Goal: Information Seeking & Learning: Find specific fact

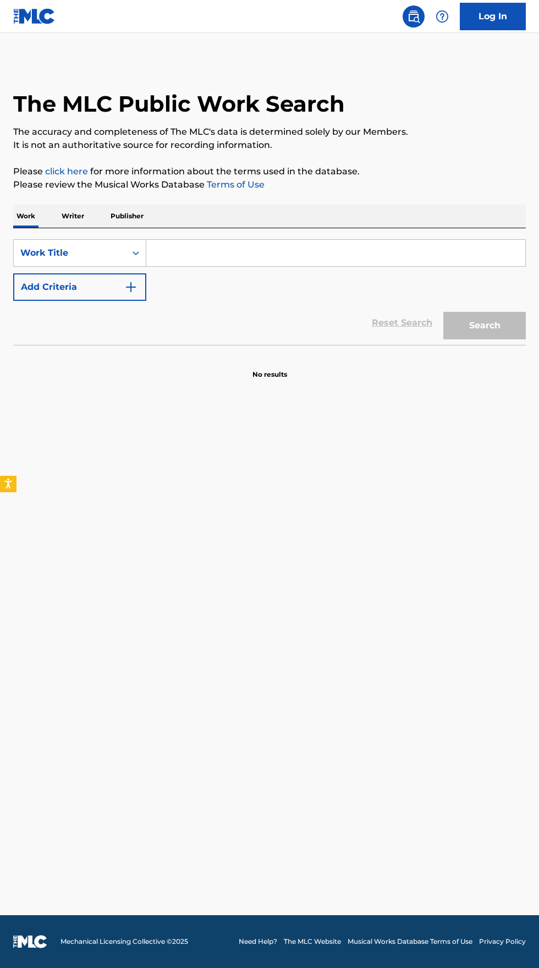
click at [202, 254] on input "Search Form" at bounding box center [335, 253] width 379 height 26
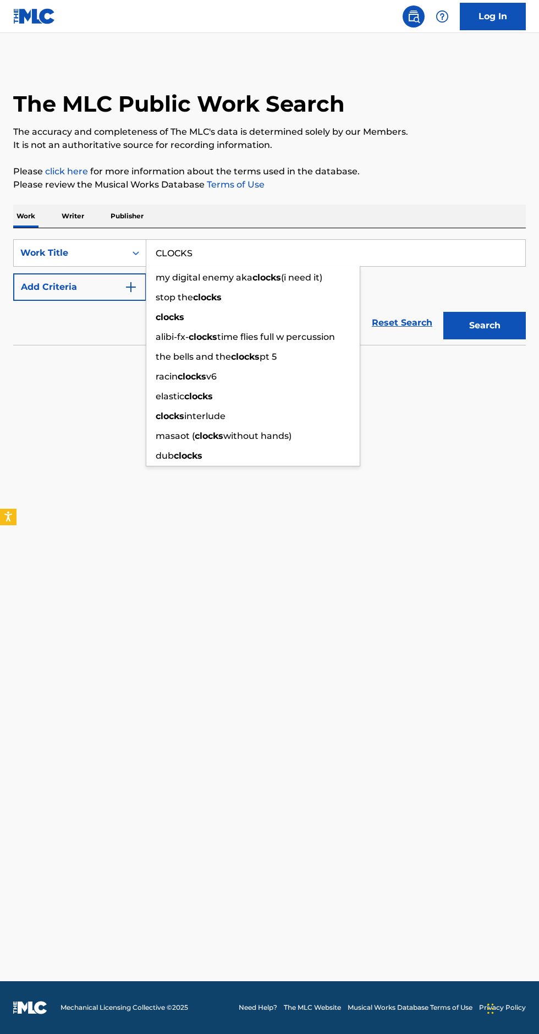
type input "CLOCKS"
click at [124, 284] on img "Search Form" at bounding box center [130, 287] width 13 height 13
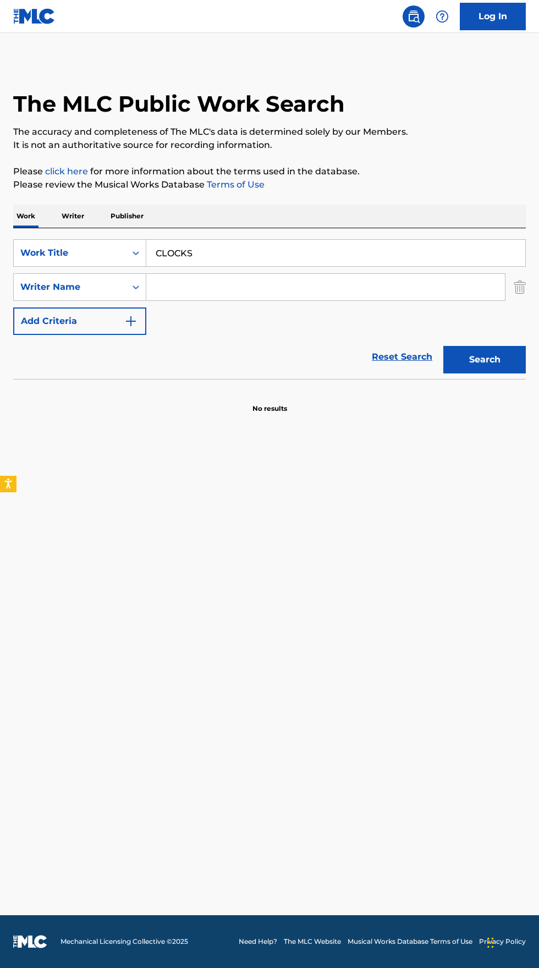
click at [281, 288] on input "Search Form" at bounding box center [325, 287] width 359 height 26
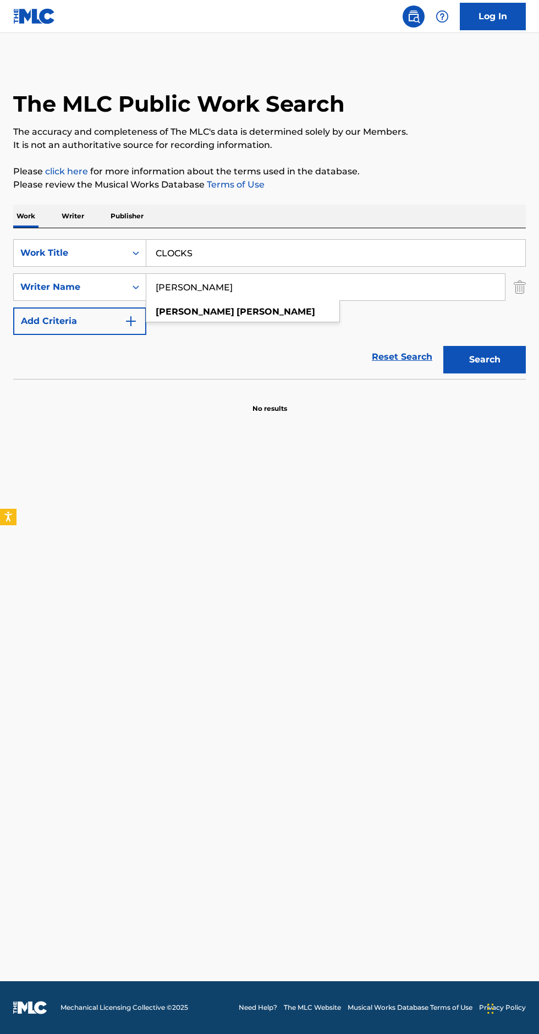
type input "[PERSON_NAME]"
click at [497, 349] on button "Search" at bounding box center [484, 360] width 83 height 28
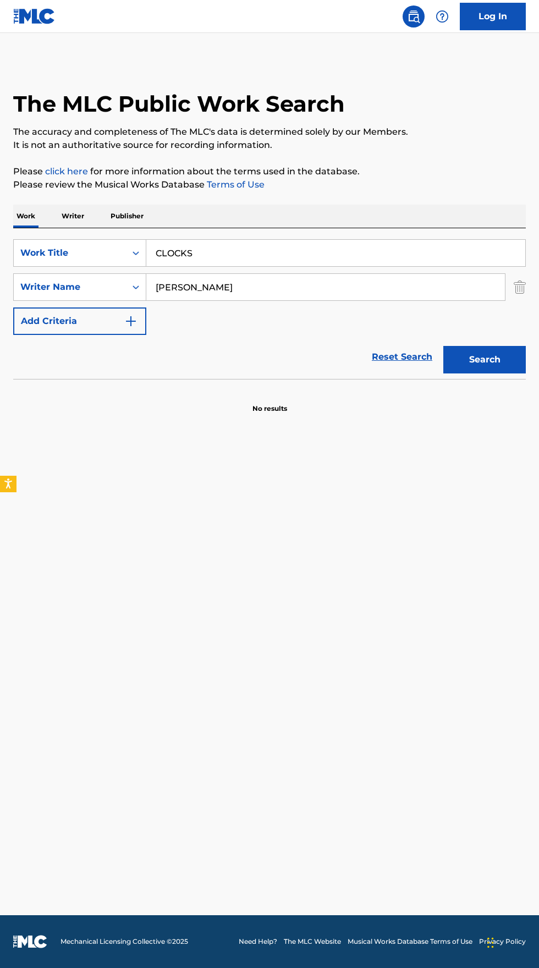
click at [75, 216] on p "Writer" at bounding box center [72, 216] width 29 height 23
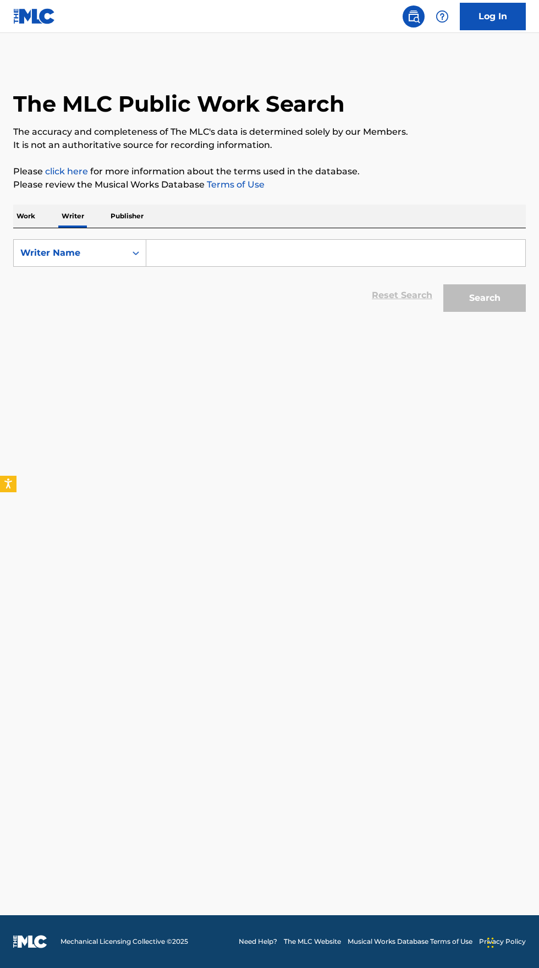
click at [222, 249] on input "Search Form" at bounding box center [335, 253] width 379 height 26
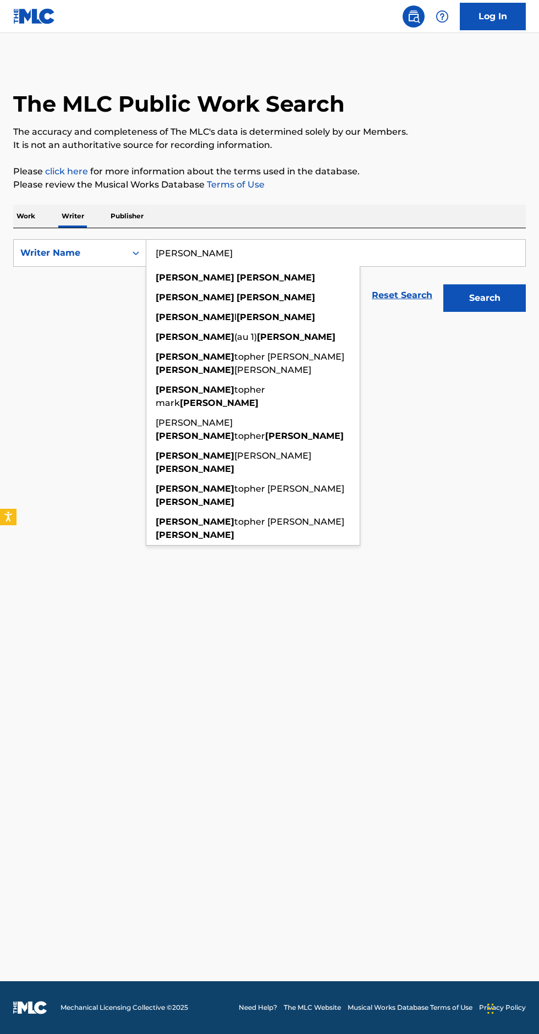
type input "[PERSON_NAME]"
click at [482, 298] on button "Search" at bounding box center [484, 298] width 83 height 28
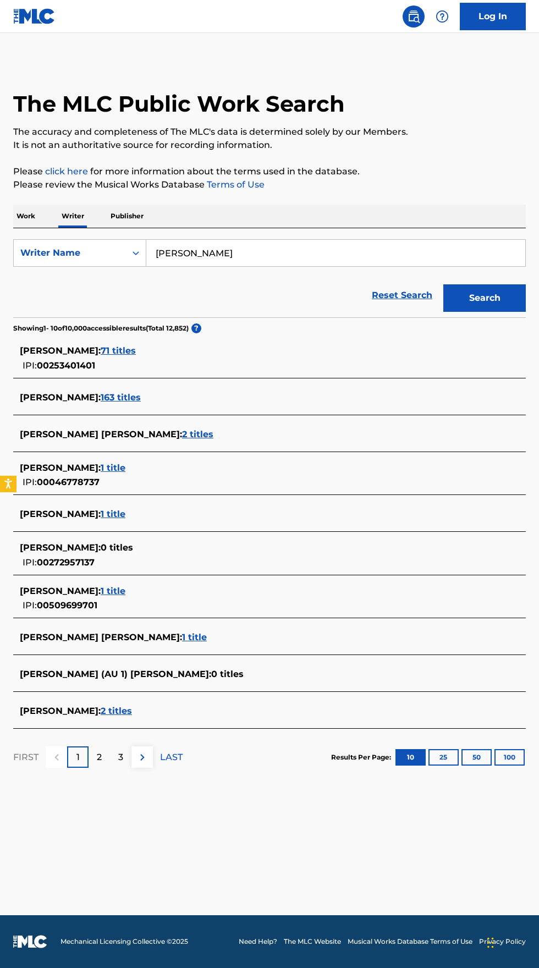
click at [101, 594] on span "1 title" at bounding box center [113, 591] width 25 height 10
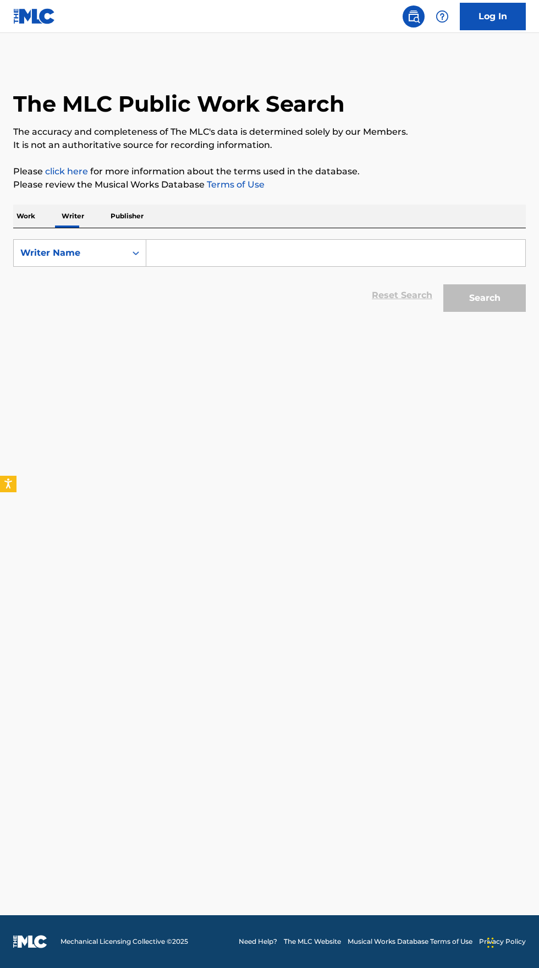
click at [201, 252] on input "Search Form" at bounding box center [335, 253] width 379 height 26
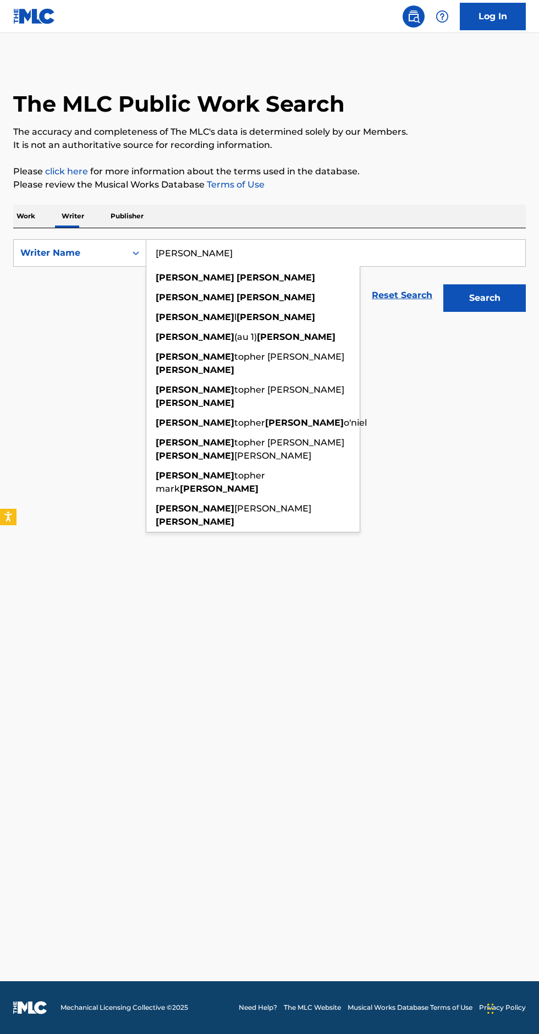
type input "[PERSON_NAME]"
click at [498, 299] on button "Search" at bounding box center [484, 298] width 83 height 28
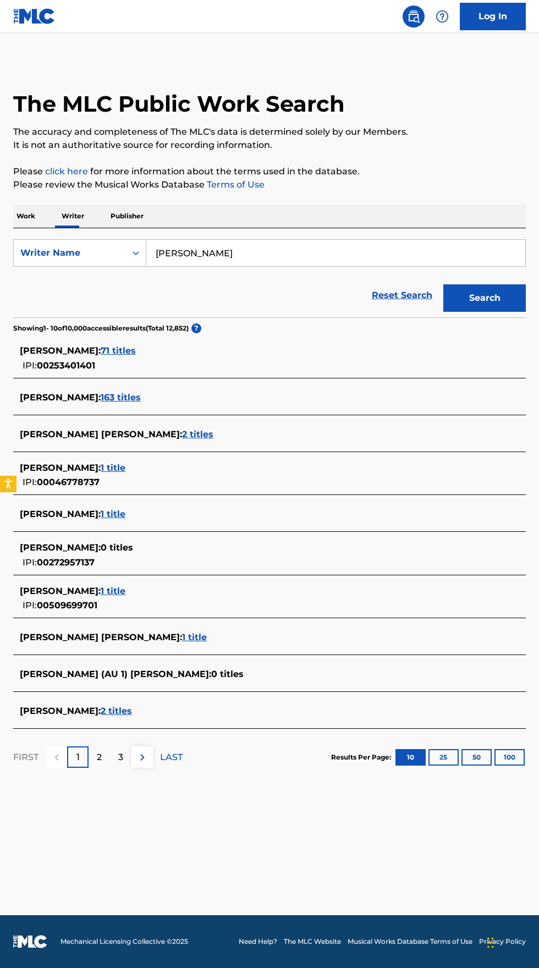
click at [78, 357] on div "CHRIS TURNER : 71 titles" at bounding box center [255, 350] width 471 height 13
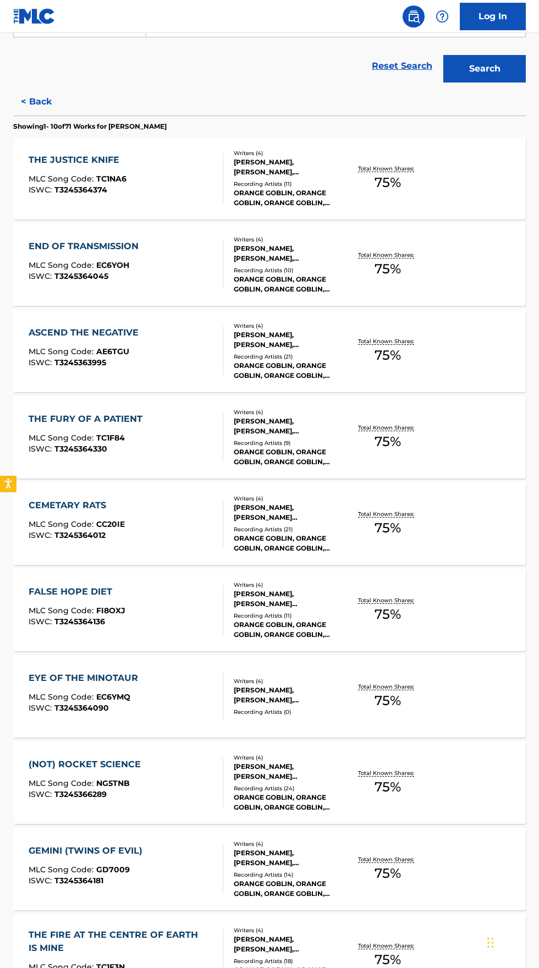
scroll to position [229, 0]
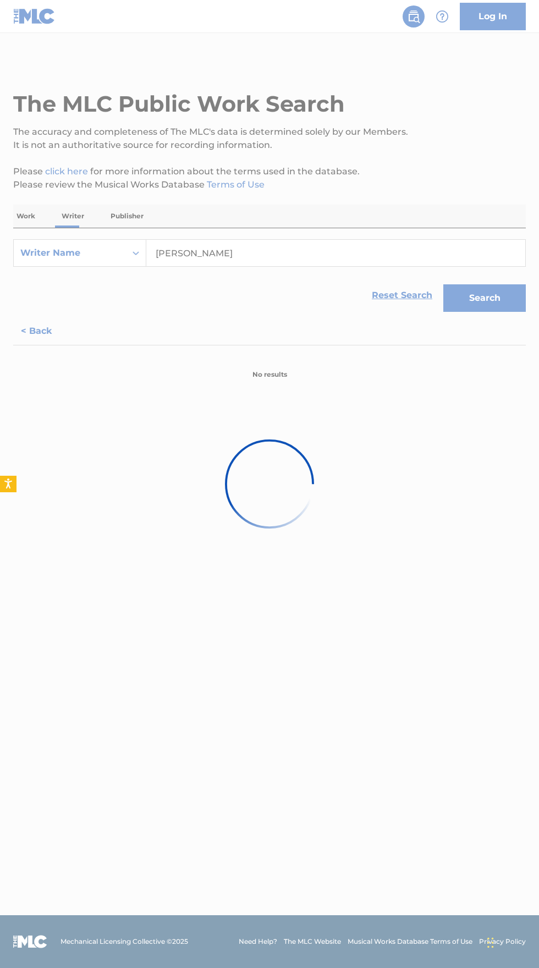
scroll to position [0, 0]
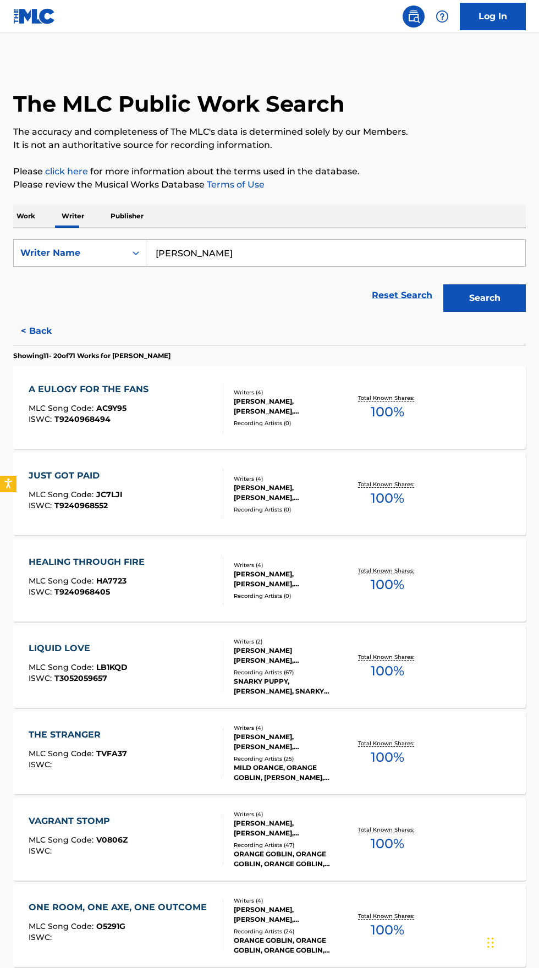
click at [139, 415] on div "ISWC : T9240968494" at bounding box center [91, 419] width 125 height 8
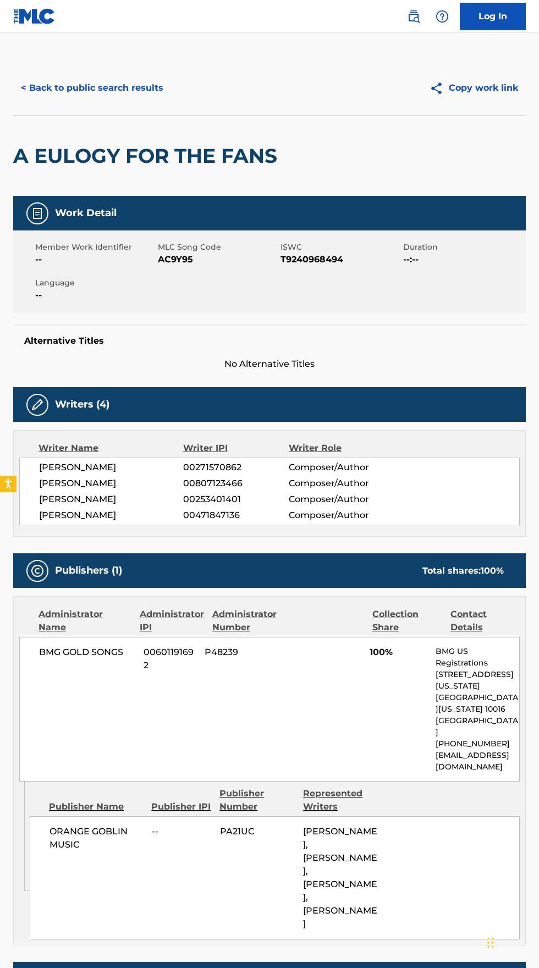
click at [117, 405] on div "Writers (4)" at bounding box center [269, 404] width 513 height 35
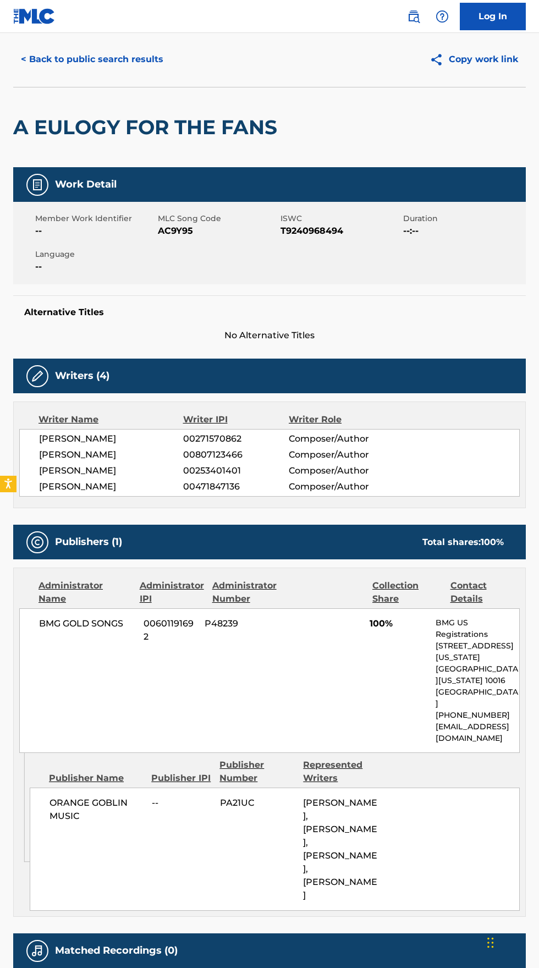
scroll to position [31, 0]
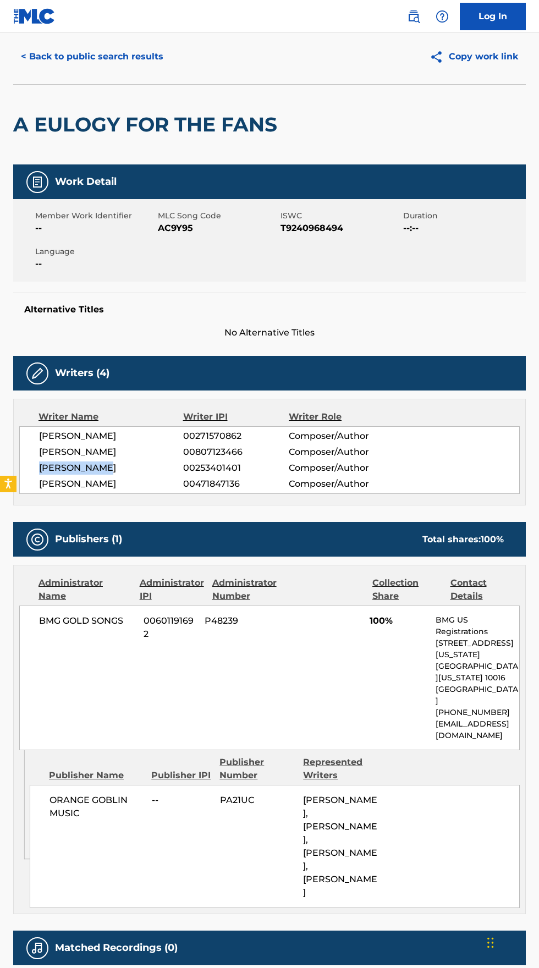
copy span "[PERSON_NAME]"
copy span "00253401401"
copy span "BMG GOLD SONGS"
copy span "00601191692"
copy span "AC9Y95"
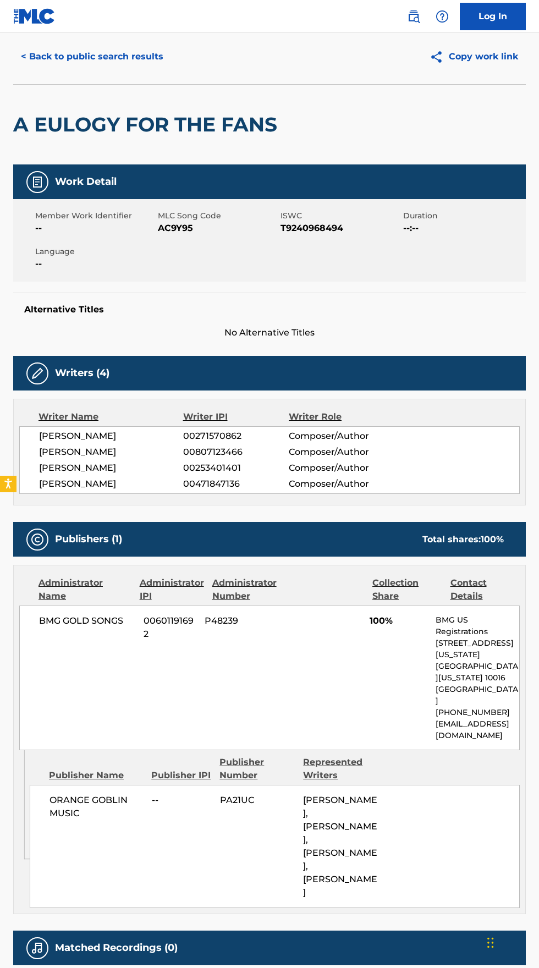
click at [74, 56] on button "< Back to public search results" at bounding box center [92, 57] width 158 height 28
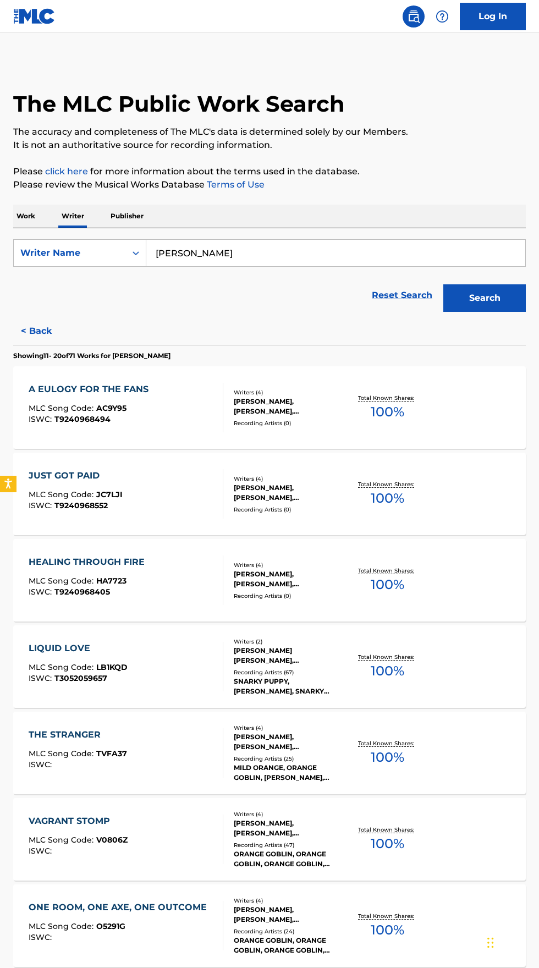
click at [269, 257] on input "[PERSON_NAME]" at bounding box center [335, 253] width 379 height 26
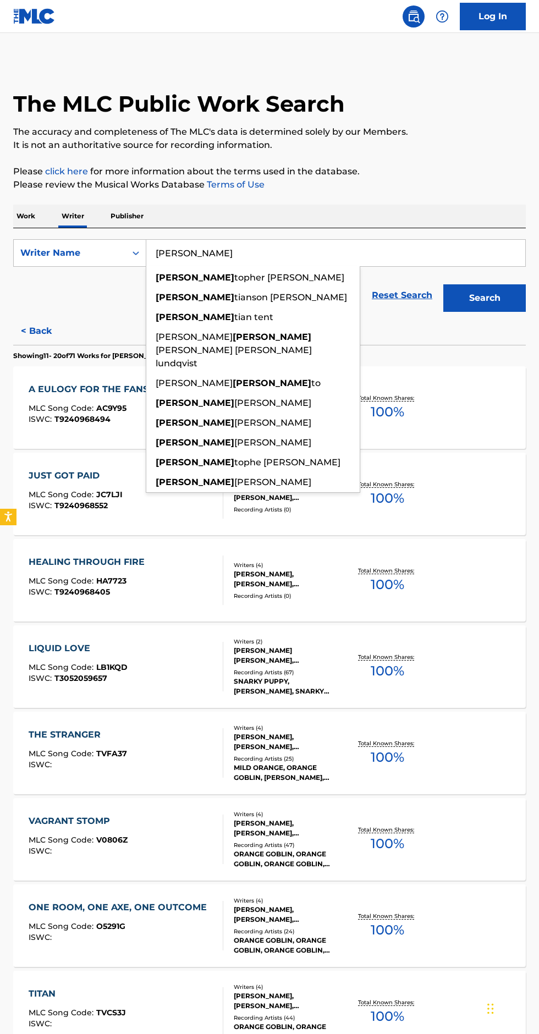
type input "Chris"
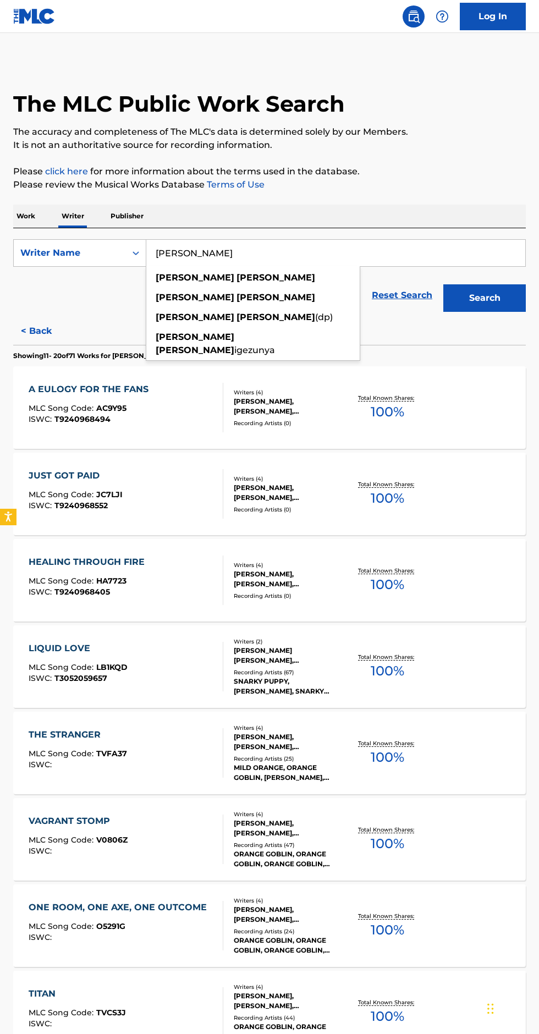
type input "Jimmy Kennedy"
click at [507, 293] on button "Search" at bounding box center [484, 298] width 83 height 28
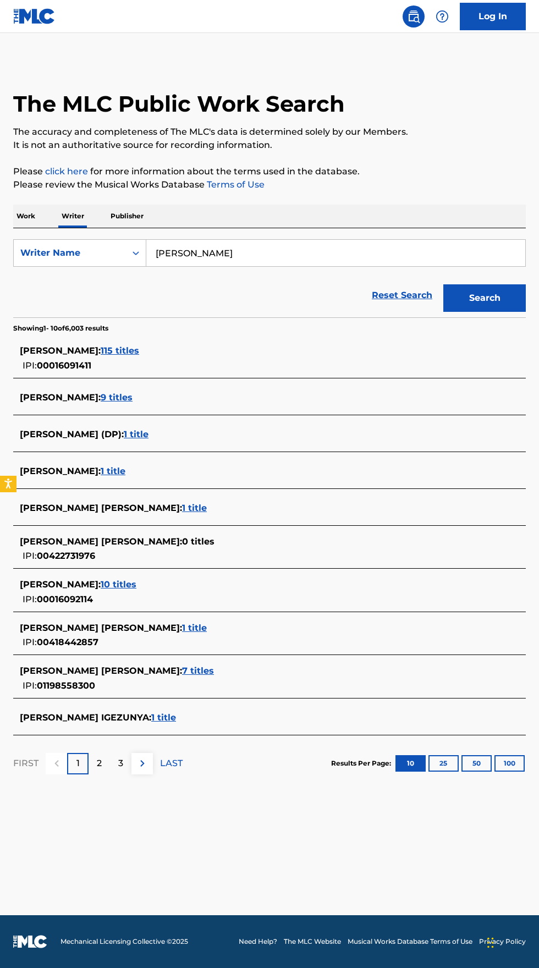
click at [85, 354] on span "JIMMY KENNEDY :" at bounding box center [60, 350] width 81 height 10
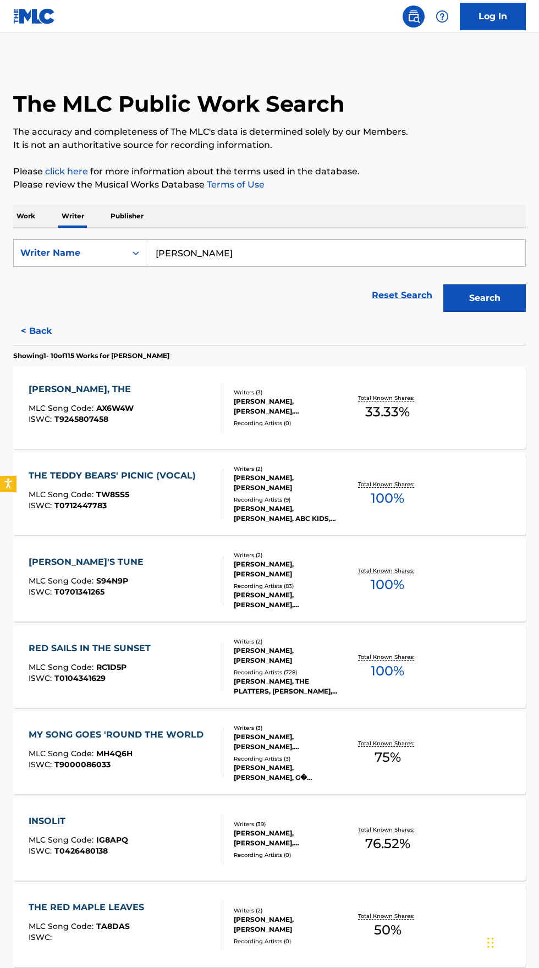
click at [170, 495] on div "MLC Song Code : TW8SS5" at bounding box center [115, 496] width 173 height 11
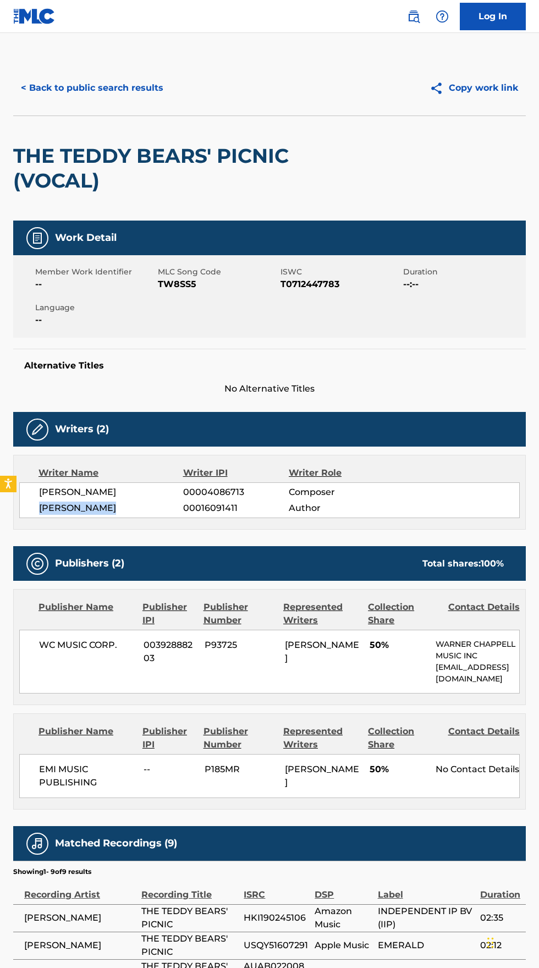
copy span "JIMMY KENNEDY"
copy span "00016091411"
copy span "EMI MUSIC PUBLISHING"
copy span "TW8SS5"
click at [97, 87] on button "< Back to public search results" at bounding box center [92, 88] width 158 height 28
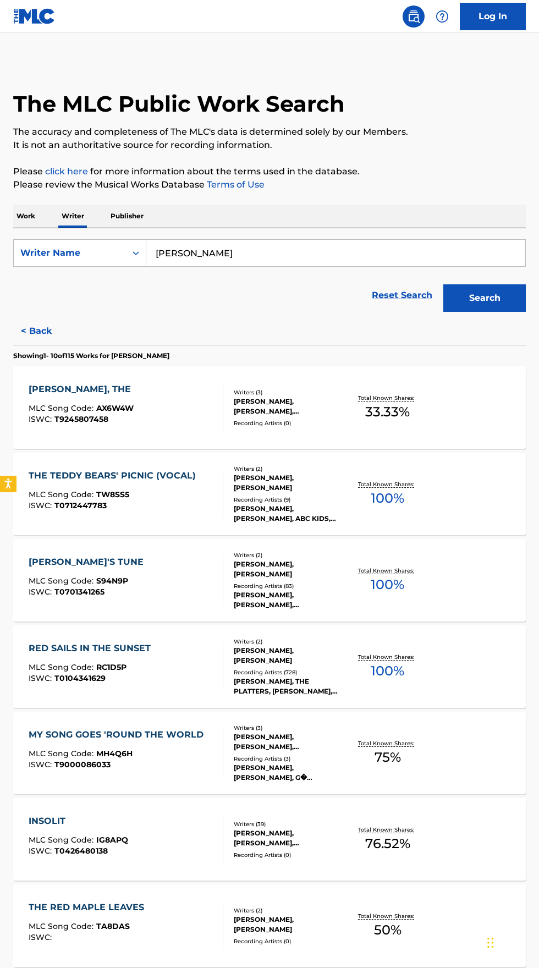
click at [266, 255] on input "Jimmy Kennedy" at bounding box center [335, 253] width 379 height 26
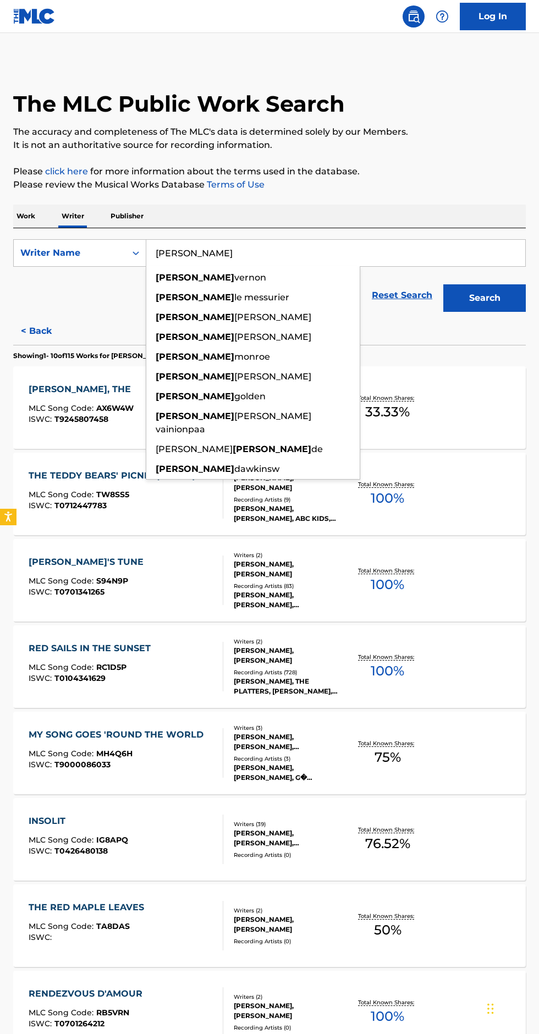
type input "Jimmy"
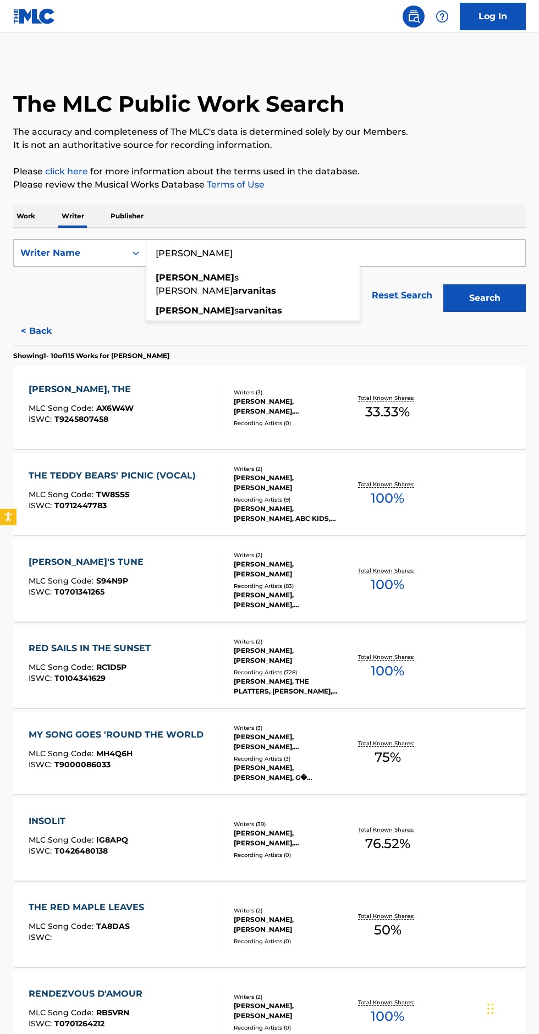
type input "George Arvanitas"
click at [481, 298] on button "Search" at bounding box center [484, 298] width 83 height 28
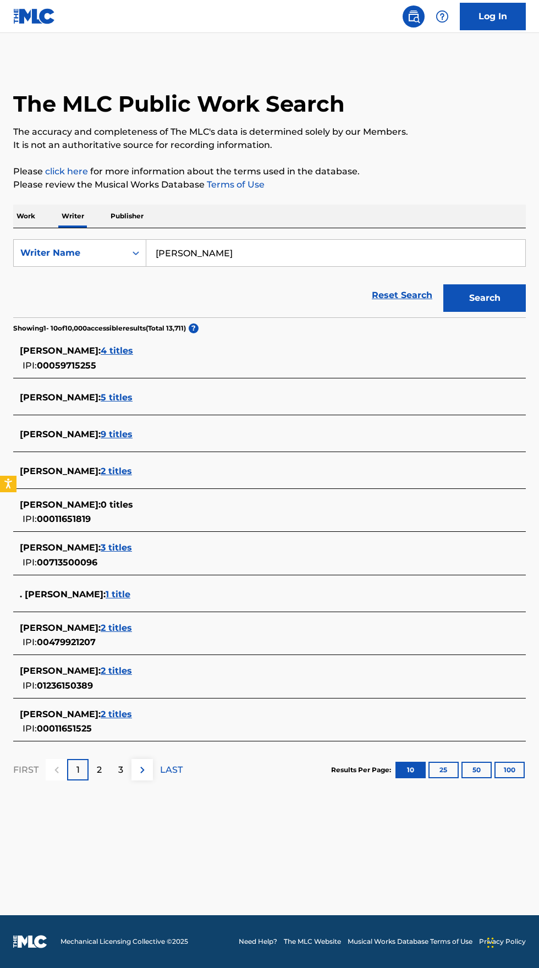
click at [99, 397] on span "GEORGES ARVANITAS :" at bounding box center [60, 397] width 81 height 10
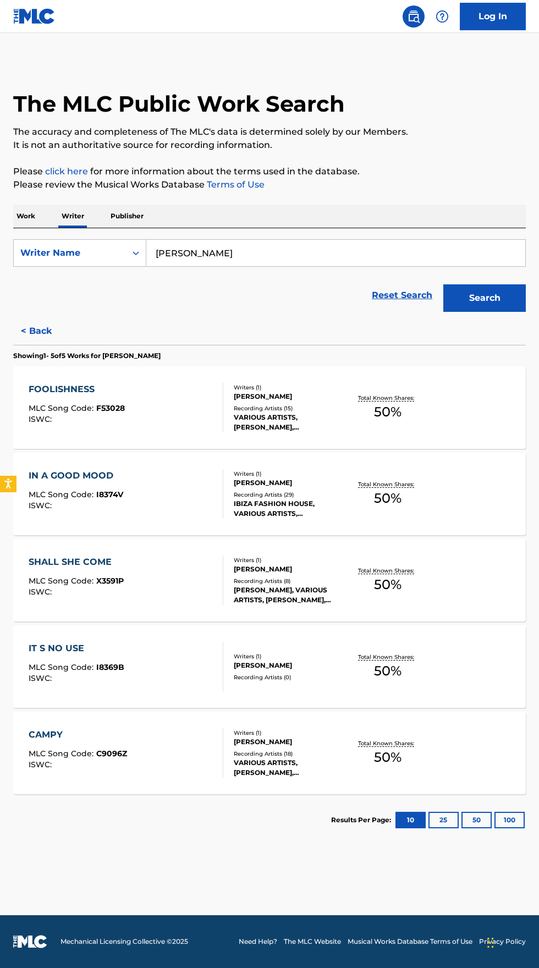
click at [85, 411] on span "MLC Song Code :" at bounding box center [63, 408] width 68 height 10
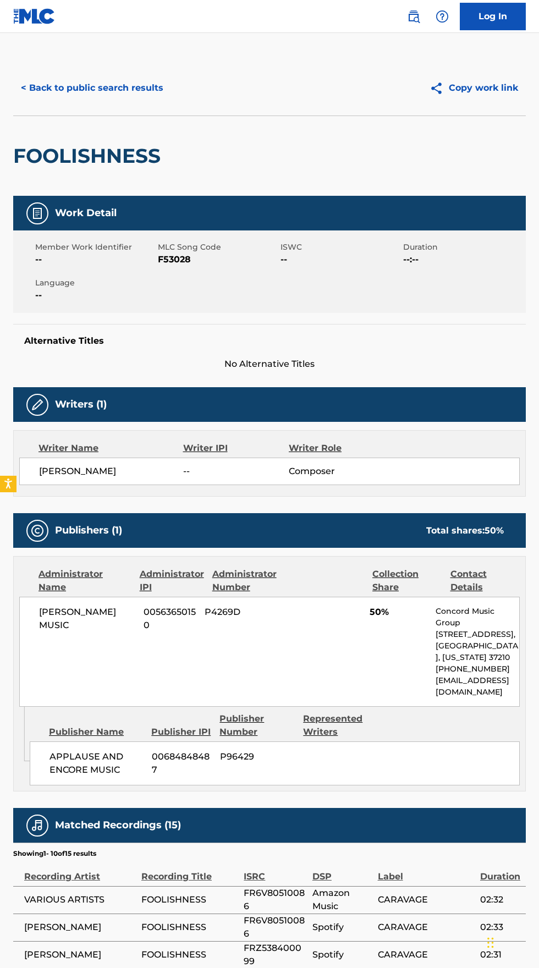
click at [117, 86] on button "< Back to public search results" at bounding box center [92, 88] width 158 height 28
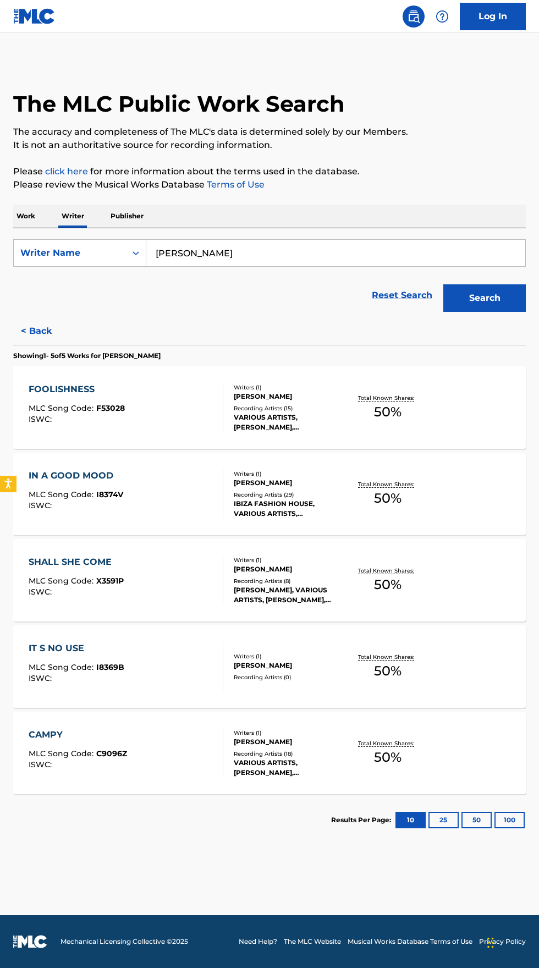
click at [196, 497] on div "IN A GOOD MOOD MLC Song Code : I8374V ISWC :" at bounding box center [126, 494] width 195 height 50
click at [221, 652] on div at bounding box center [218, 667] width 9 height 50
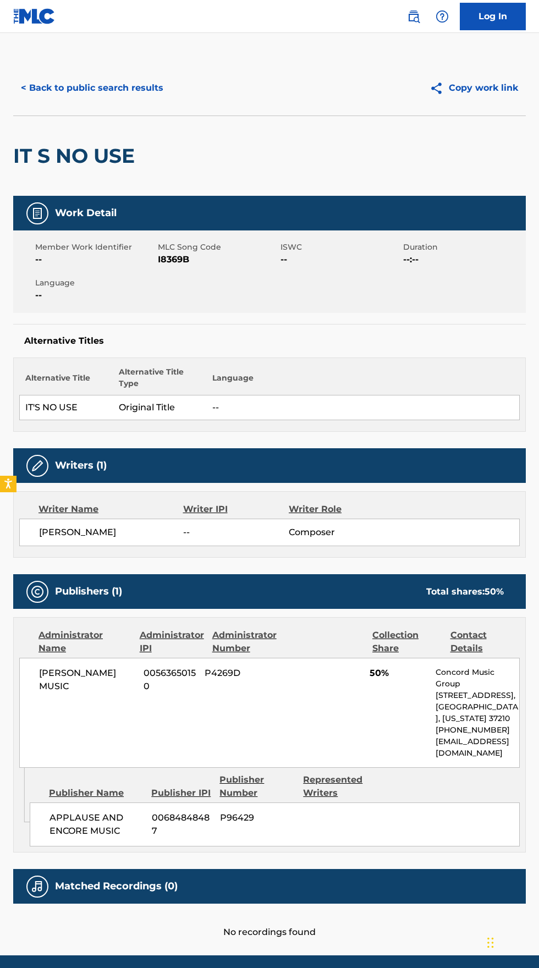
copy span "PENNY FARTHING MUSIC"
click at [107, 87] on button "< Back to public search results" at bounding box center [92, 88] width 158 height 28
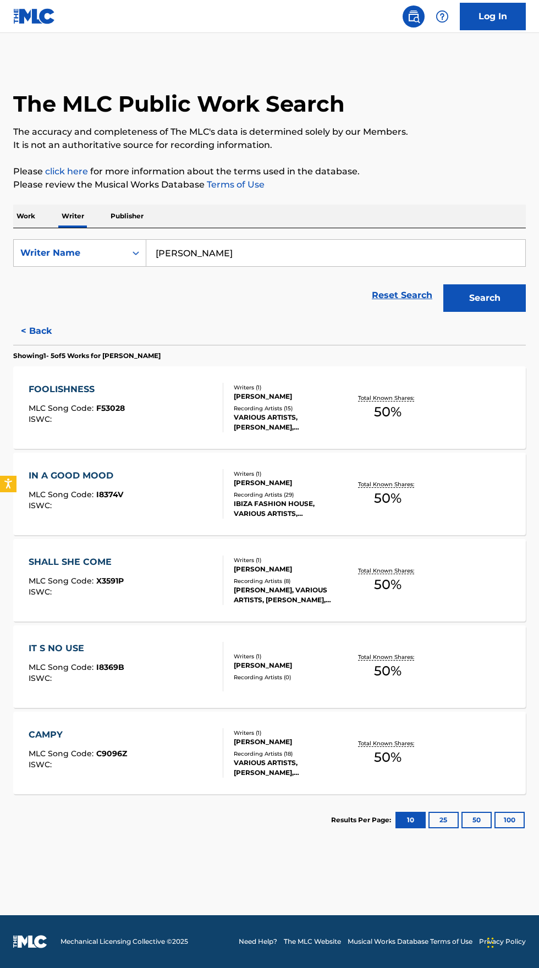
click at [252, 256] on input "George Arvanitas" at bounding box center [335, 253] width 379 height 26
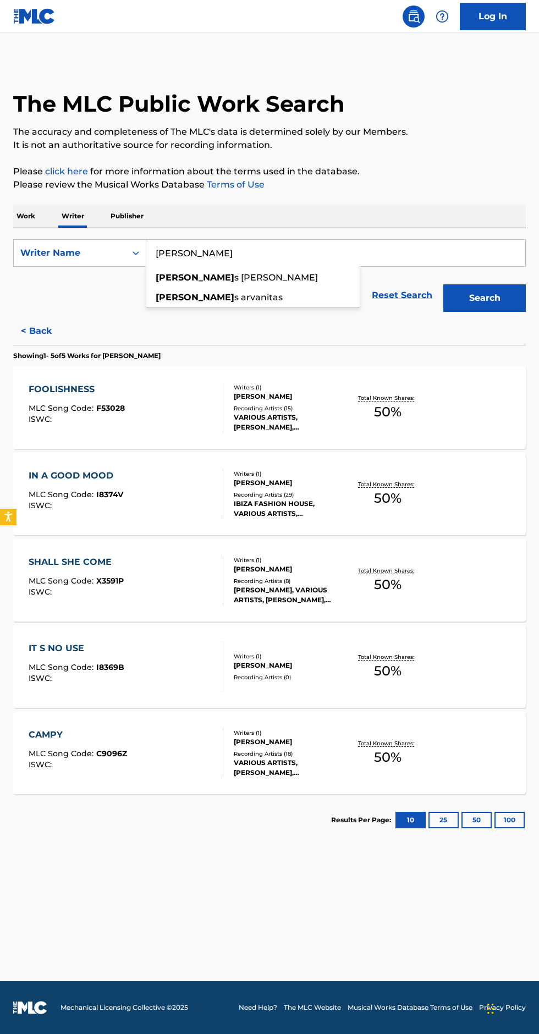
type input "George"
type input "[PERSON_NAME]"
click at [496, 289] on button "Search" at bounding box center [484, 298] width 83 height 28
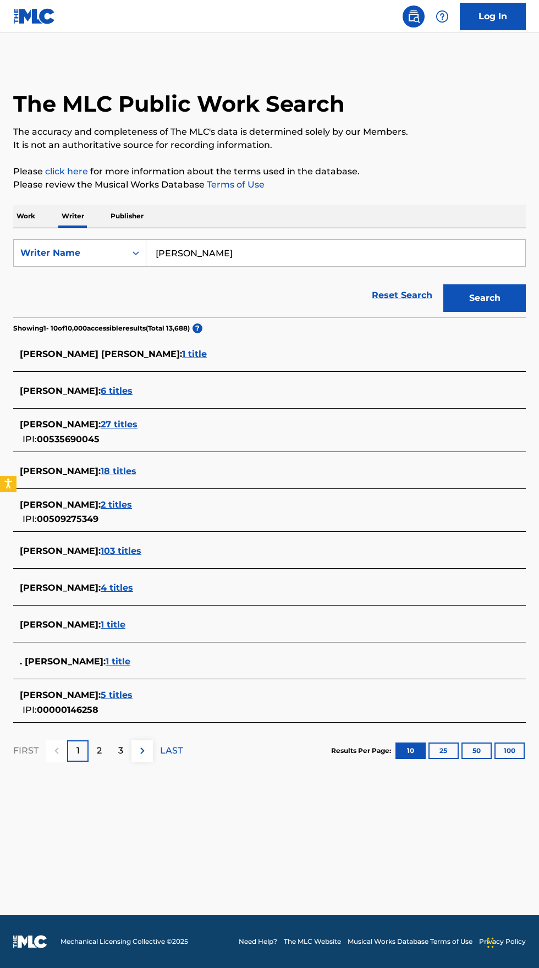
click at [101, 467] on span "ADAM ZYTKIEWICZ :" at bounding box center [60, 471] width 81 height 10
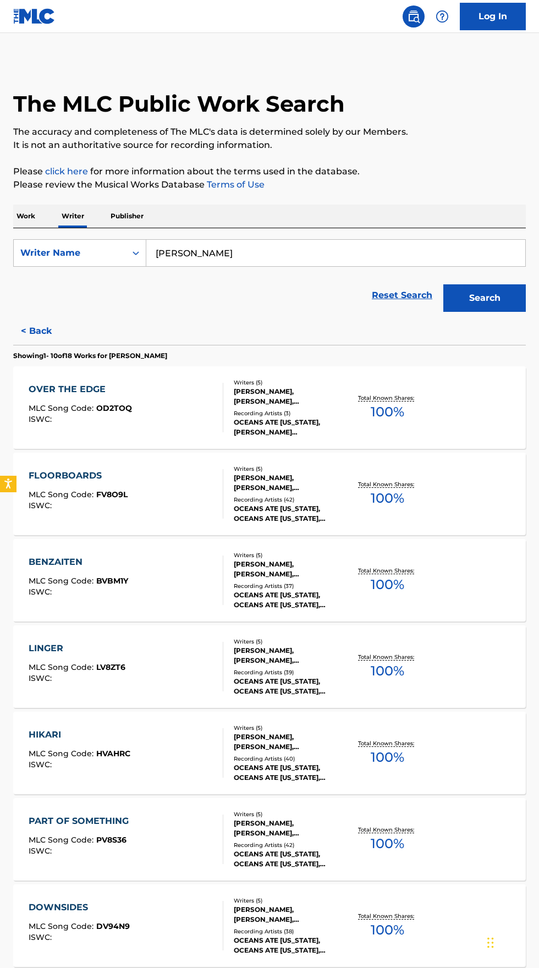
click at [73, 407] on span "MLC Song Code :" at bounding box center [63, 408] width 68 height 10
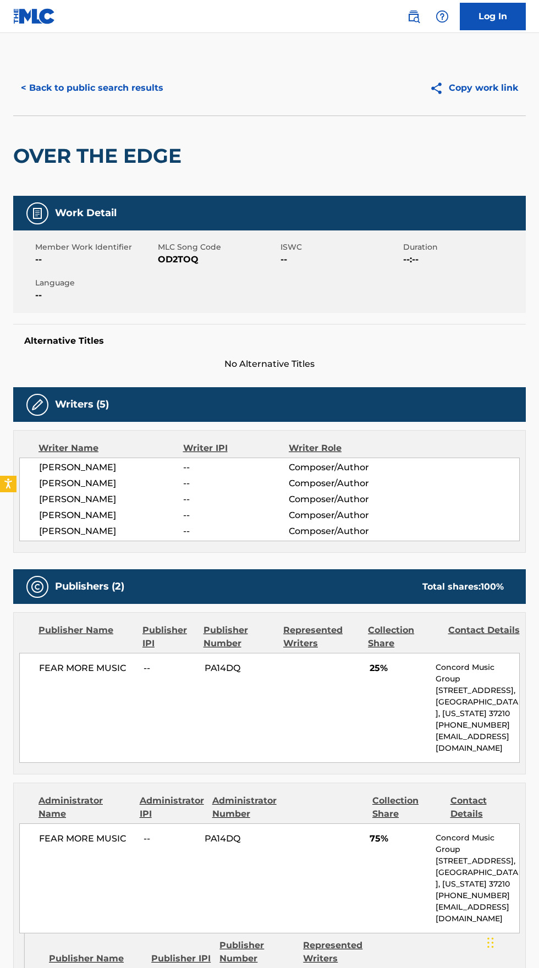
click at [103, 88] on button "< Back to public search results" at bounding box center [92, 88] width 158 height 28
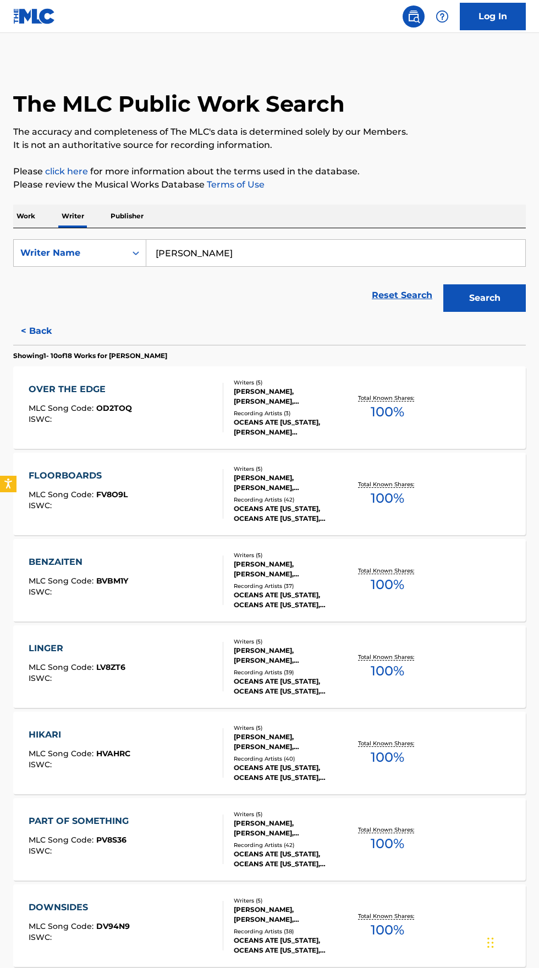
click at [32, 217] on p "Work" at bounding box center [25, 216] width 25 height 23
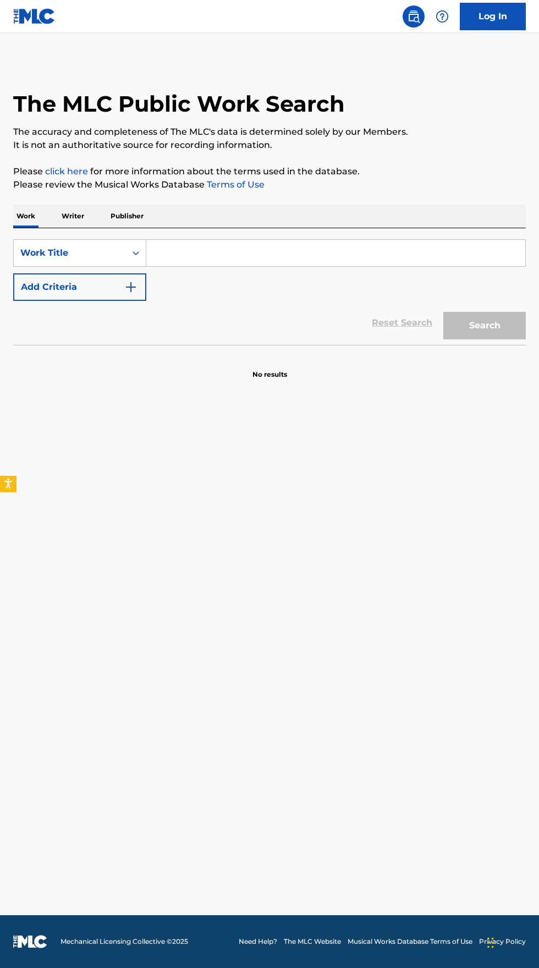
click at [257, 255] on input "Search Form" at bounding box center [335, 253] width 379 height 26
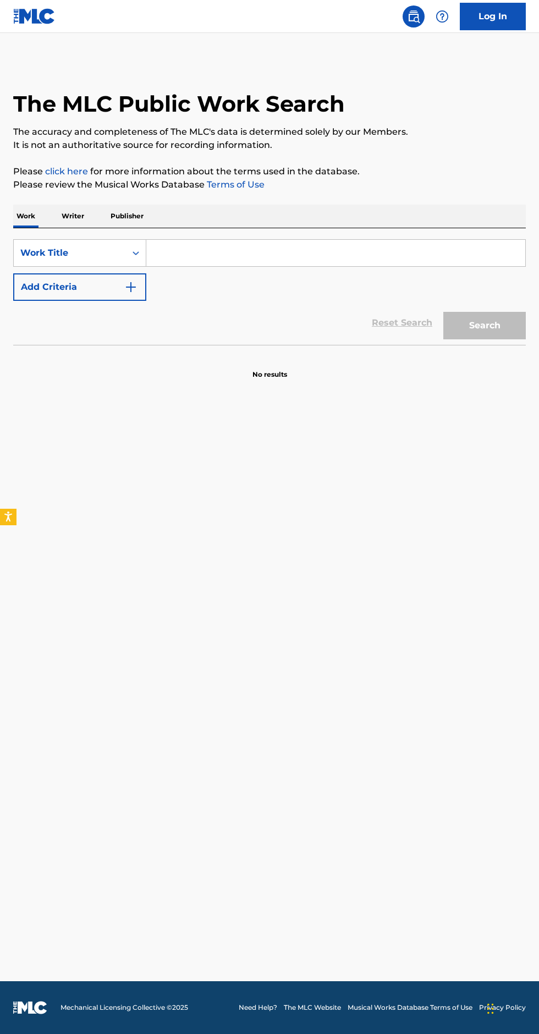
click at [255, 249] on input "Search Form" at bounding box center [335, 253] width 379 height 26
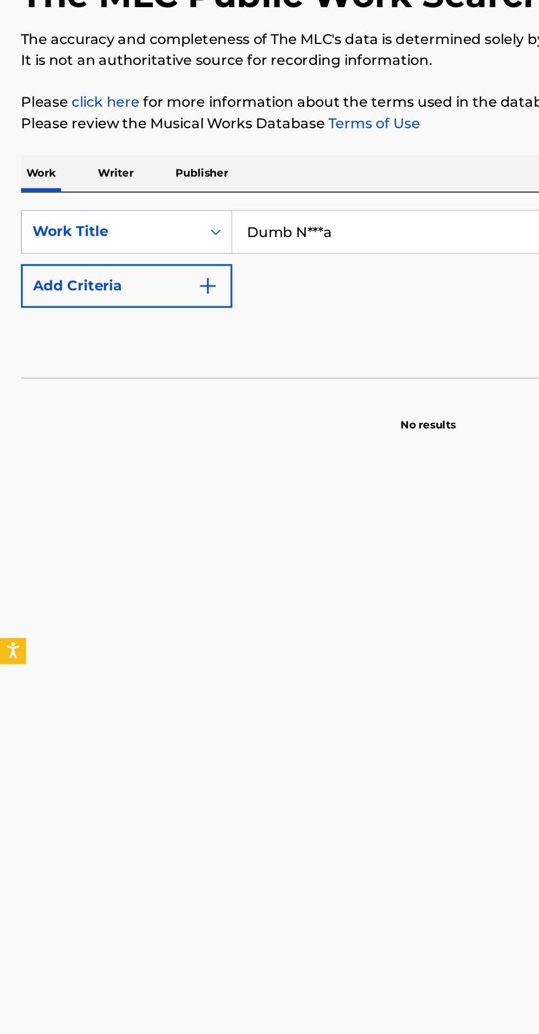
type input "Dumb N***a"
click at [130, 291] on img "Search Form" at bounding box center [130, 287] width 13 height 13
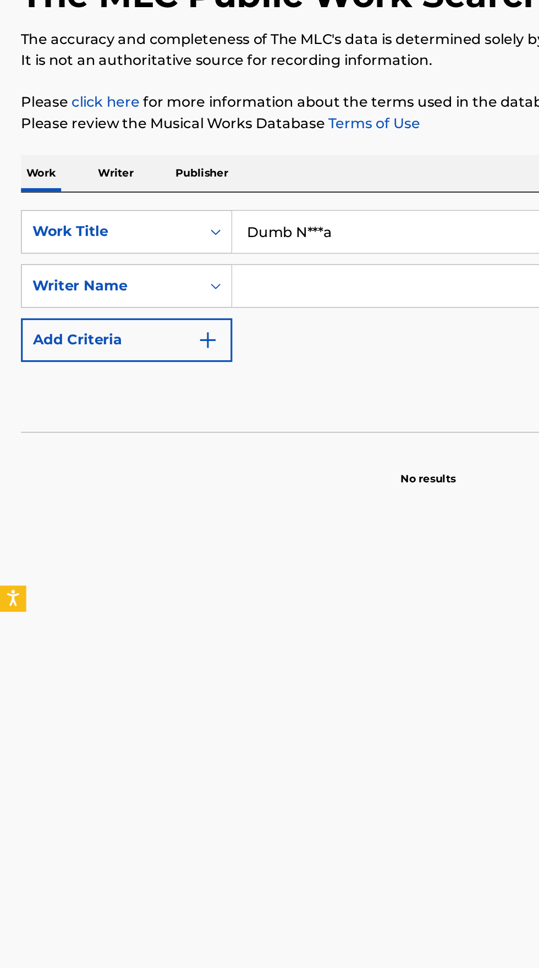
click at [215, 285] on input "Search Form" at bounding box center [325, 287] width 359 height 26
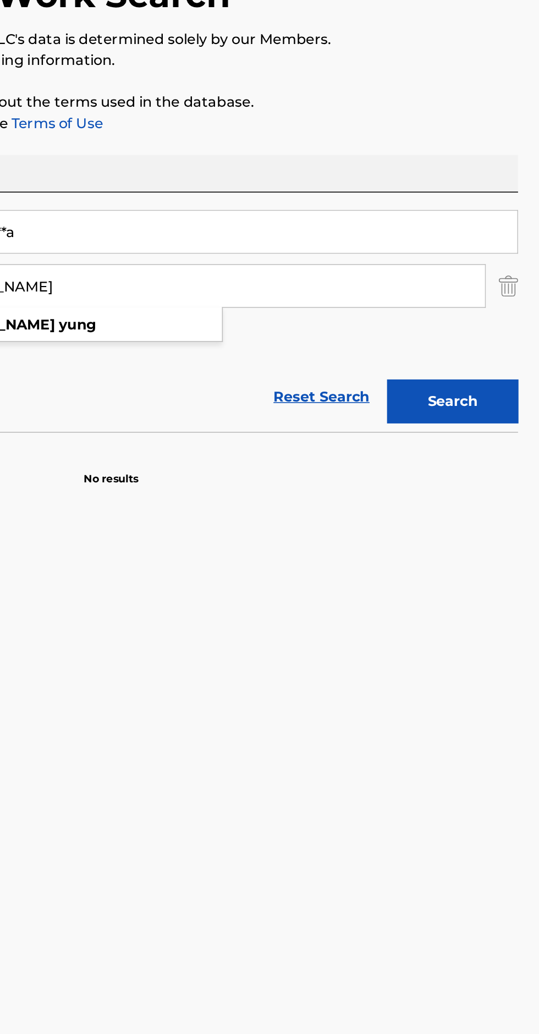
type input "Damario yung"
click at [481, 352] on button "Search" at bounding box center [484, 360] width 83 height 28
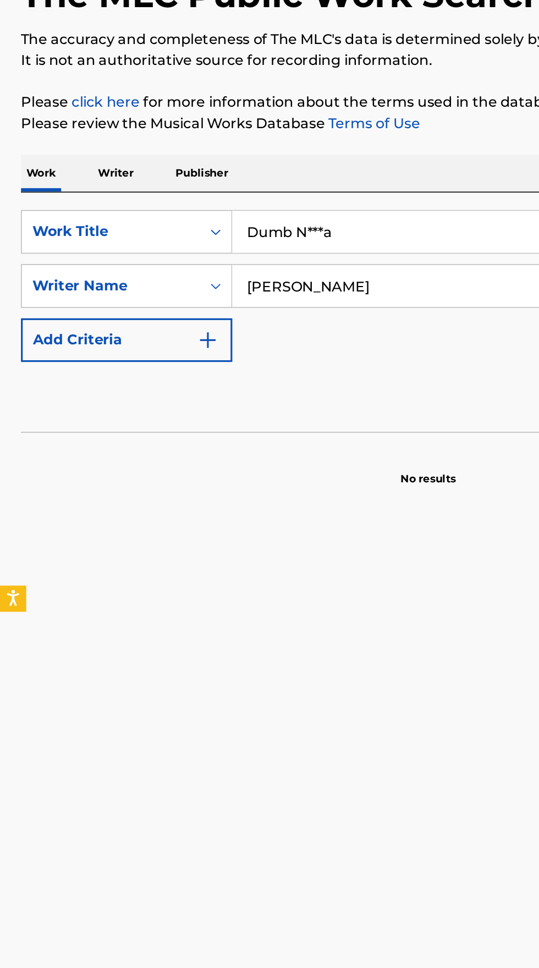
click at [72, 216] on p "Writer" at bounding box center [72, 216] width 29 height 23
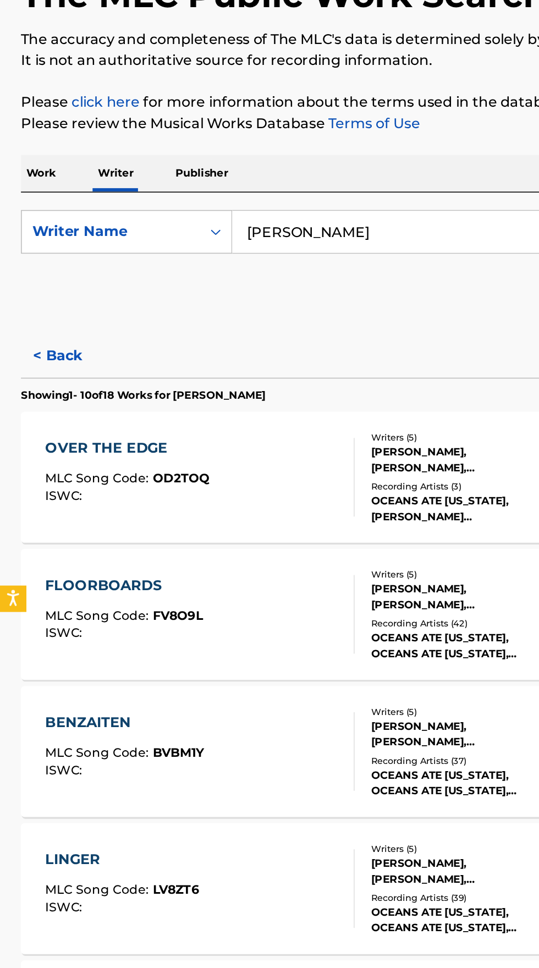
click at [246, 250] on input "[PERSON_NAME]" at bounding box center [335, 253] width 379 height 26
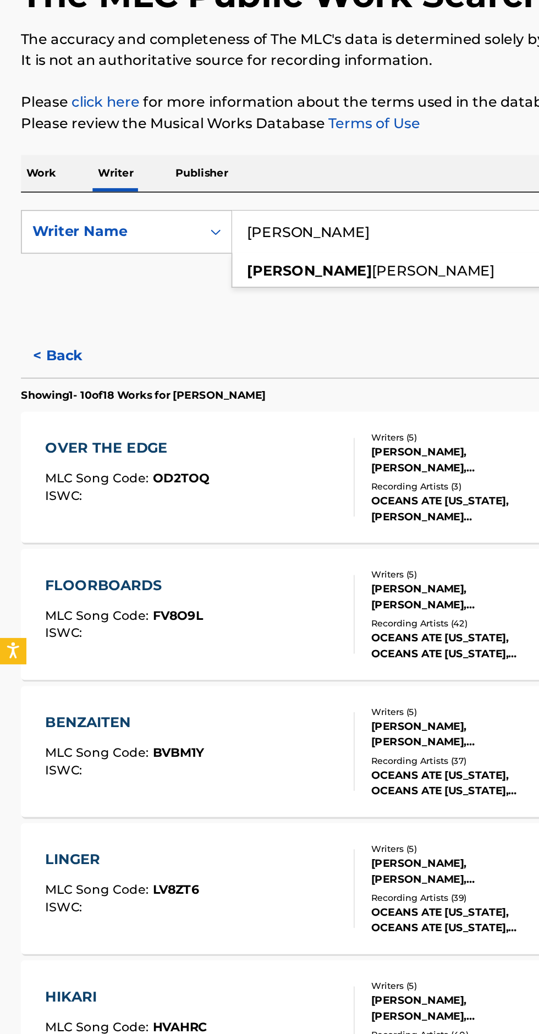
type input "Adam"
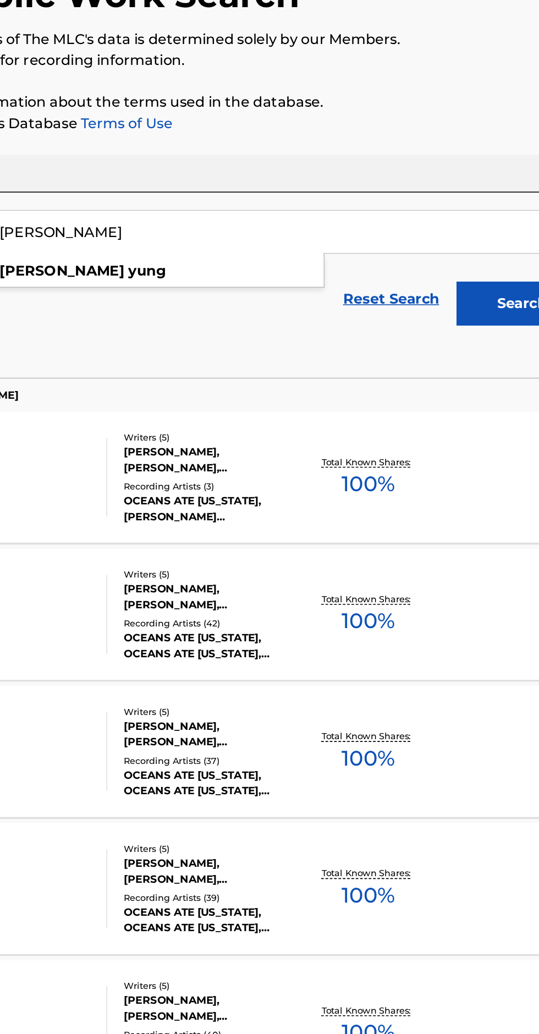
type input "Damario yung"
click at [474, 289] on button "Search" at bounding box center [484, 298] width 83 height 28
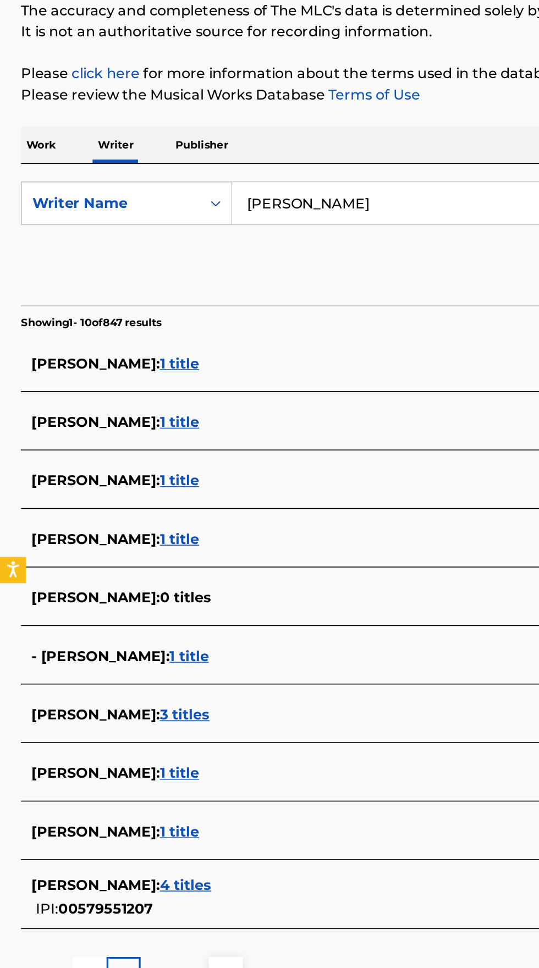
click at [77, 572] on span "DAMARIO YUNG :" at bounding box center [60, 575] width 81 height 10
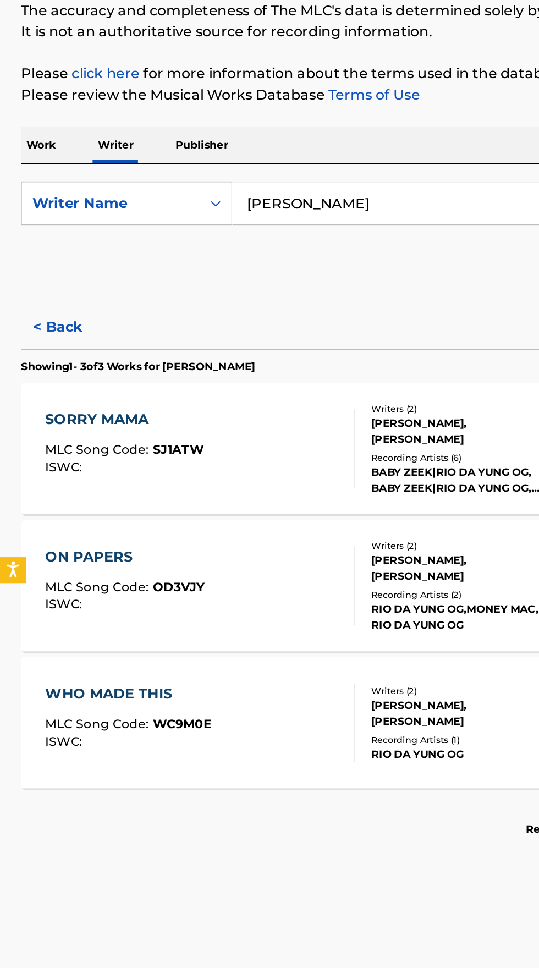
click at [153, 397] on div "SORRY MAMA MLC Song Code : SJ1ATW ISWC :" at bounding box center [126, 408] width 195 height 50
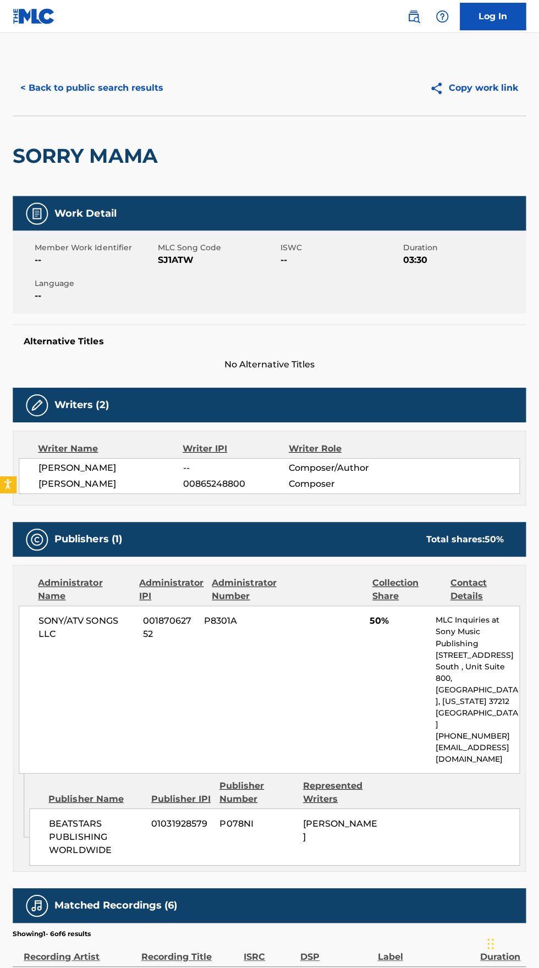
scroll to position [3, 0]
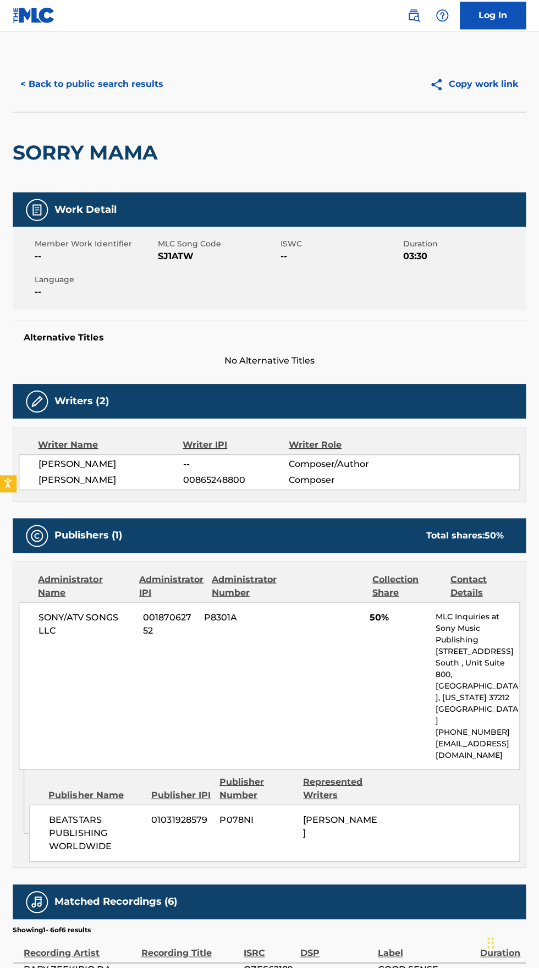
click at [110, 89] on button "< Back to public search results" at bounding box center [92, 86] width 158 height 28
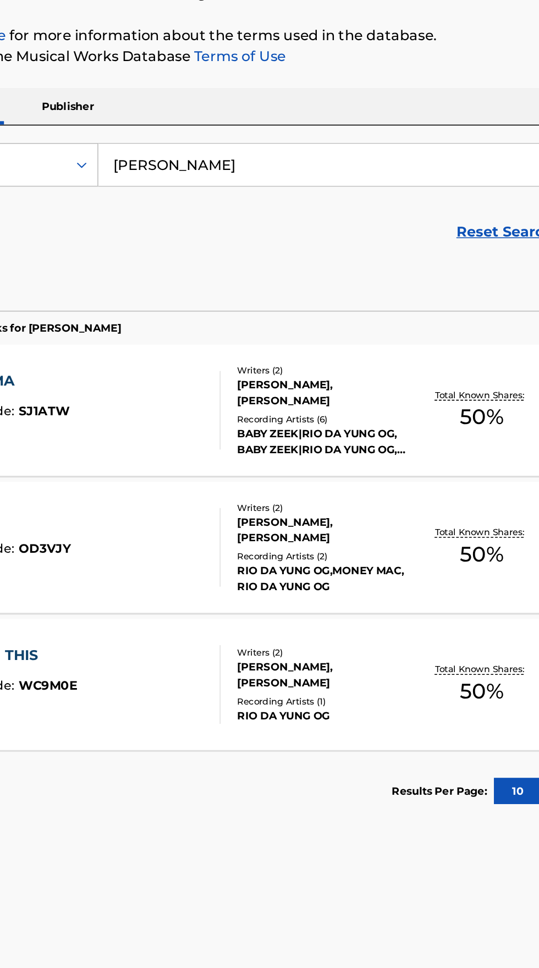
click at [224, 485] on div "Writers ( 2 ) DAMARIO YUNG, DARIUS DEAN Recording Artists ( 2 ) RIO DA YUNG OG,…" at bounding box center [284, 494] width 122 height 59
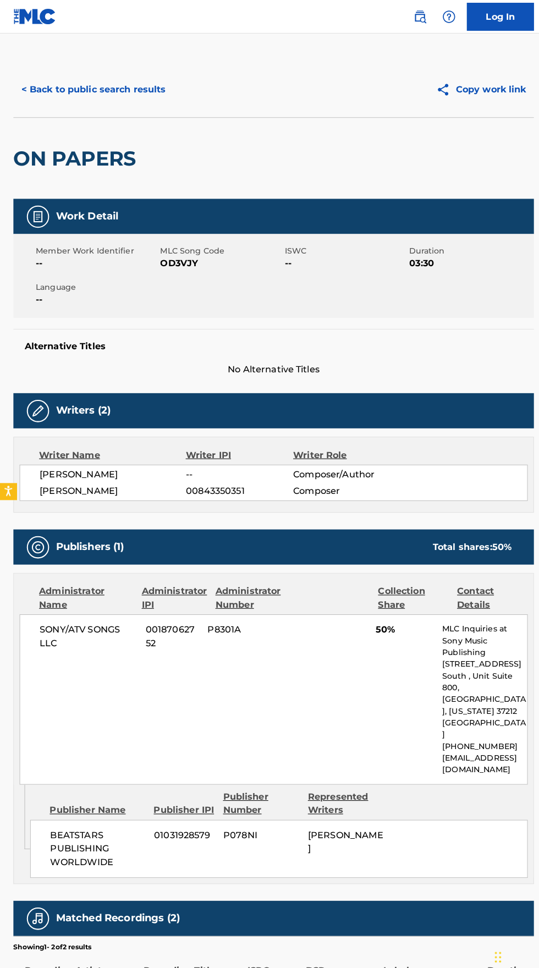
click at [54, 87] on button "< Back to public search results" at bounding box center [92, 88] width 158 height 28
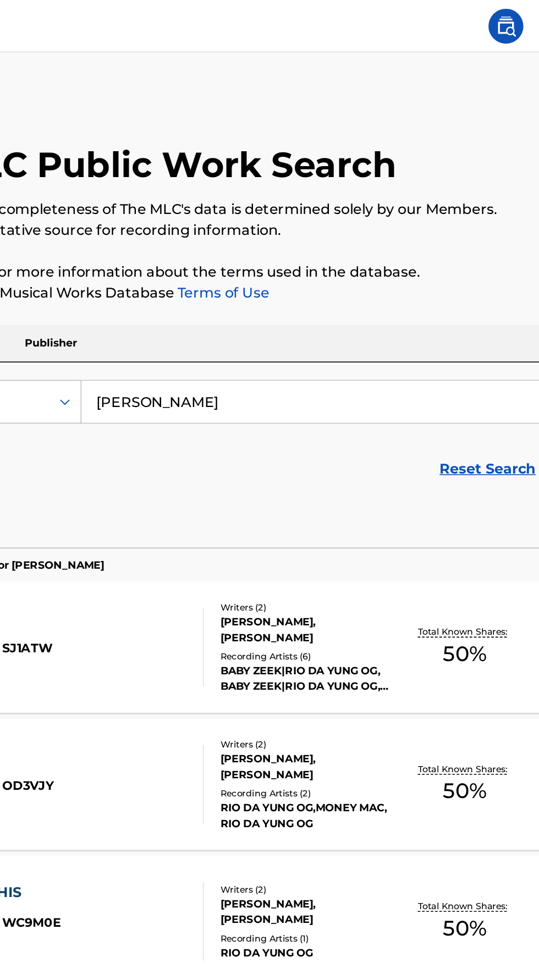
click at [284, 579] on div "DAMARIO YUNG, JALONZE KING" at bounding box center [289, 574] width 111 height 20
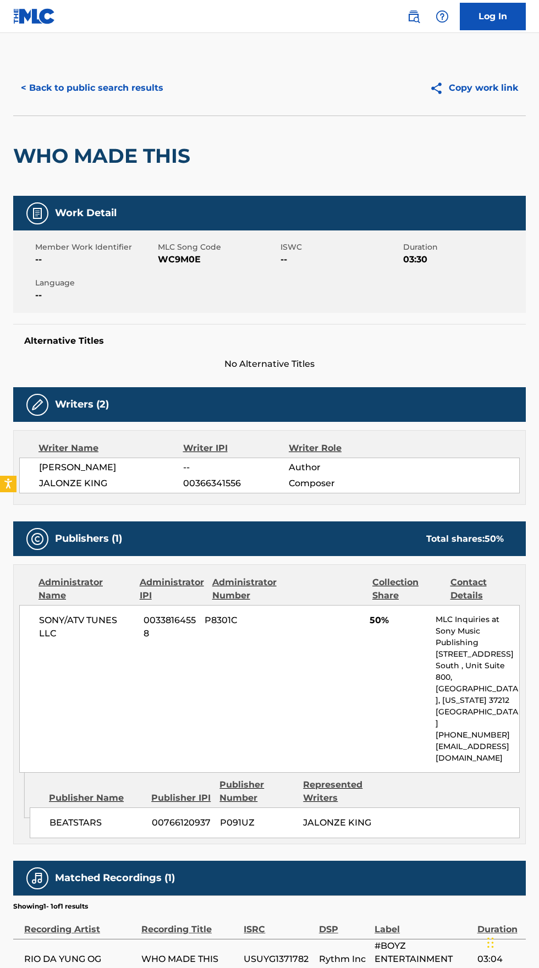
click at [103, 83] on button "< Back to public search results" at bounding box center [92, 88] width 158 height 28
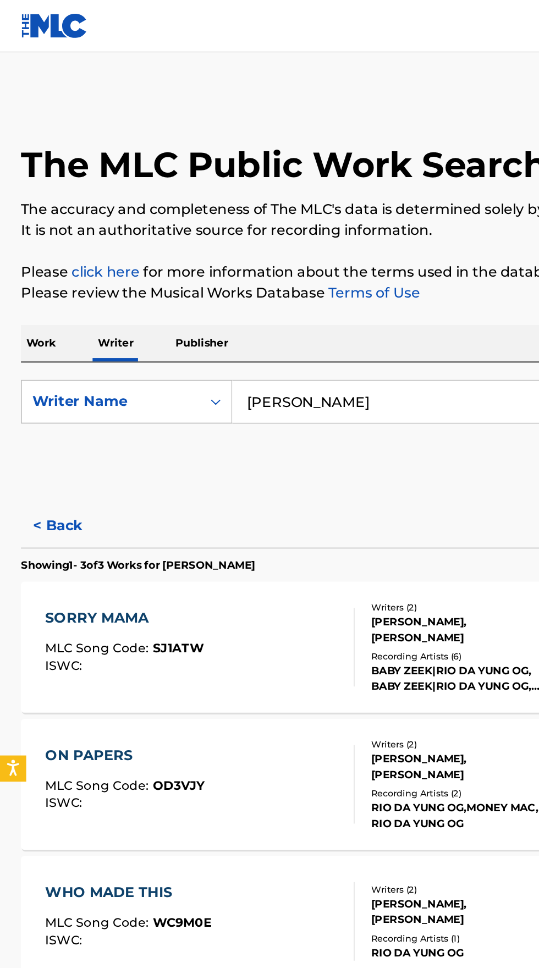
click at [253, 250] on input "Damario yung" at bounding box center [335, 253] width 379 height 26
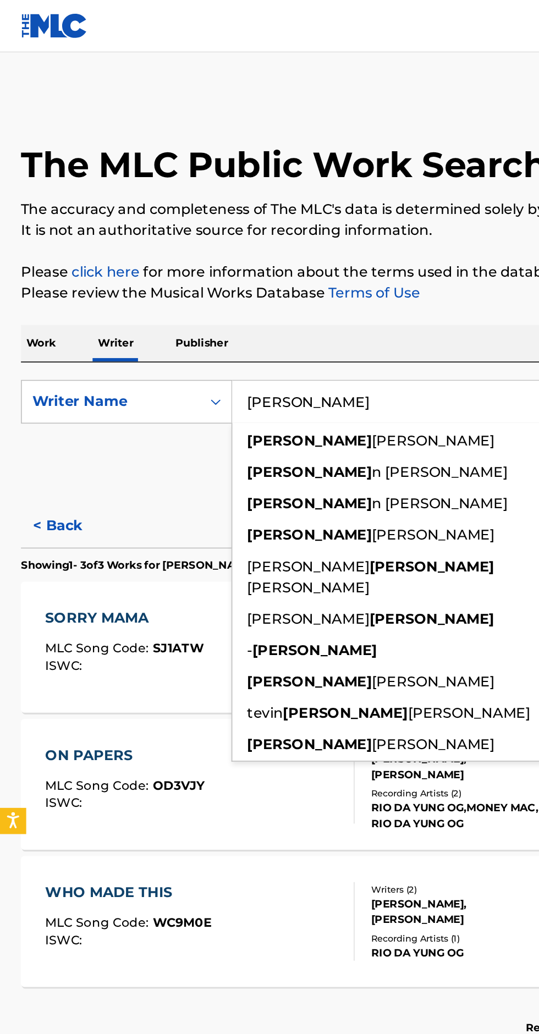
type input "Damario"
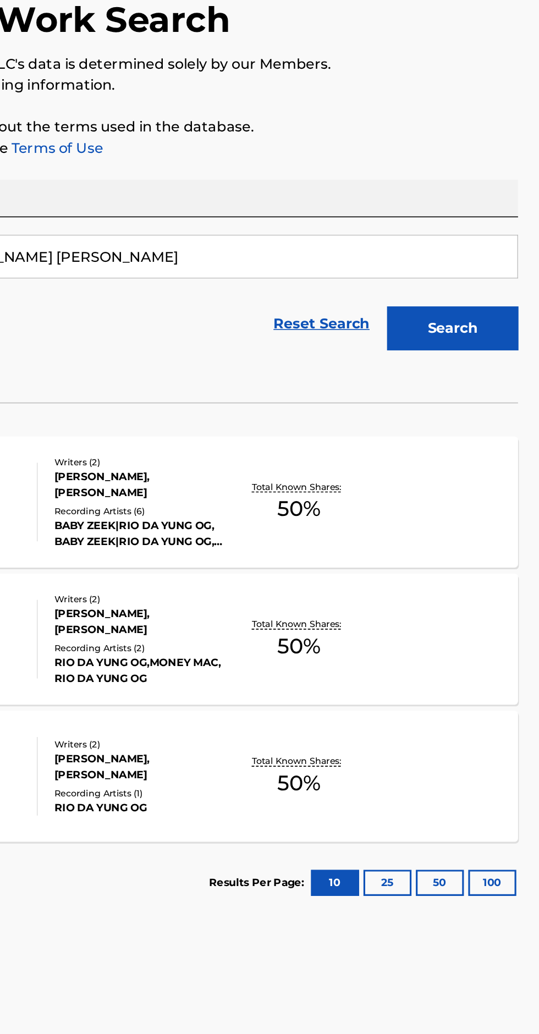
type input "Damario Donshay Horne-Mccullough"
click at [497, 299] on button "Search" at bounding box center [484, 298] width 83 height 28
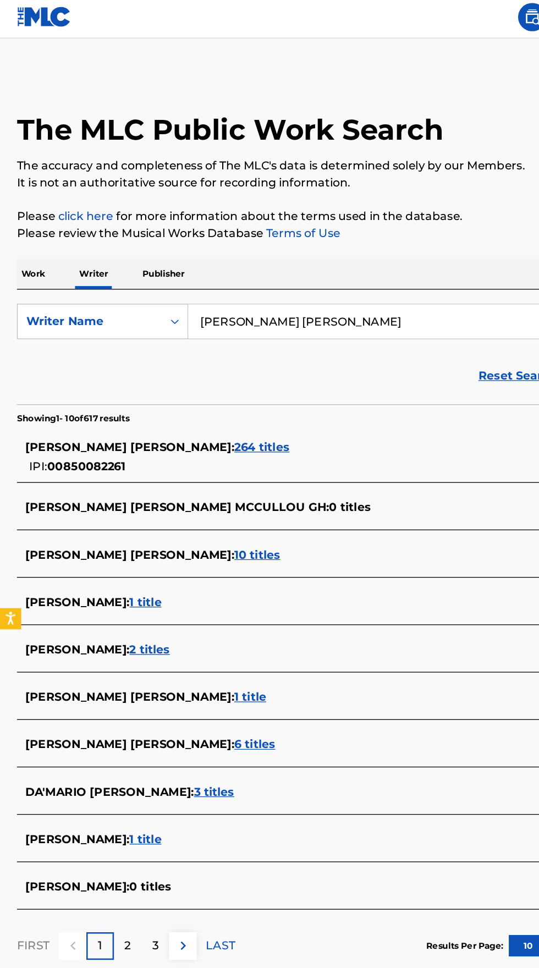
click at [151, 622] on span "DA'MARIO DONSHAY HORNE-MCCULLOUGH :" at bounding box center [85, 618] width 131 height 10
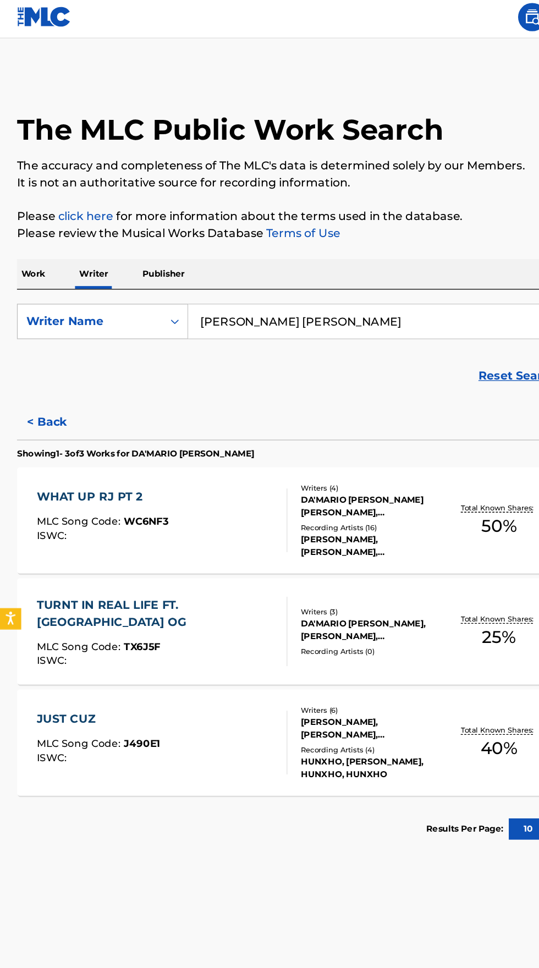
click at [199, 403] on div "WHAT UP RJ PT 2 MLC Song Code : WC6NF3 ISWC :" at bounding box center [126, 408] width 195 height 50
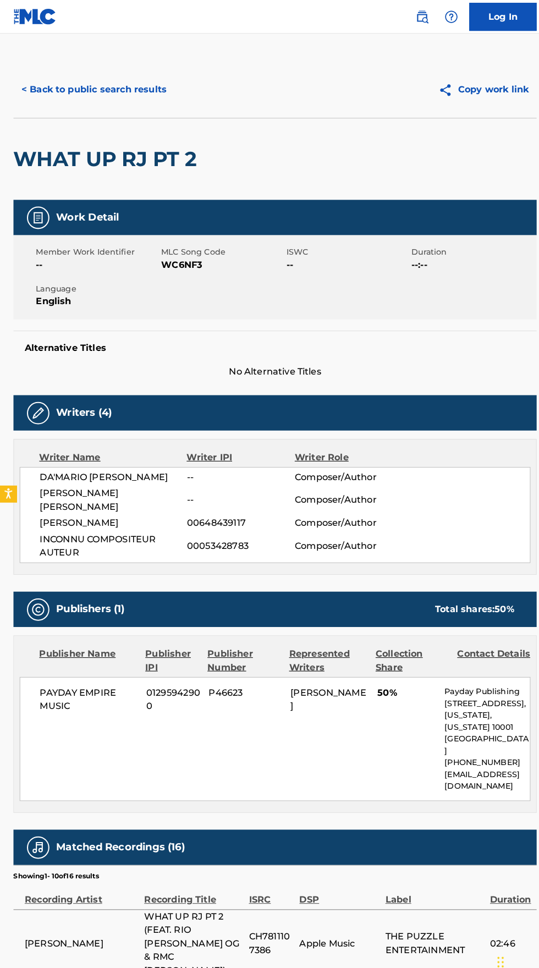
click at [93, 84] on button "< Back to public search results" at bounding box center [92, 88] width 158 height 28
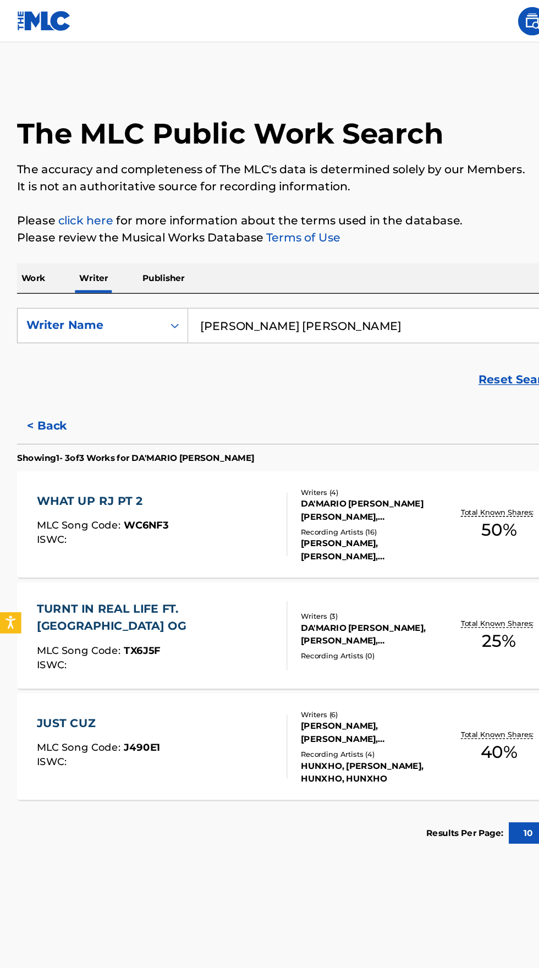
click at [225, 493] on div "Writers ( 3 ) DA'MARIO DONSHAY HORNE-MCCULLOUGH, DAVON MEEKS, DWAYNE MOORE Reco…" at bounding box center [284, 494] width 122 height 39
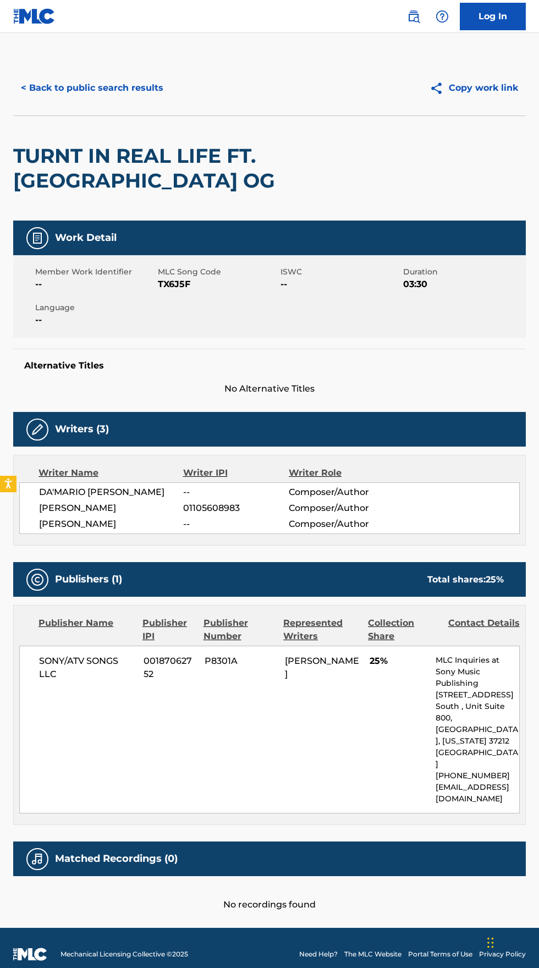
click at [106, 85] on button "< Back to public search results" at bounding box center [92, 88] width 158 height 28
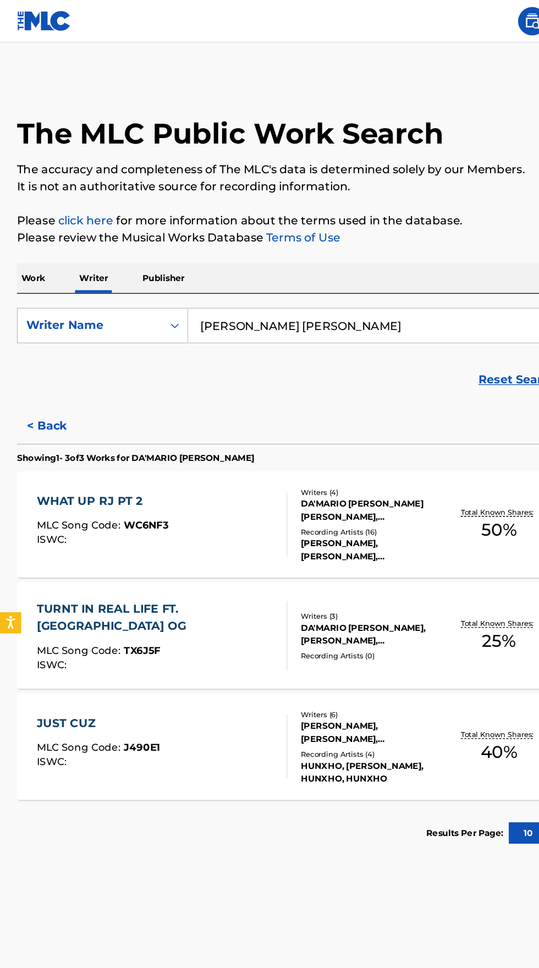
click at [279, 578] on div "VIRGA PAUL-EMANUEL, SAMUEL HAATAJA, DA'MARIO DONSHAY HORNE-MCCULLOUGH, JOSIAH S…" at bounding box center [289, 569] width 111 height 20
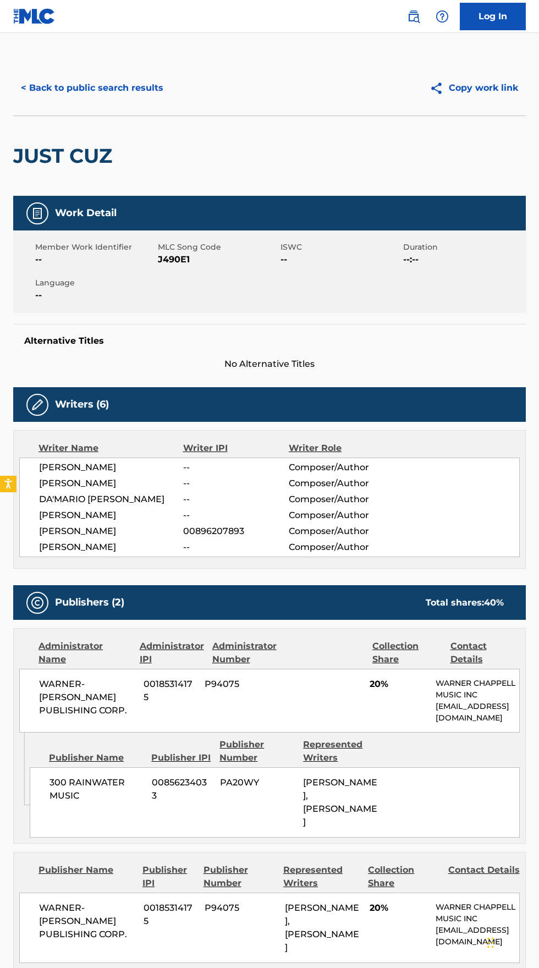
click at [86, 88] on button "< Back to public search results" at bounding box center [92, 88] width 158 height 28
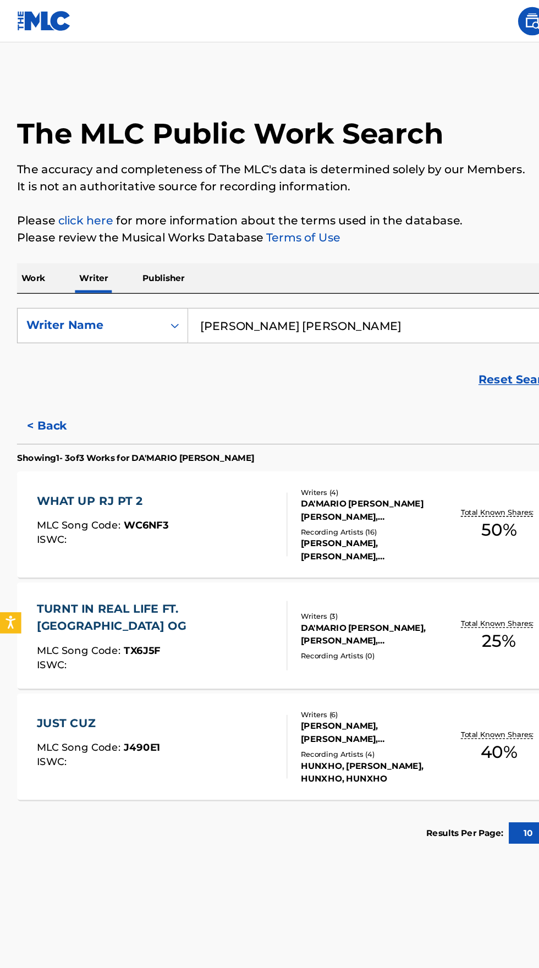
click at [344, 250] on input "Damario Donshay Horne-Mccullough" at bounding box center [335, 253] width 379 height 26
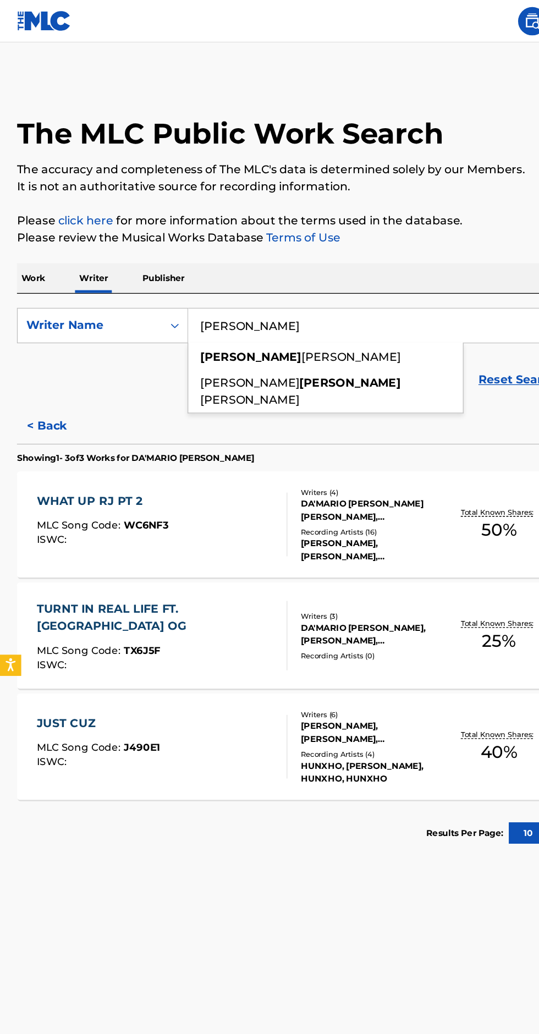
type input "Damario"
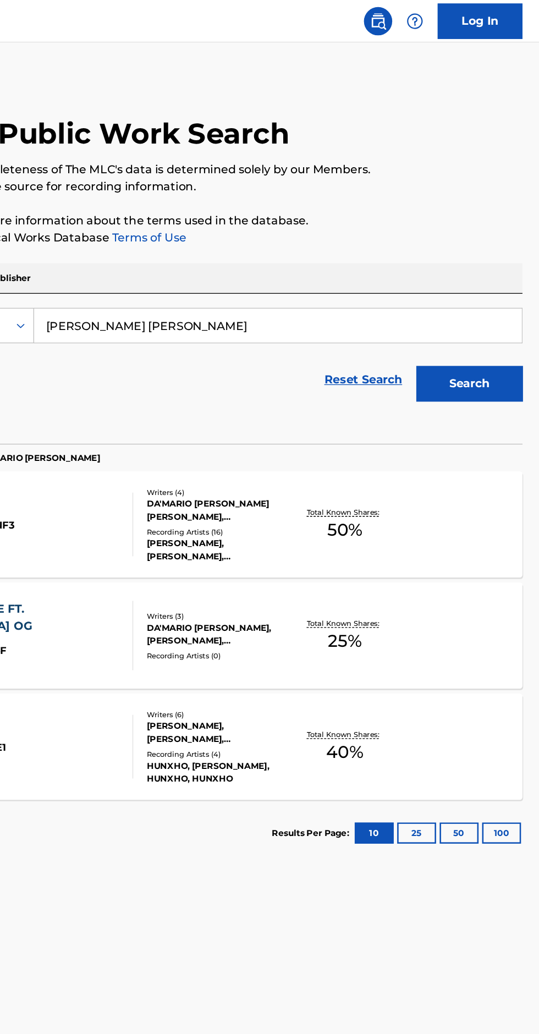
type input "DeAndre Marquise Burnett"
click at [497, 290] on button "Search" at bounding box center [484, 298] width 83 height 28
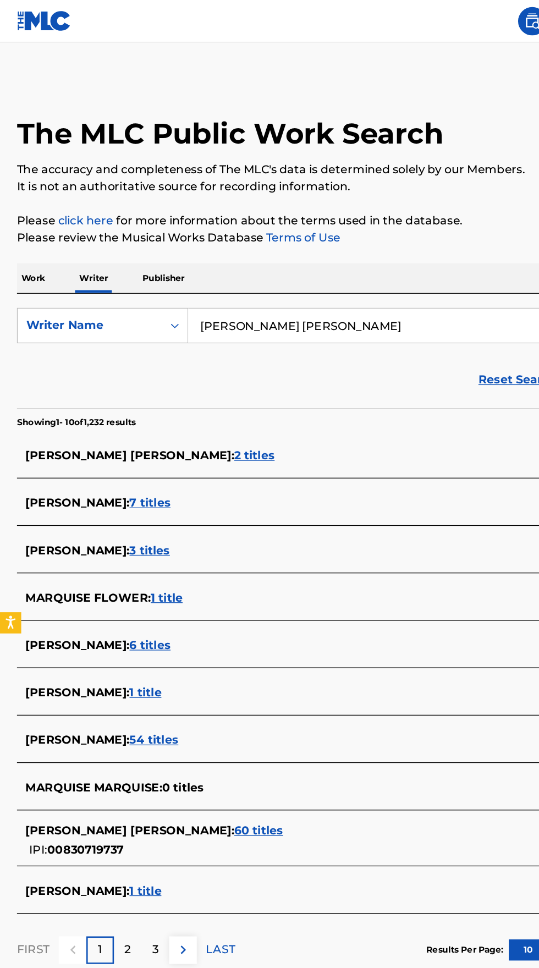
click at [299, 249] on input "DeAndre Marquise Burnett" at bounding box center [335, 253] width 379 height 26
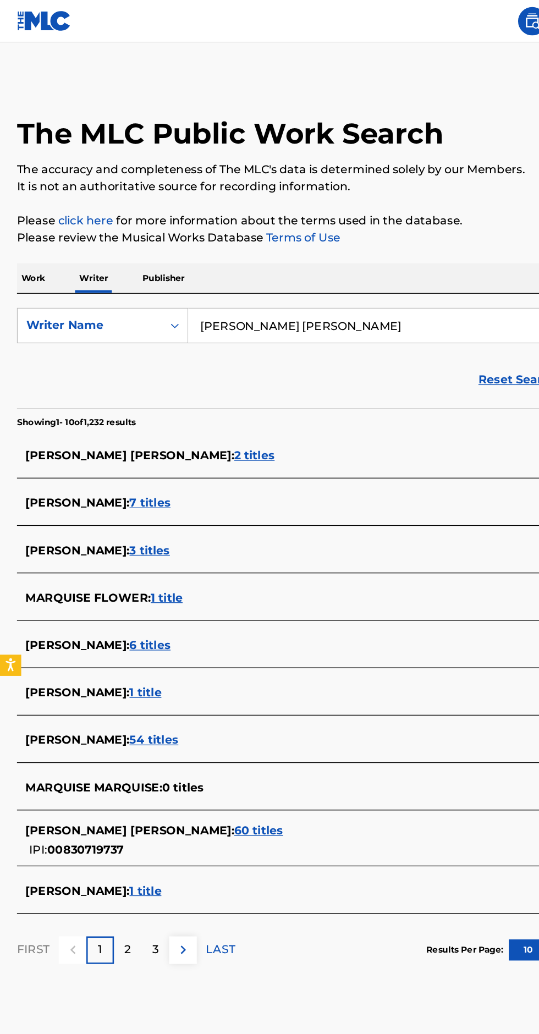
click at [22, 216] on p "Work" at bounding box center [25, 216] width 25 height 23
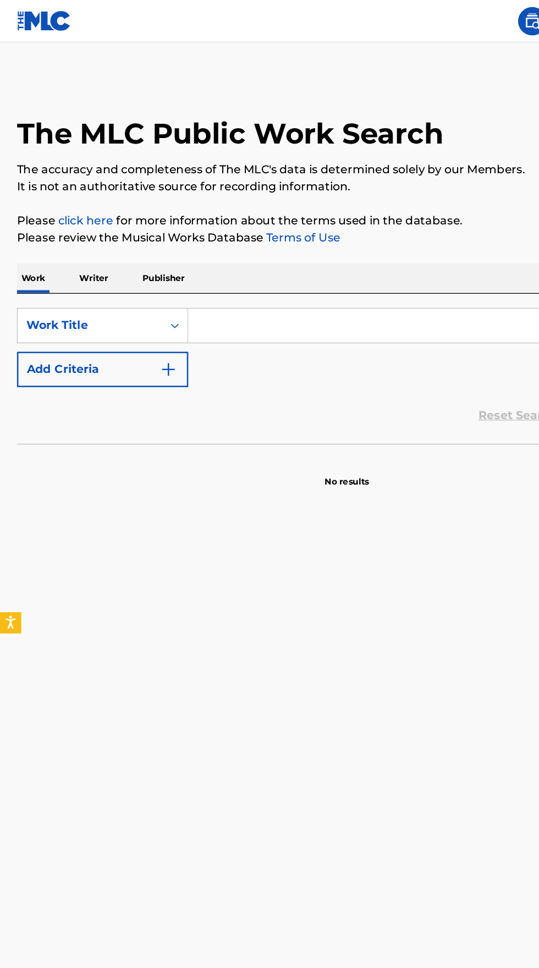
click at [27, 216] on p "Work" at bounding box center [25, 216] width 25 height 23
click at [226, 252] on input "Search Form" at bounding box center [335, 253] width 379 height 26
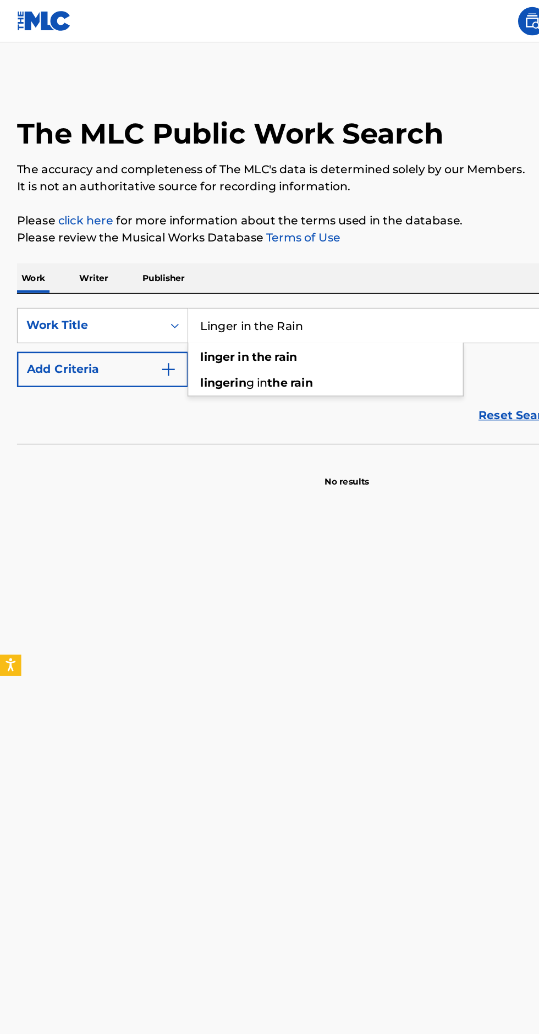
type input "Linger in the Rain"
click at [140, 289] on button "Add Criteria" at bounding box center [79, 287] width 133 height 28
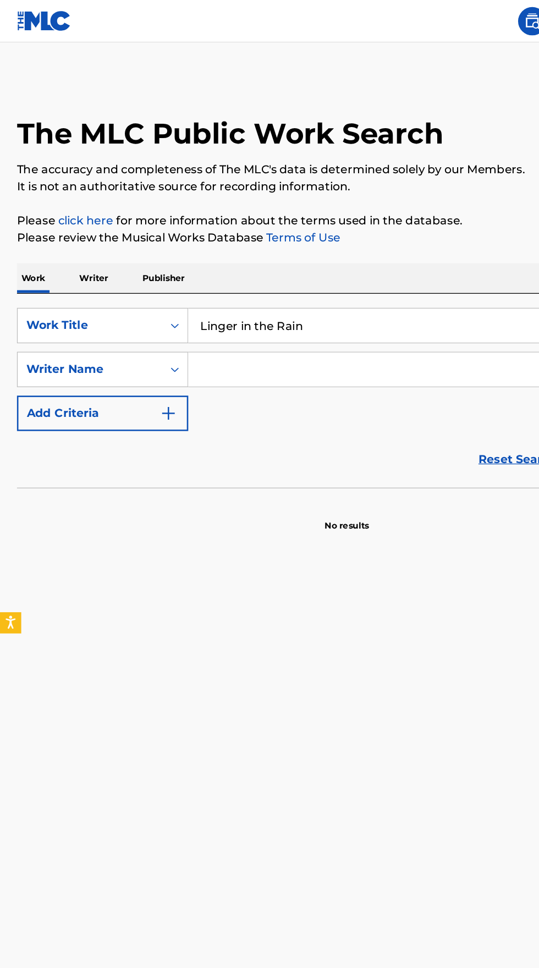
click at [256, 285] on input "Search Form" at bounding box center [325, 287] width 359 height 26
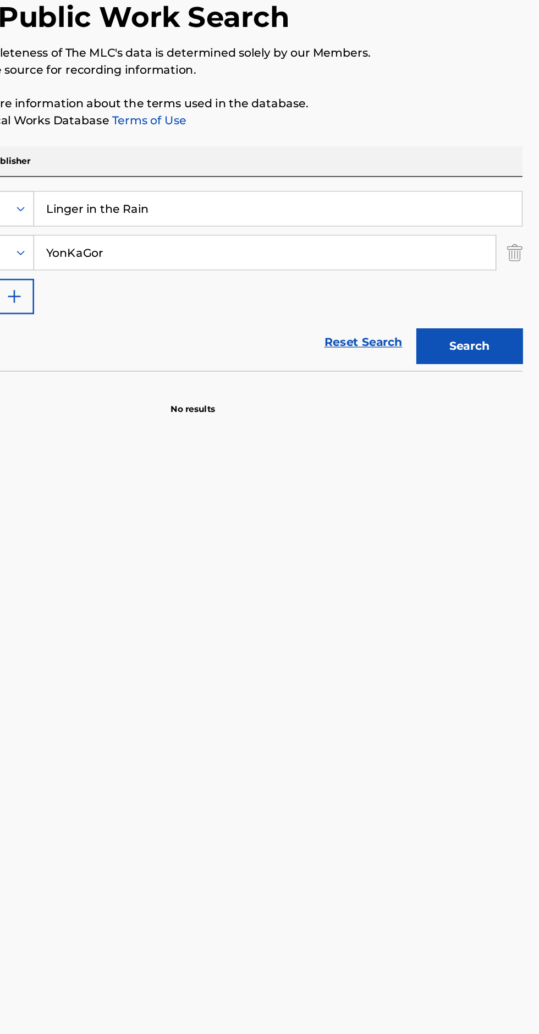
type input "YonKaGor"
click at [487, 370] on button "Search" at bounding box center [484, 360] width 83 height 28
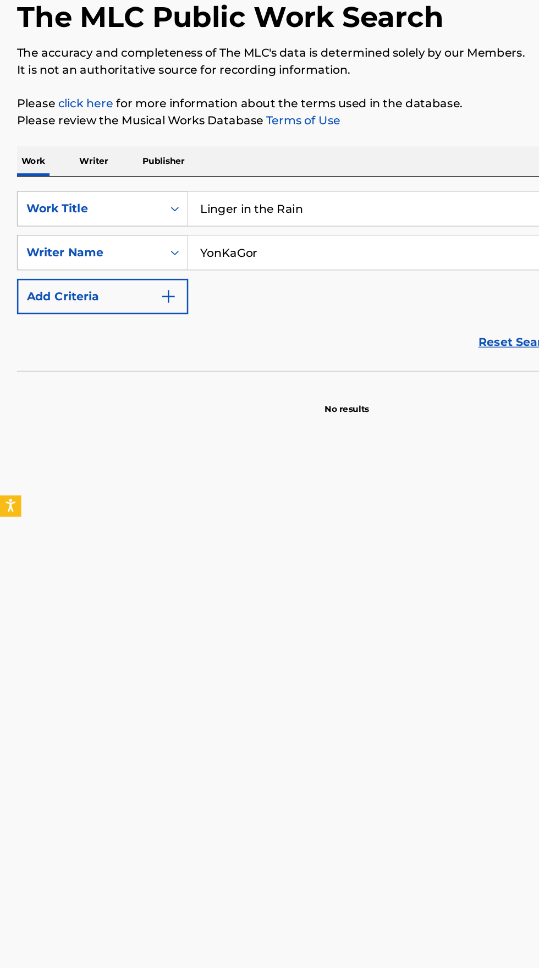
click at [69, 217] on p "Writer" at bounding box center [72, 216] width 29 height 23
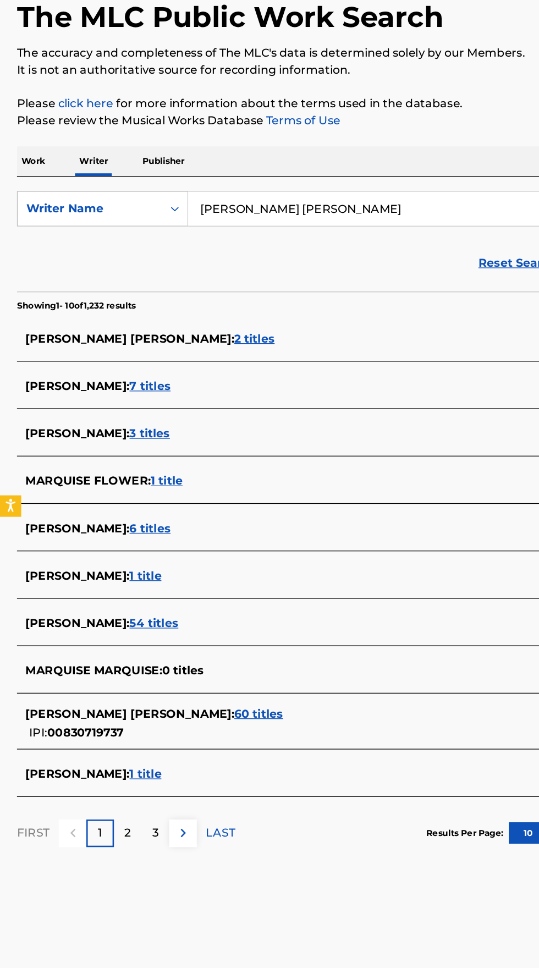
click at [310, 249] on input "DeAndre Marquise Burnett" at bounding box center [335, 253] width 379 height 26
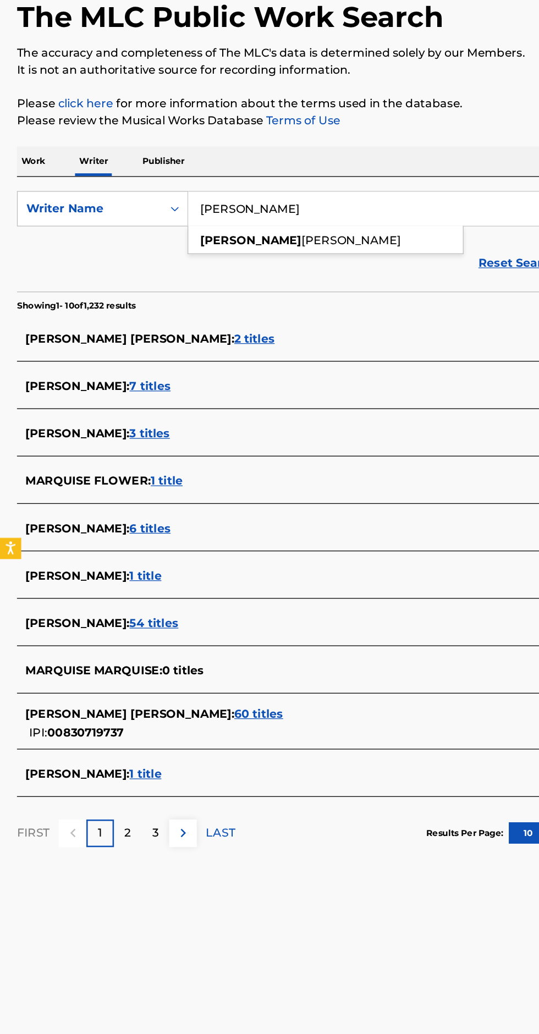
type input "DeAndre"
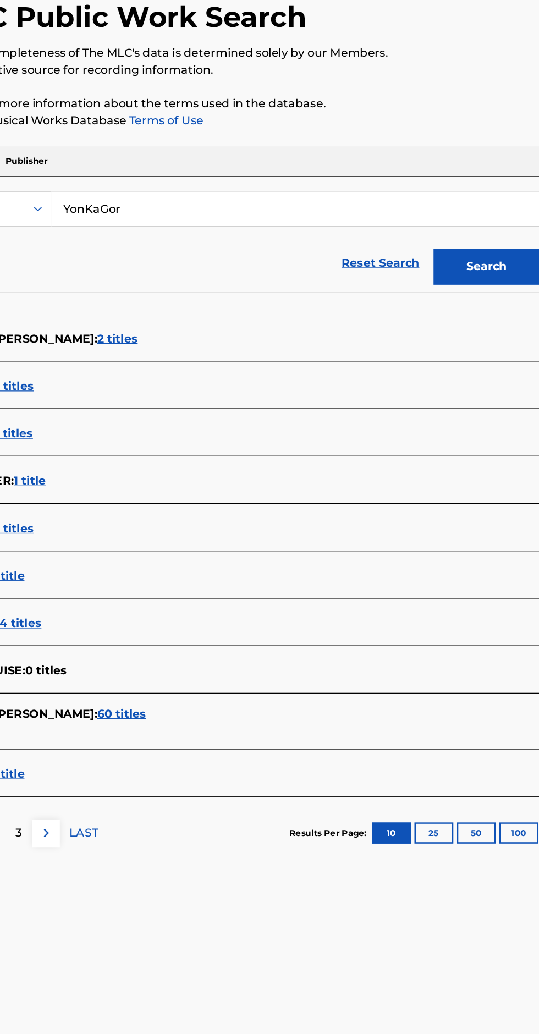
type input "YonKaGor"
click at [472, 288] on button "Search" at bounding box center [484, 298] width 83 height 28
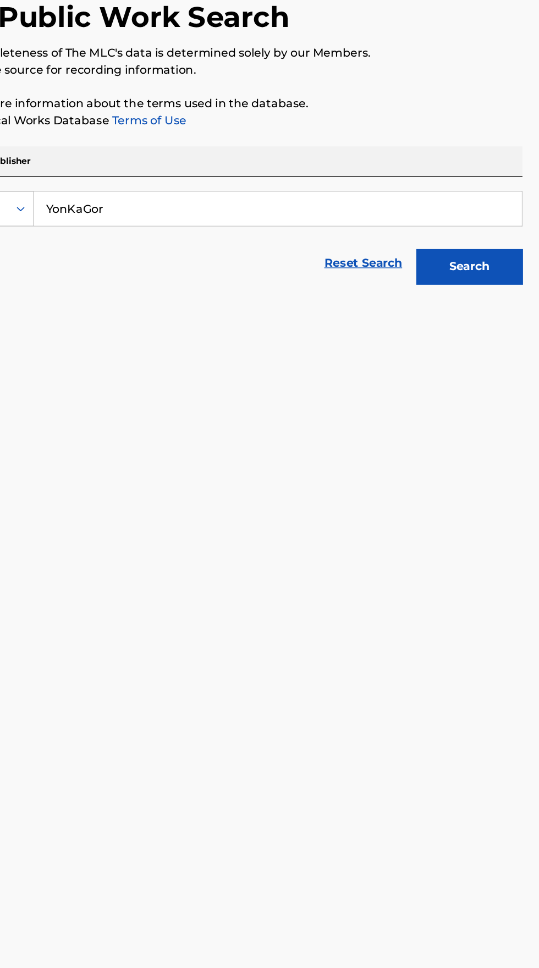
click at [497, 297] on button "Search" at bounding box center [484, 298] width 83 height 28
click at [244, 256] on input "YonKaGor" at bounding box center [335, 253] width 379 height 26
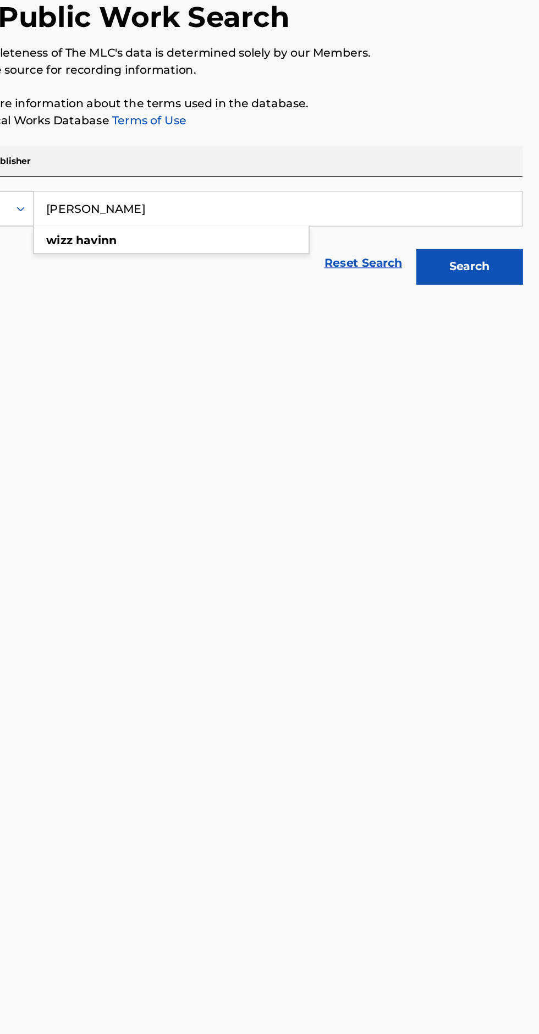
type input "Wizz Havinn"
click at [501, 295] on button "Search" at bounding box center [484, 298] width 83 height 28
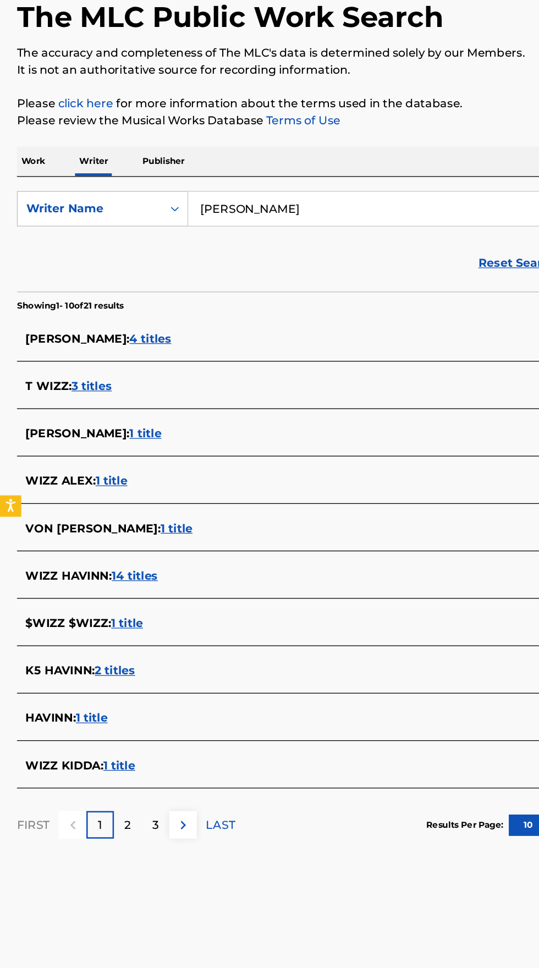
click at [179, 542] on div "WIZZ HAVINN : 14 titles" at bounding box center [255, 538] width 471 height 13
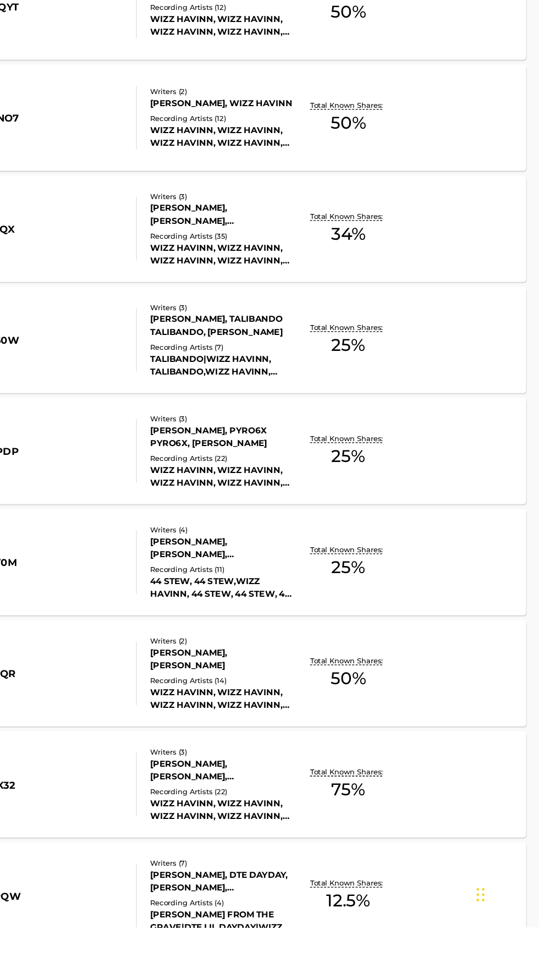
scroll to position [229, 0]
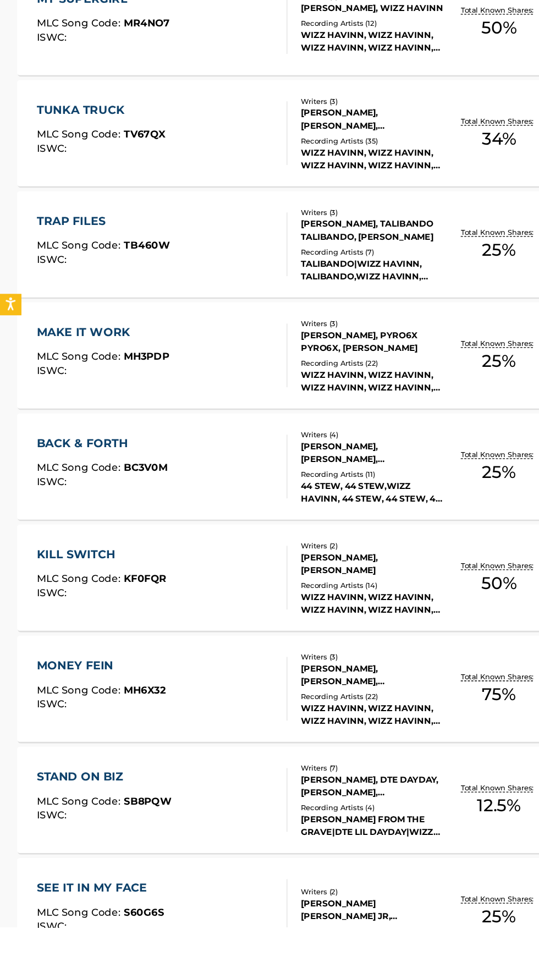
click at [214, 787] on div at bounding box center [218, 783] width 9 height 50
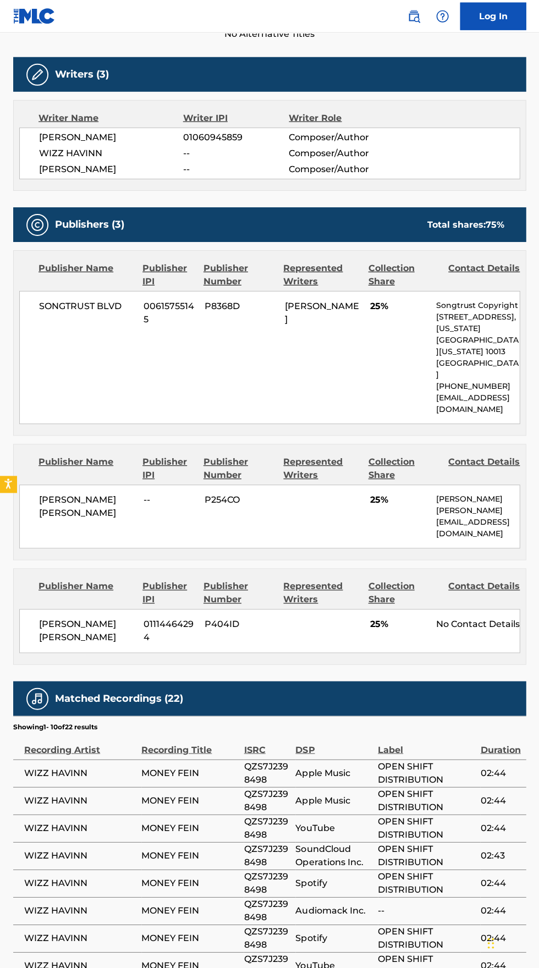
scroll to position [330, 0]
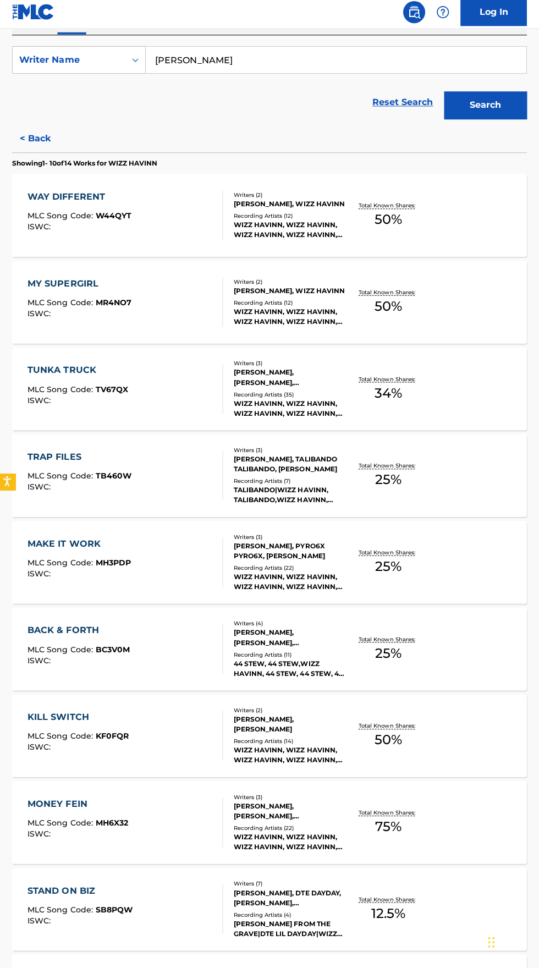
scroll to position [229, 0]
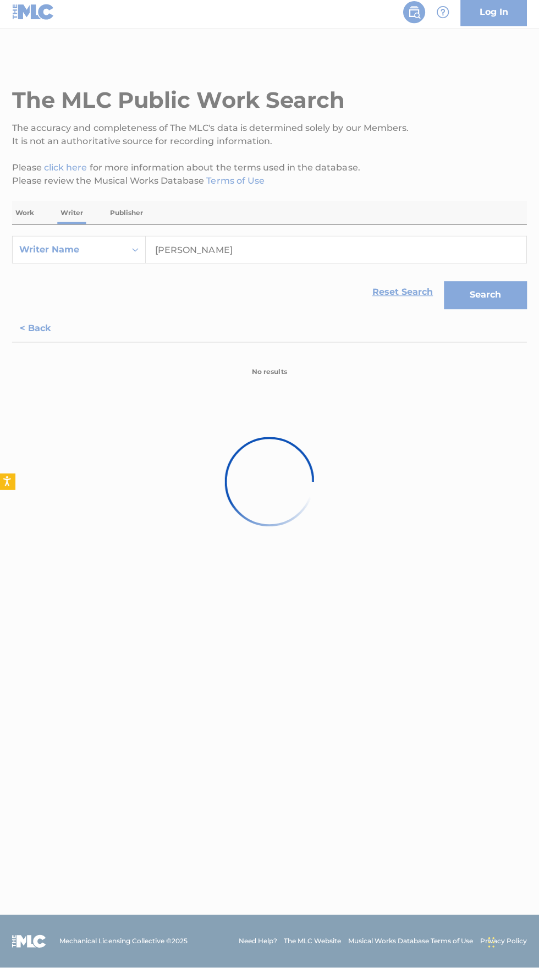
scroll to position [0, 0]
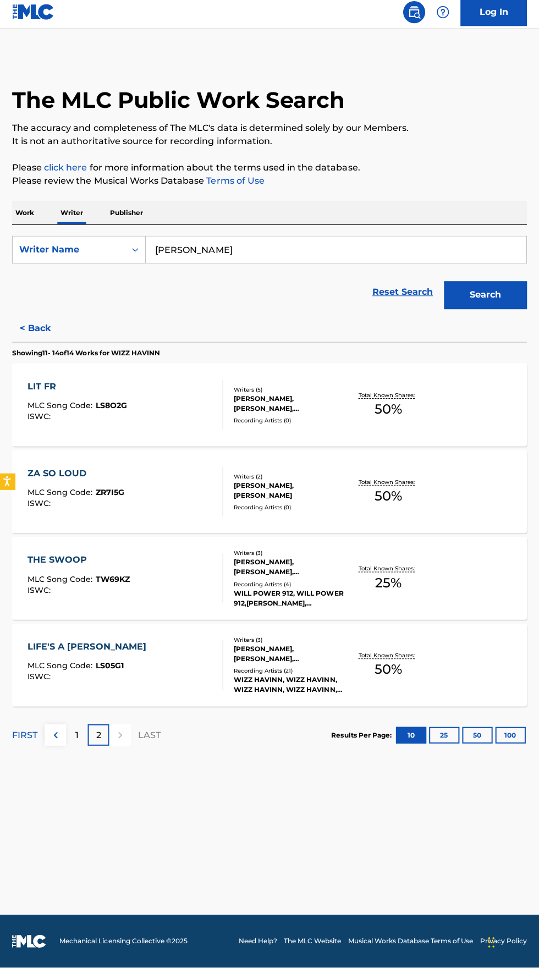
click at [185, 410] on div "LIT FR MLC Song Code : LS8O2G ISWC :" at bounding box center [126, 408] width 195 height 50
click at [271, 673] on div "Recording Artists ( 21 )" at bounding box center [289, 672] width 111 height 8
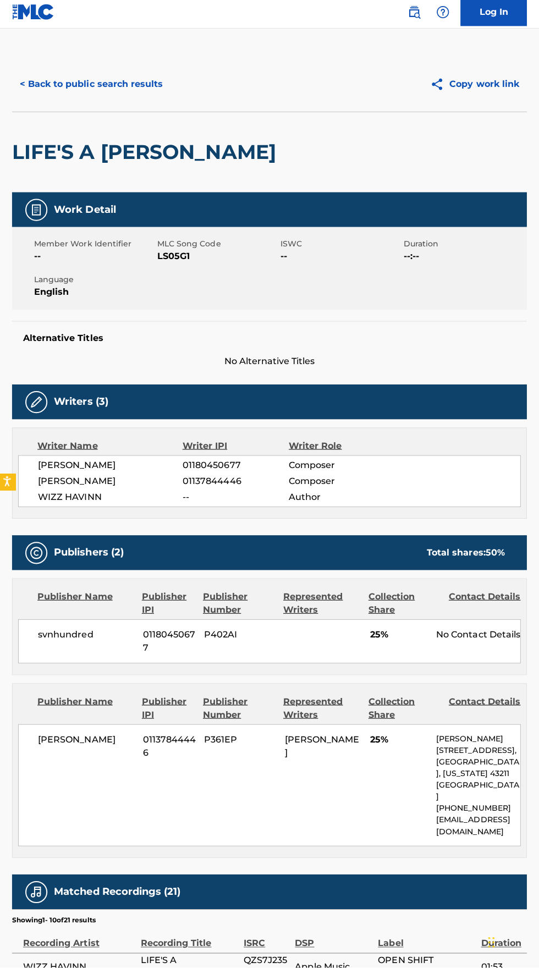
scroll to position [200, 0]
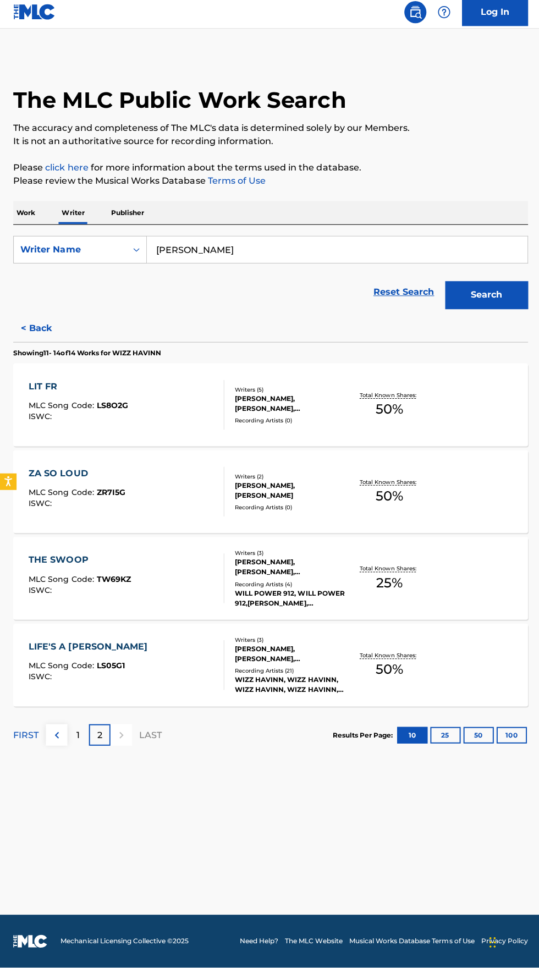
click at [108, 575] on div "THE SWOOP MLC Song Code : TW69KZ ISWC :" at bounding box center [80, 581] width 102 height 50
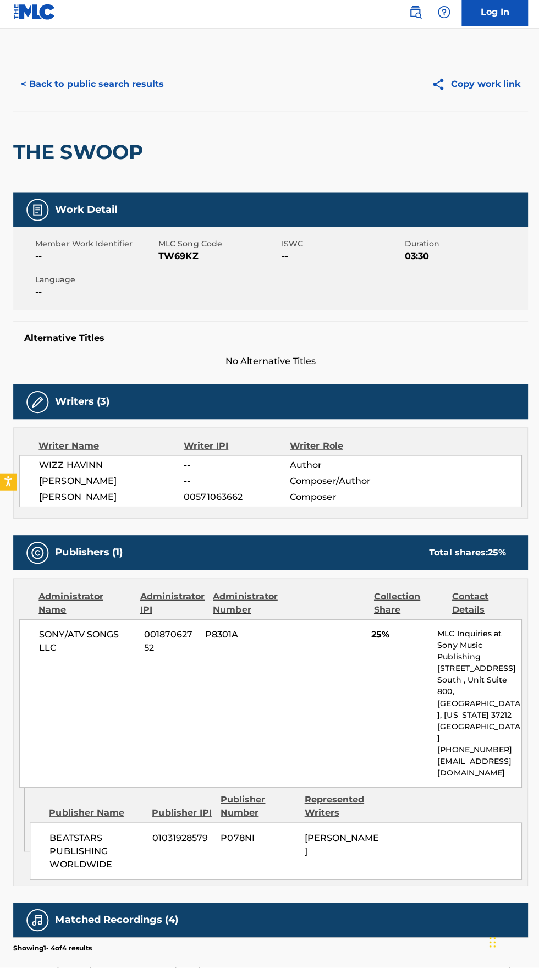
scroll to position [61, 0]
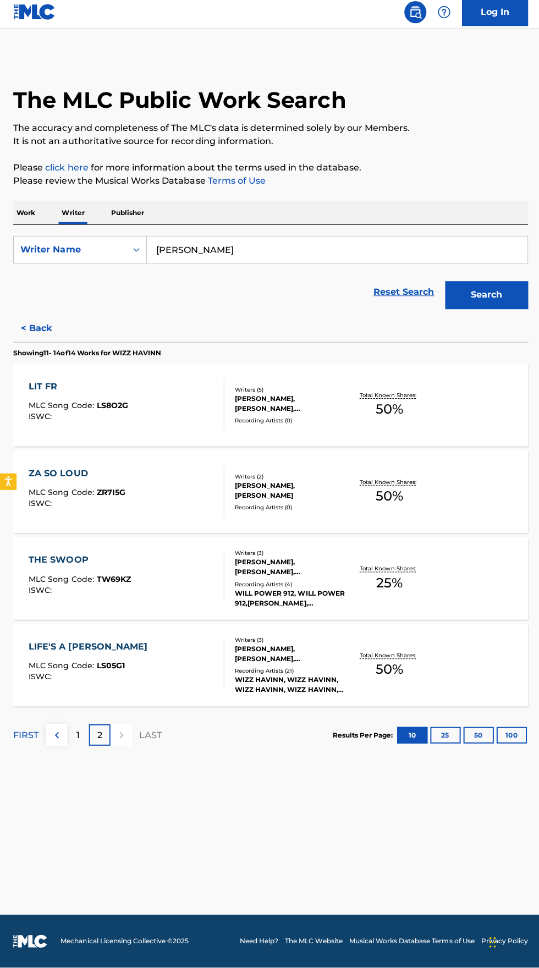
click at [56, 736] on img at bounding box center [56, 736] width 13 height 13
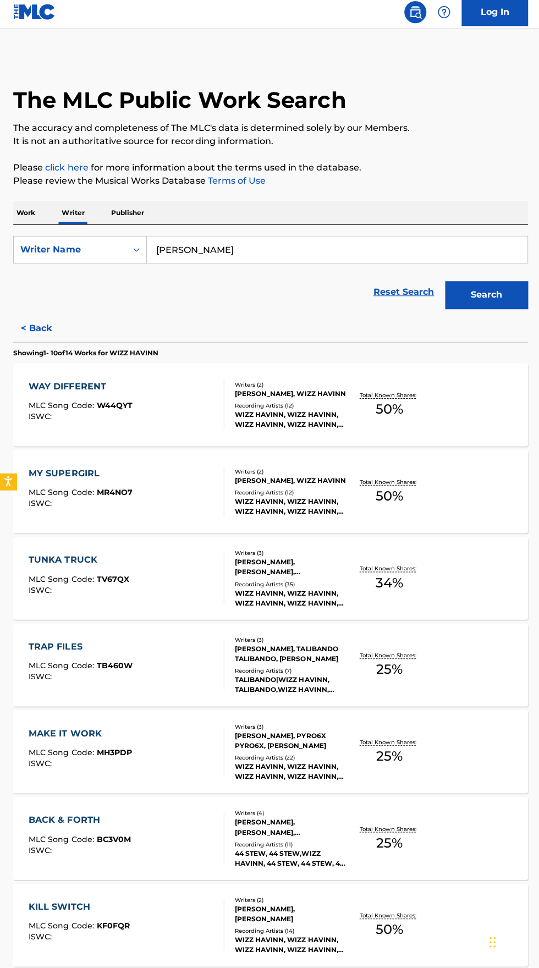
click at [130, 413] on div "WAY DIFFERENT MLC Song Code : W44QYT ISWC :" at bounding box center [126, 408] width 195 height 50
click at [124, 511] on div "MY SUPERGIRL MLC Song Code : MR4NO7 ISWC :" at bounding box center [80, 494] width 103 height 50
click at [170, 610] on div "TUNKA TRUCK MLC Song Code : TV67QX ISWC : Writers ( 3 ) PAUL AVANT, AZRAEL BEAT…" at bounding box center [269, 580] width 513 height 83
click at [167, 740] on div "MAKE IT WORK MLC Song Code : MH3PDP ISWC :" at bounding box center [126, 753] width 195 height 50
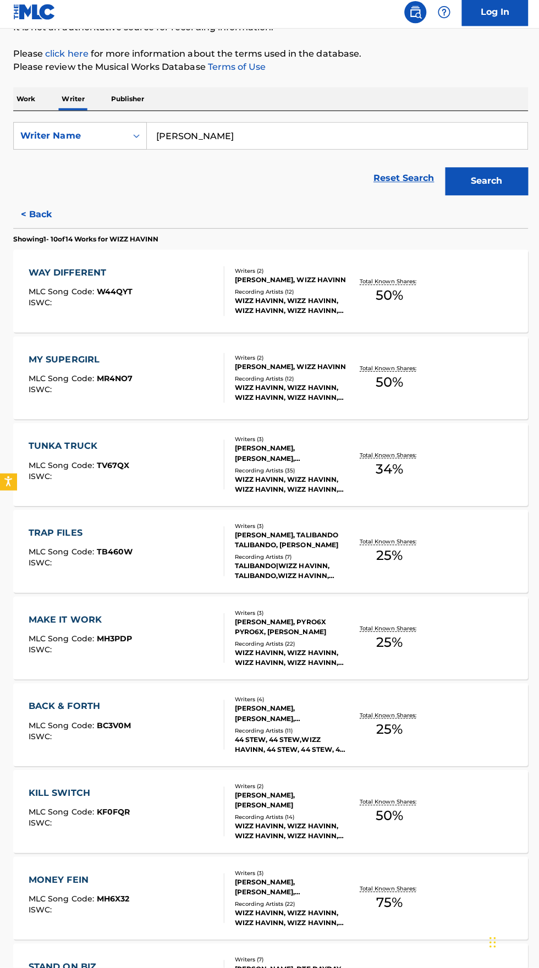
scroll to position [129, 0]
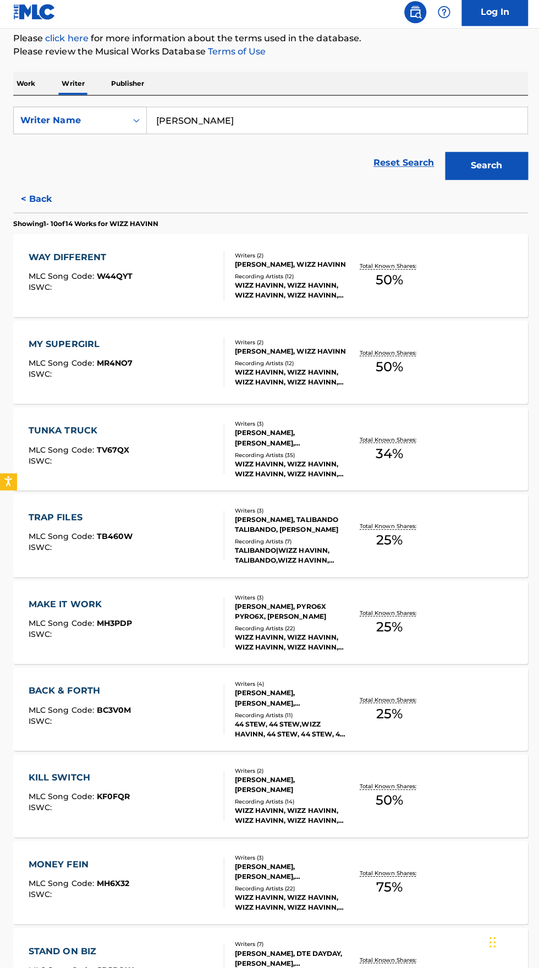
click at [249, 779] on div "JERMONE MANNING, WIZZ HAVINN" at bounding box center [289, 786] width 111 height 20
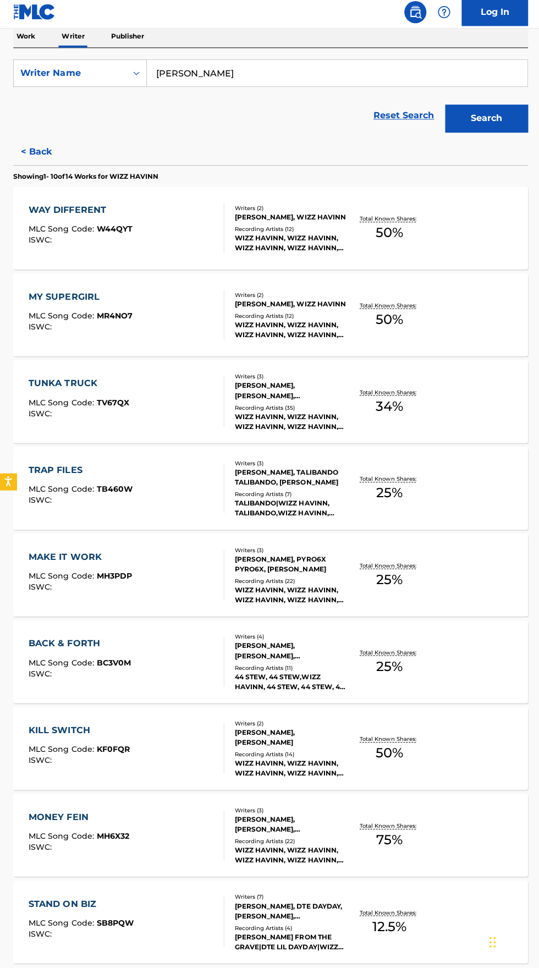
scroll to position [179, 0]
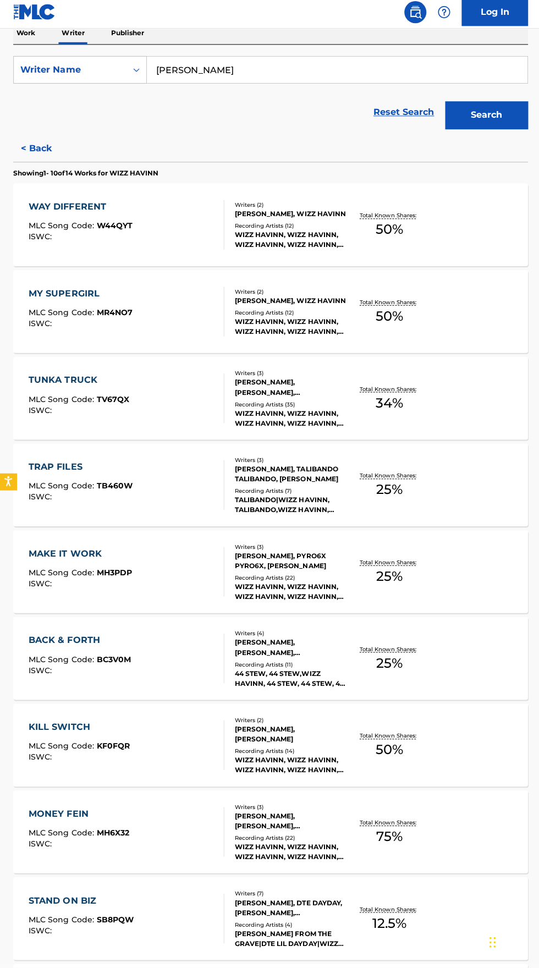
click at [339, 759] on div "WIZZ HAVINN, WIZZ HAVINN, WIZZ HAVINN, WIZZ HAVINN, WIZZ HAVINN" at bounding box center [289, 766] width 111 height 20
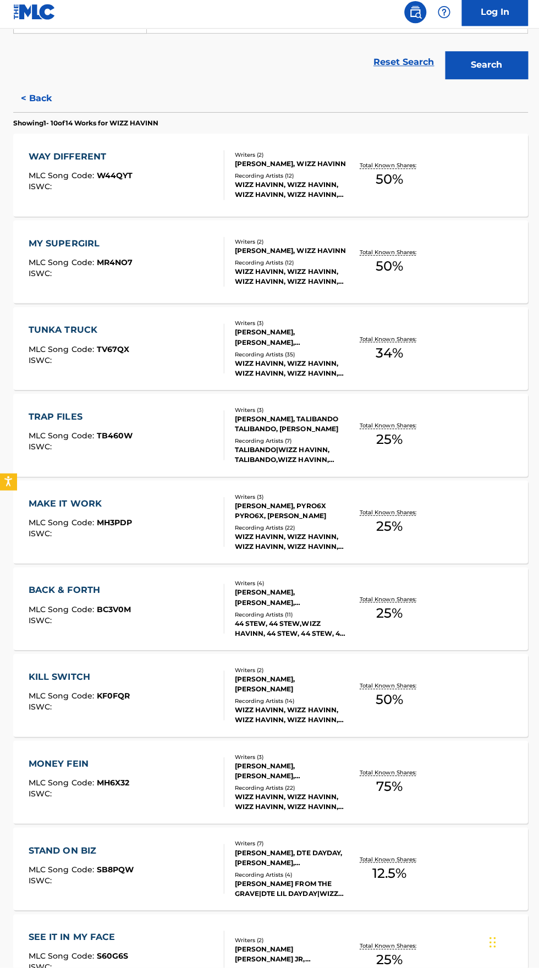
scroll to position [229, 0]
click at [314, 879] on div "DAVE FROM THE GRAVE|DTE LIL DAYDAY|WIZZ HAVINN, DAVE FROM THE GRAVE,DTE LIL DAY…" at bounding box center [289, 889] width 111 height 20
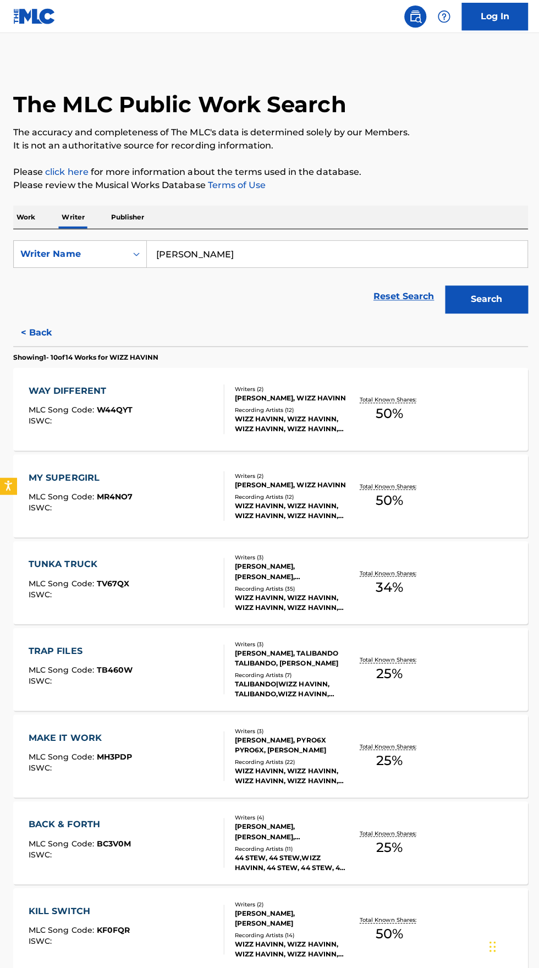
click at [321, 249] on input "Wizz Havinn" at bounding box center [335, 253] width 379 height 26
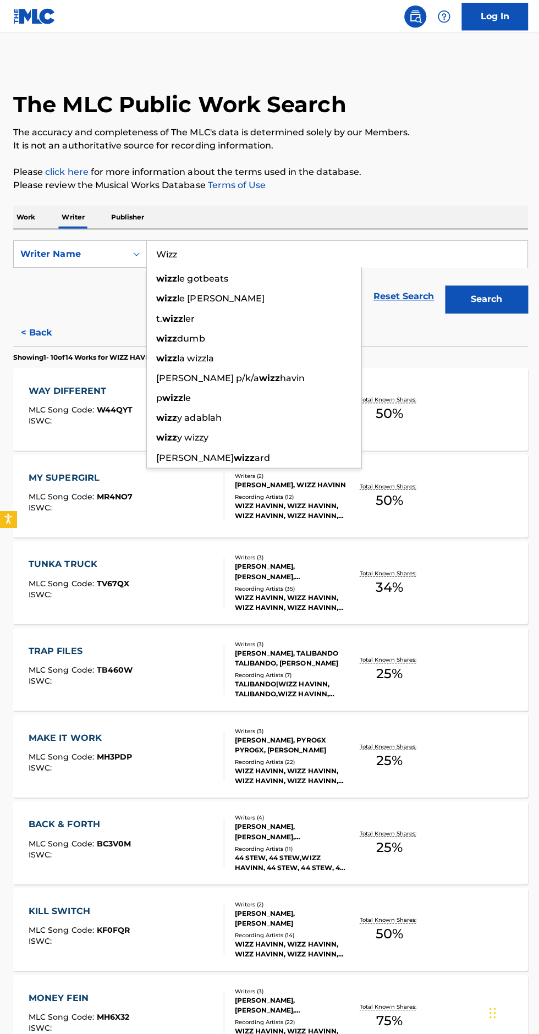
type input "Wizz"
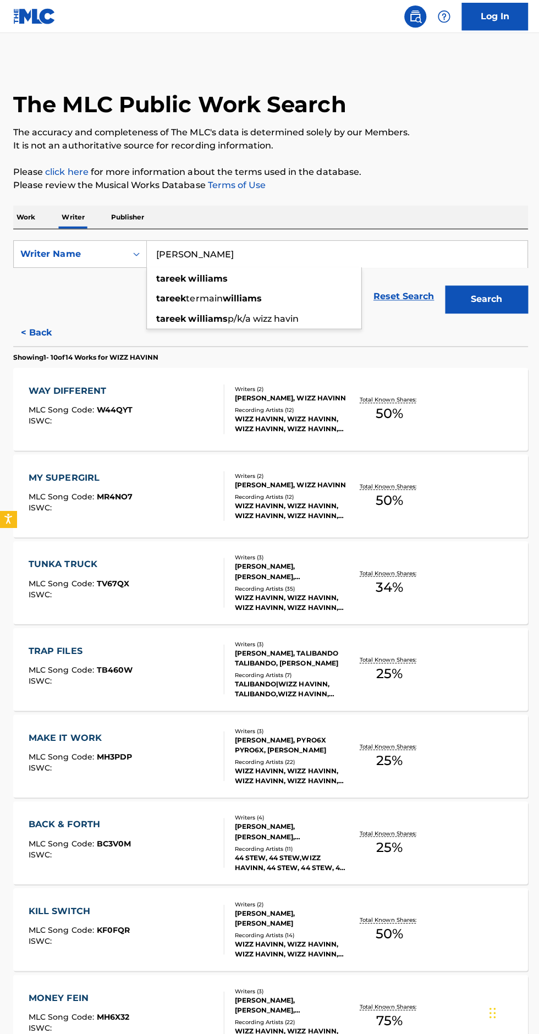
type input "Tareek Williams"
click at [495, 289] on button "Search" at bounding box center [484, 298] width 83 height 28
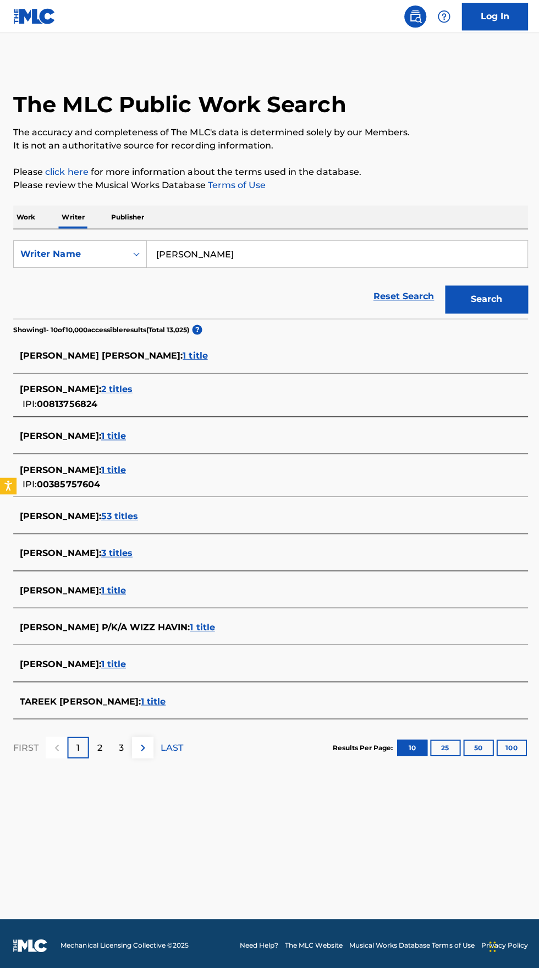
click at [48, 521] on div at bounding box center [53, 522] width 66 height 2
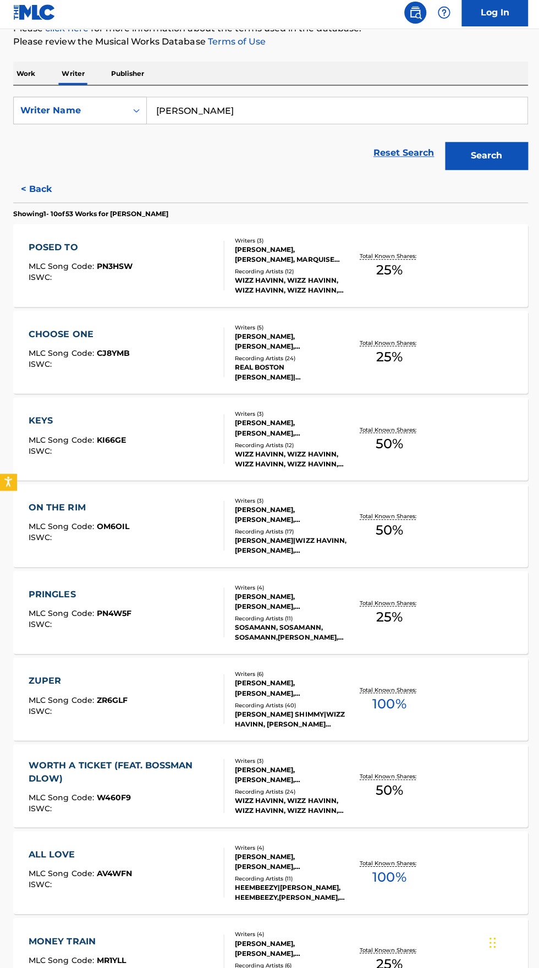
scroll to position [145, 0]
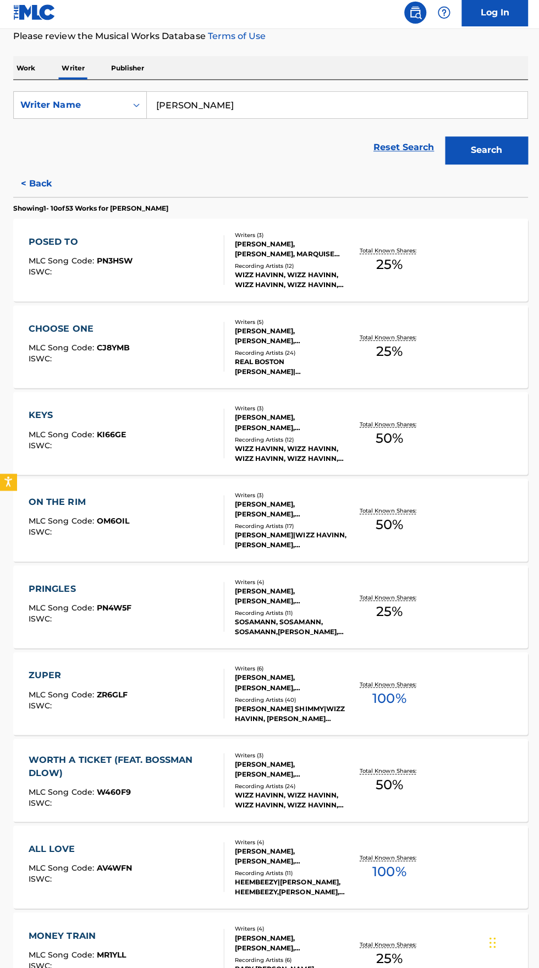
click at [188, 691] on div "ZUPER MLC Song Code : ZR6GLF ISWC :" at bounding box center [126, 695] width 195 height 50
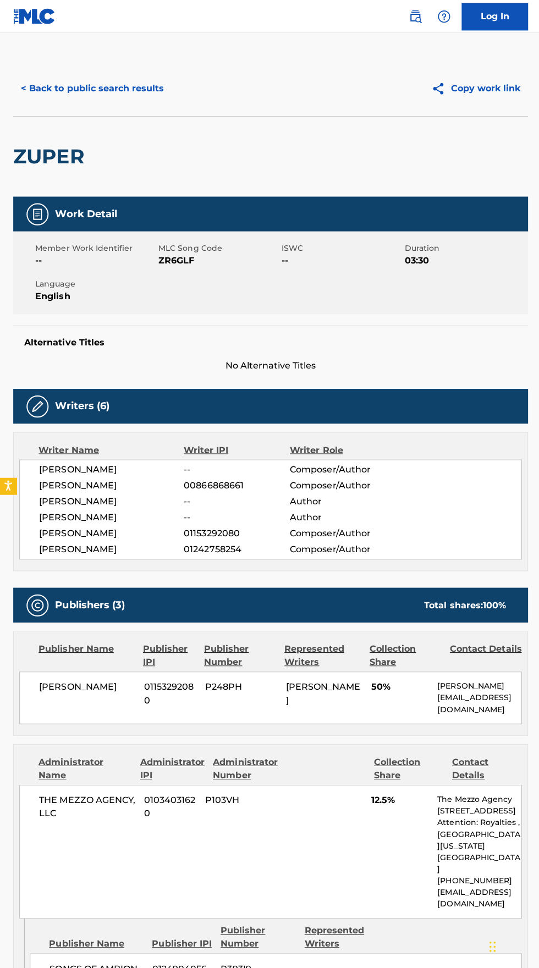
click at [101, 86] on button "< Back to public search results" at bounding box center [92, 88] width 158 height 28
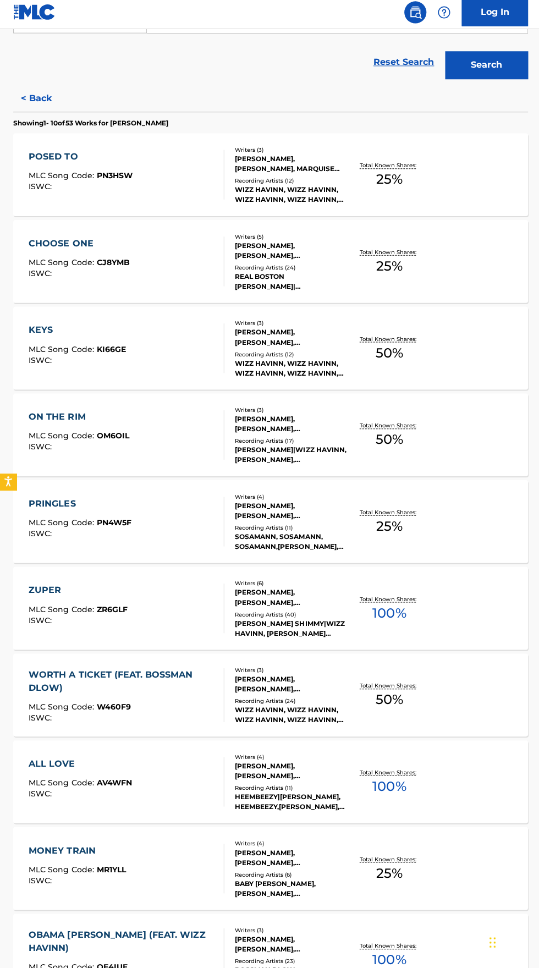
scroll to position [229, 0]
click at [279, 797] on div "HEEMBEEZY|WIZZ HAVINN, HEEMBEEZY,WIZZ HAVINN, HEEMBEEZY & WIZZ HAVINN, HEEMBEEZ…" at bounding box center [289, 803] width 111 height 20
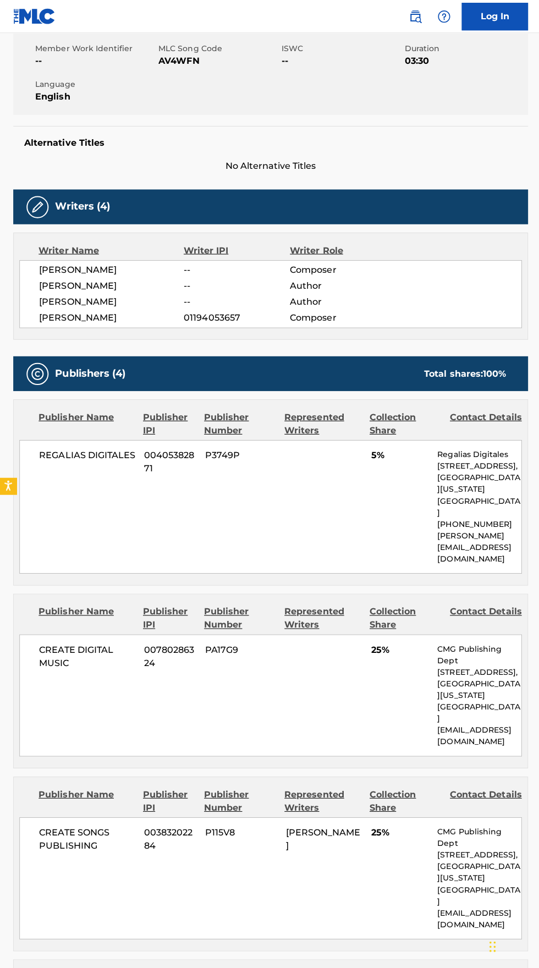
scroll to position [196, 0]
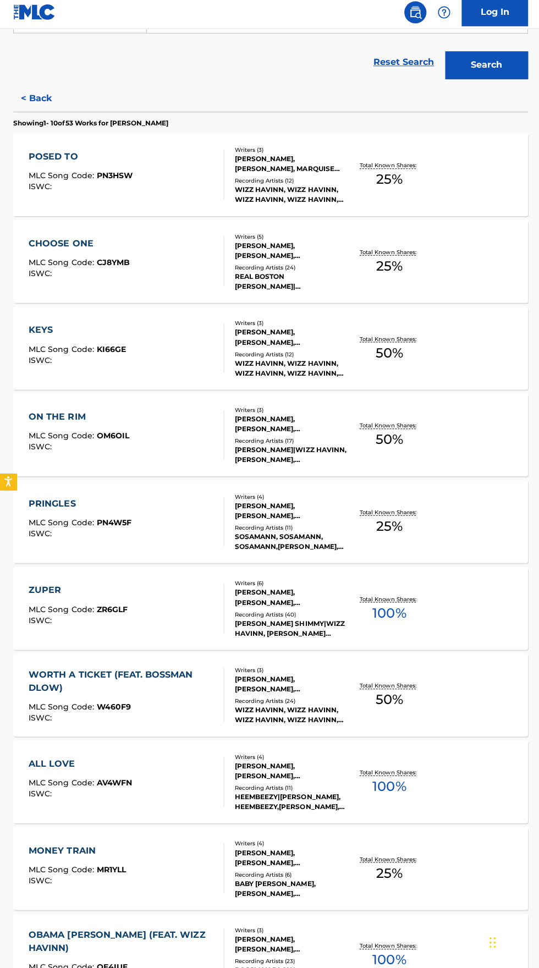
scroll to position [229, 0]
click at [265, 954] on div "Writers ( 3 ) DANIEL SCHNABEL, DEVANTE MCCREARY, TAREEK WILLIAMS Recording Arti…" at bounding box center [284, 955] width 122 height 59
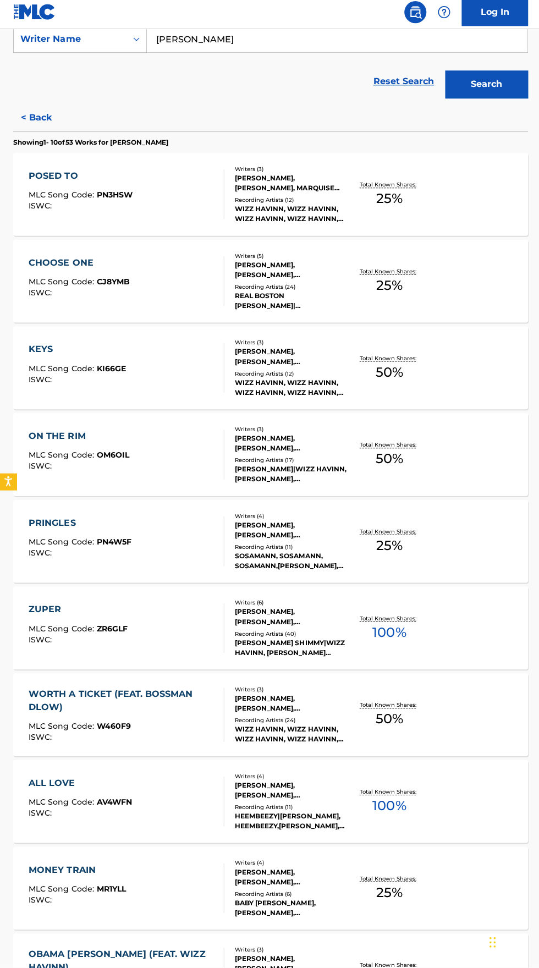
scroll to position [229, 0]
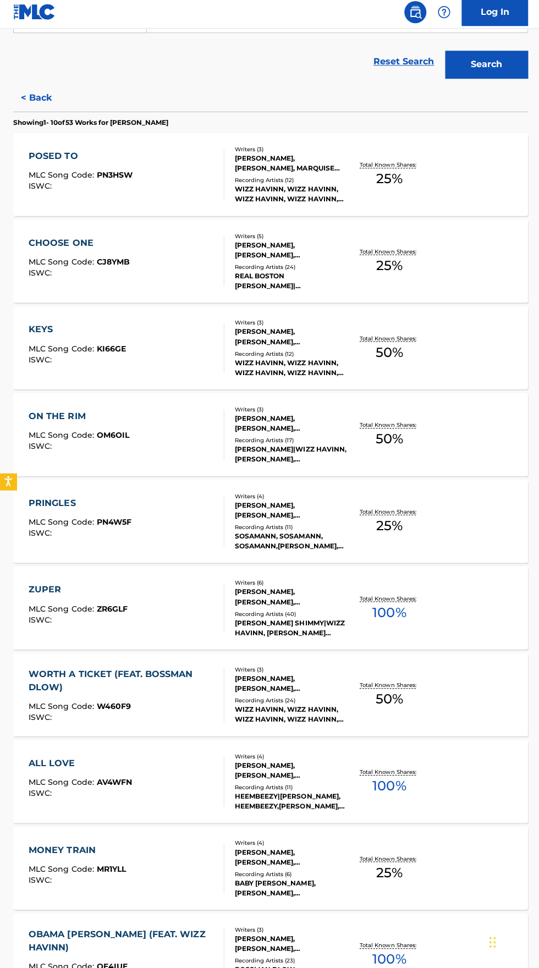
click at [286, 961] on div "Recording Artists ( 23 )" at bounding box center [289, 961] width 111 height 8
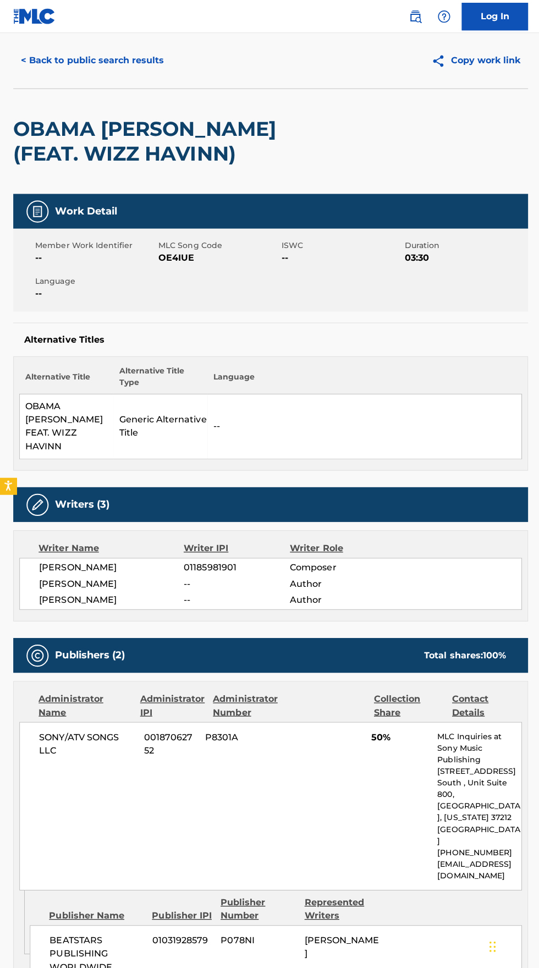
scroll to position [20, 0]
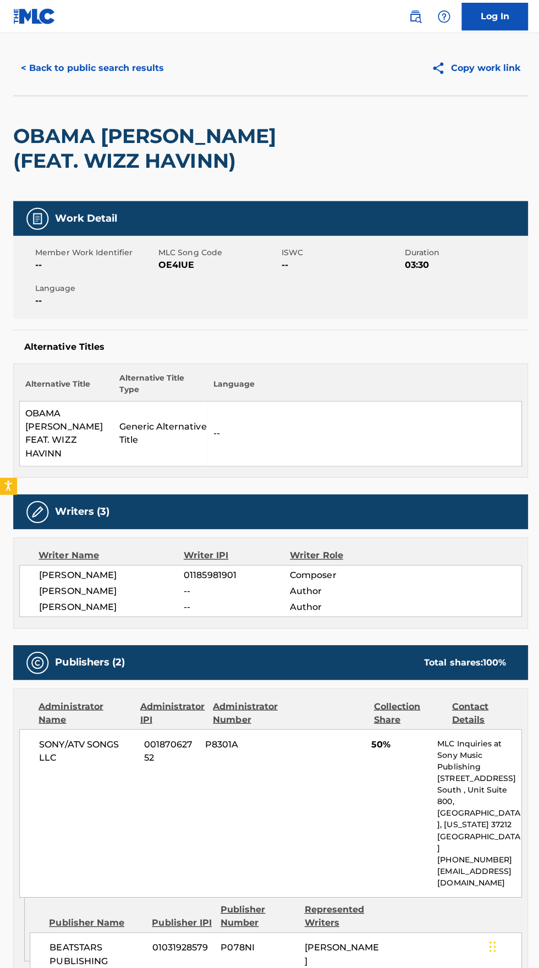
click at [243, 135] on h2 "OBAMA RUNTZ (FEAT. WIZZ HAVINN)" at bounding box center [167, 148] width 308 height 50
click at [81, 67] on button "< Back to public search results" at bounding box center [92, 68] width 158 height 28
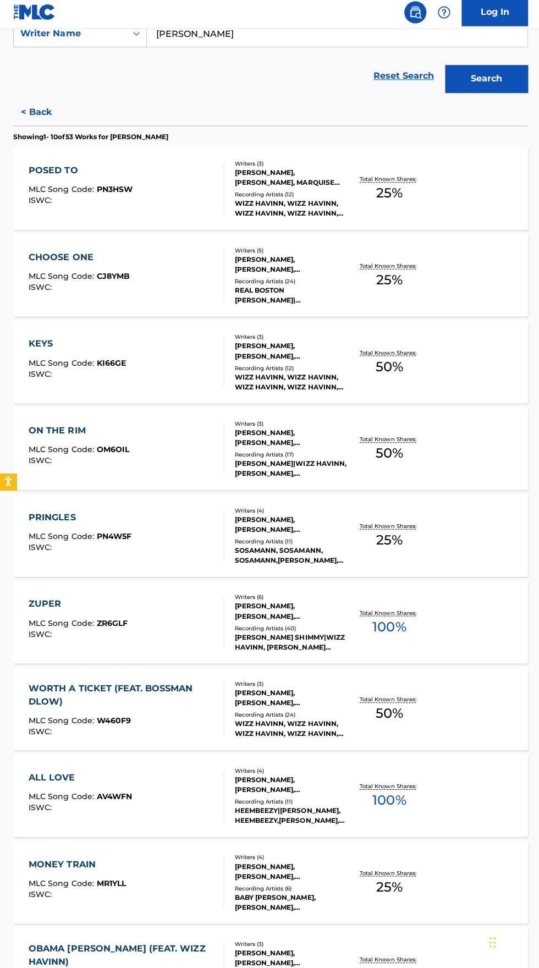
scroll to position [229, 0]
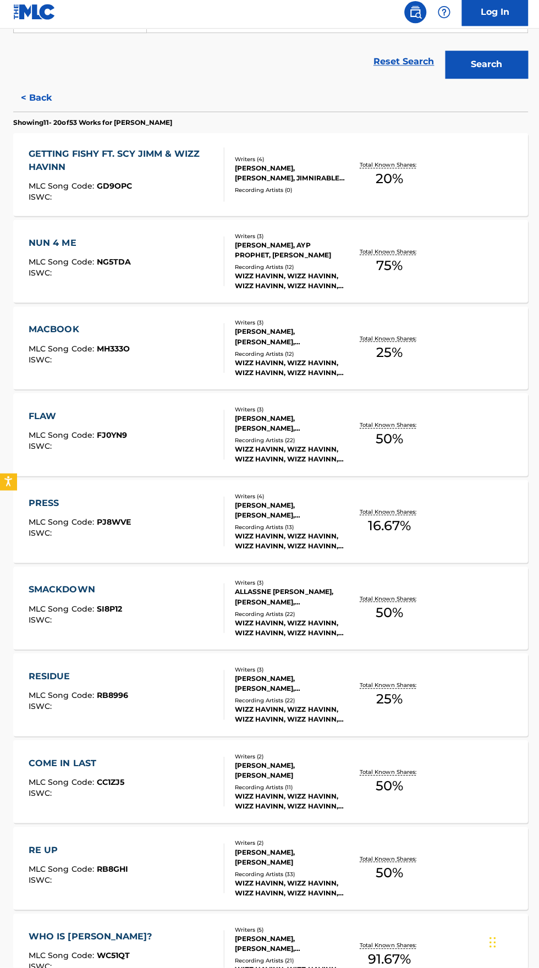
click at [259, 963] on div "Recording Artists ( 21 )" at bounding box center [289, 961] width 111 height 8
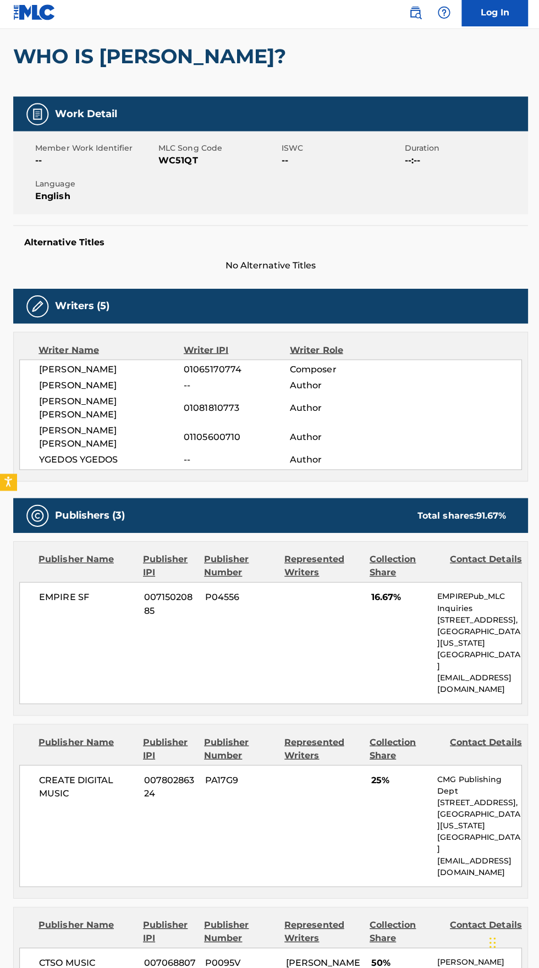
scroll to position [123, 0]
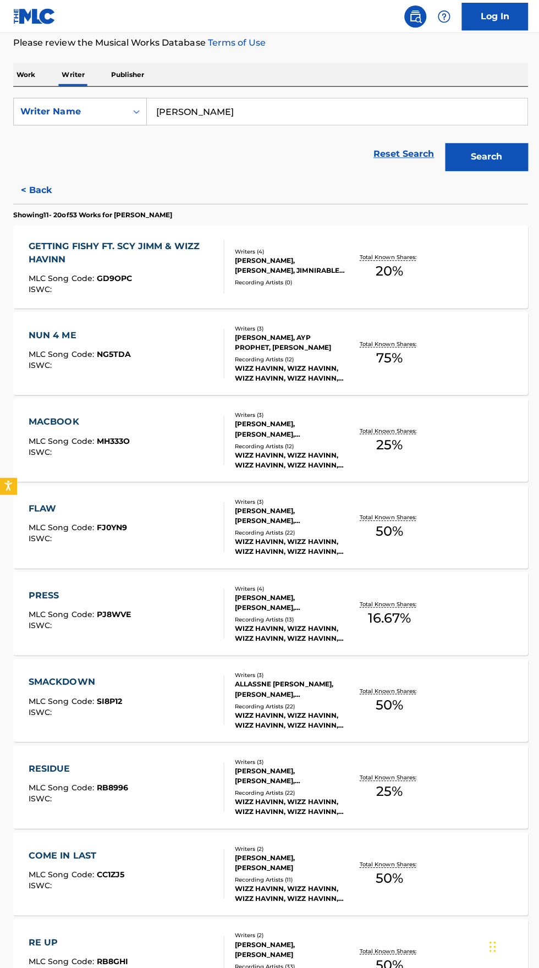
scroll to position [154, 0]
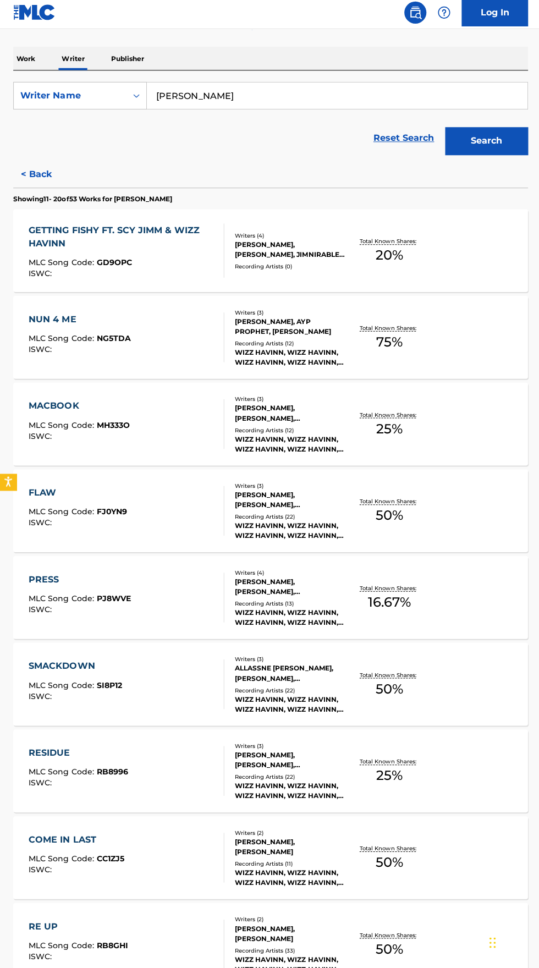
click at [93, 348] on div "ISWC :" at bounding box center [80, 352] width 102 height 8
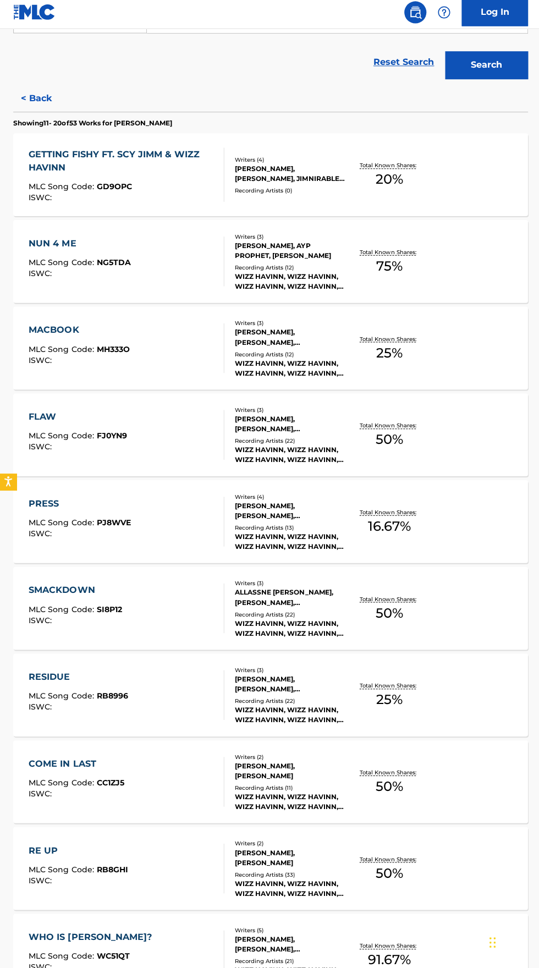
scroll to position [229, 0]
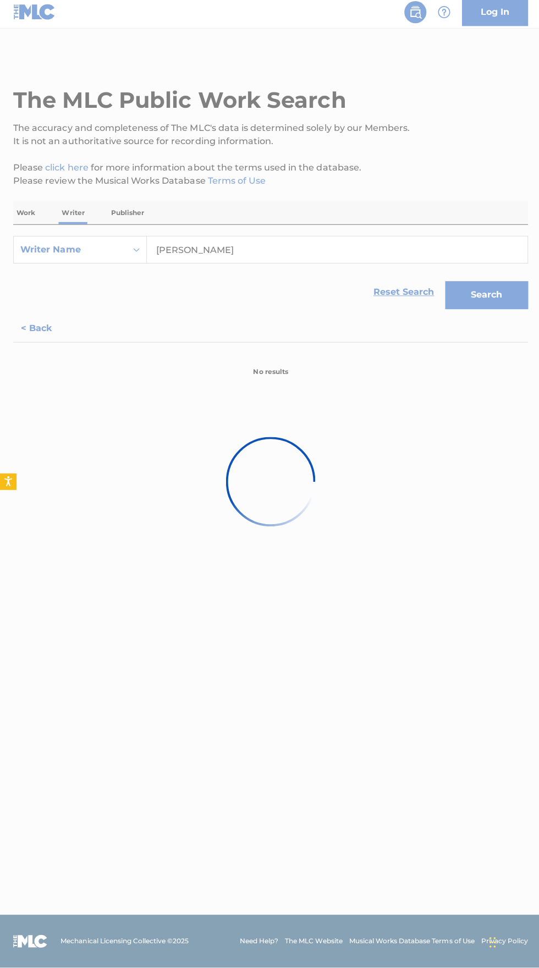
scroll to position [0, 0]
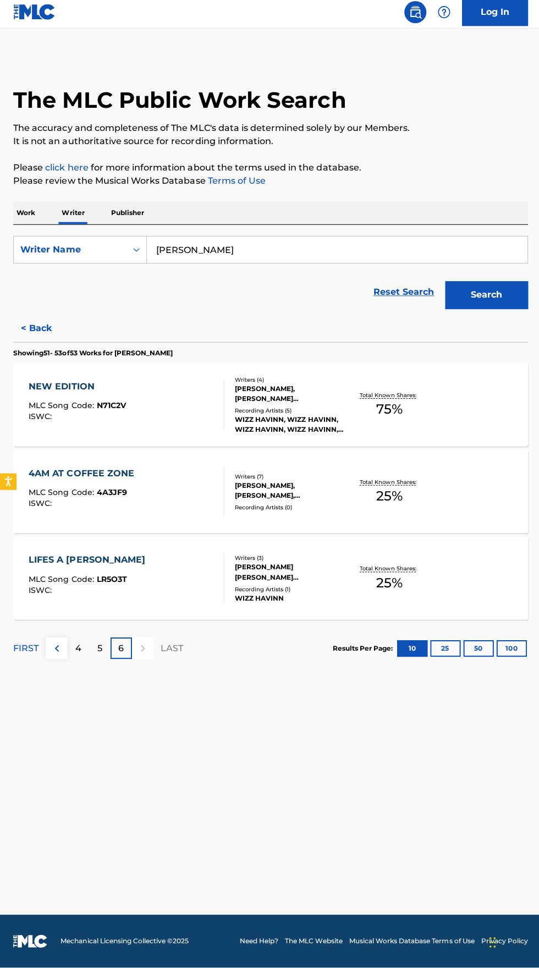
click at [105, 408] on span "N71C2V" at bounding box center [110, 408] width 29 height 10
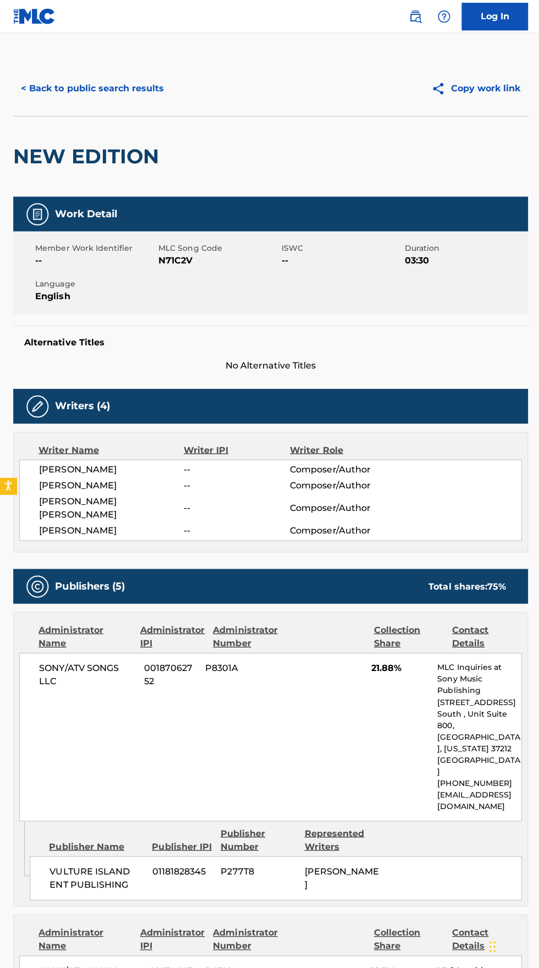
click at [76, 85] on button "< Back to public search results" at bounding box center [92, 88] width 158 height 28
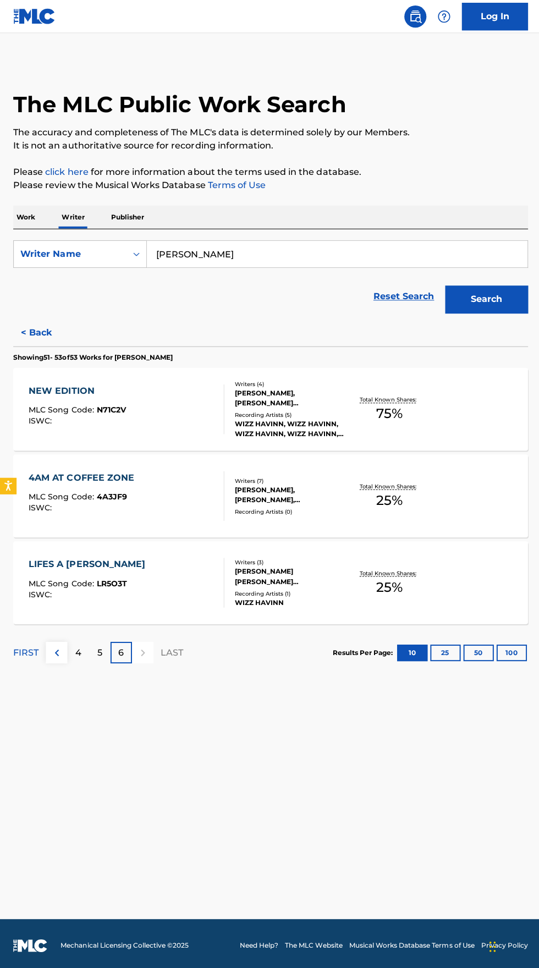
click at [25, 336] on button "< Back" at bounding box center [46, 331] width 66 height 28
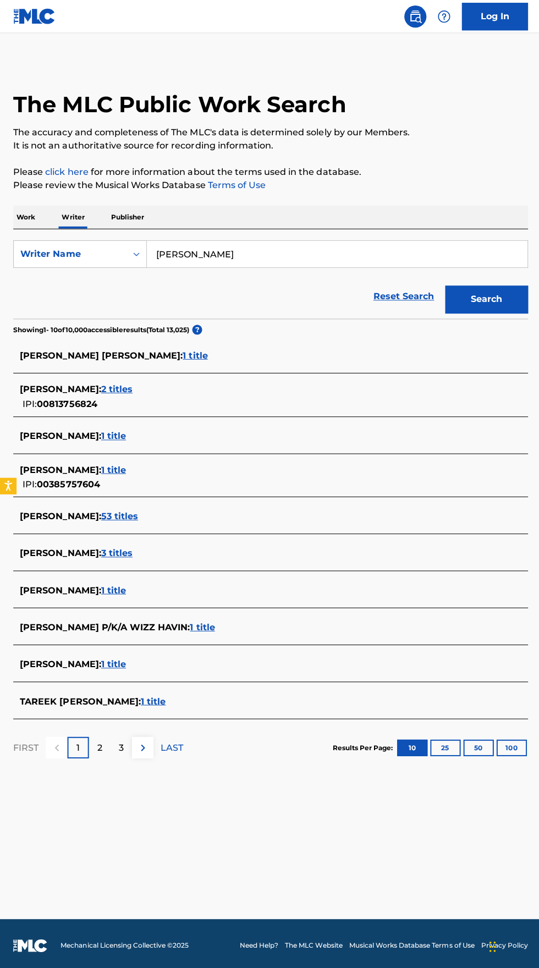
click at [101, 553] on span "TAREEK WILIAMS :" at bounding box center [60, 551] width 81 height 10
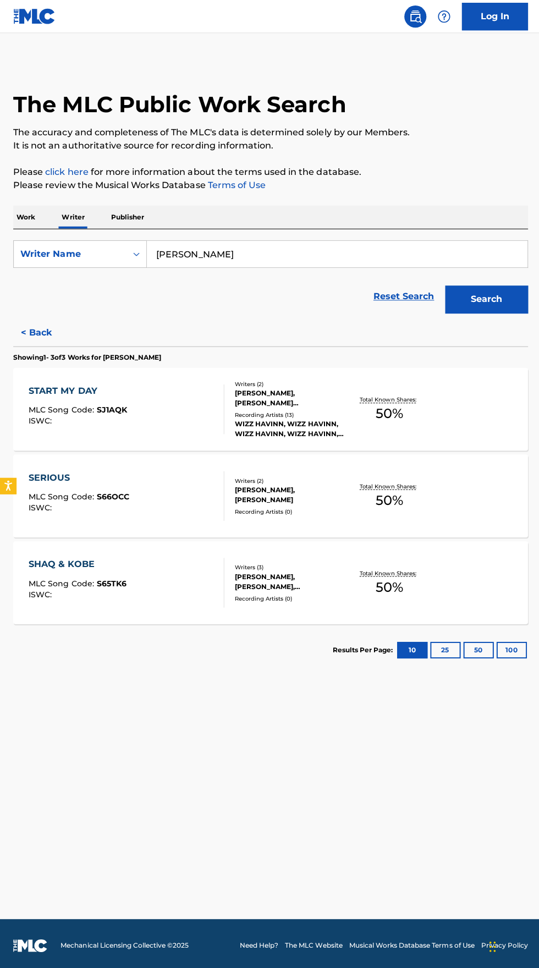
click at [231, 408] on div "Writers ( 2 ) TAREEK WILIAMS, DONOVAN MARCEL MEEKINS Recording Artists ( 13 ) W…" at bounding box center [284, 407] width 122 height 59
click at [39, 327] on button "< Back" at bounding box center [46, 331] width 66 height 28
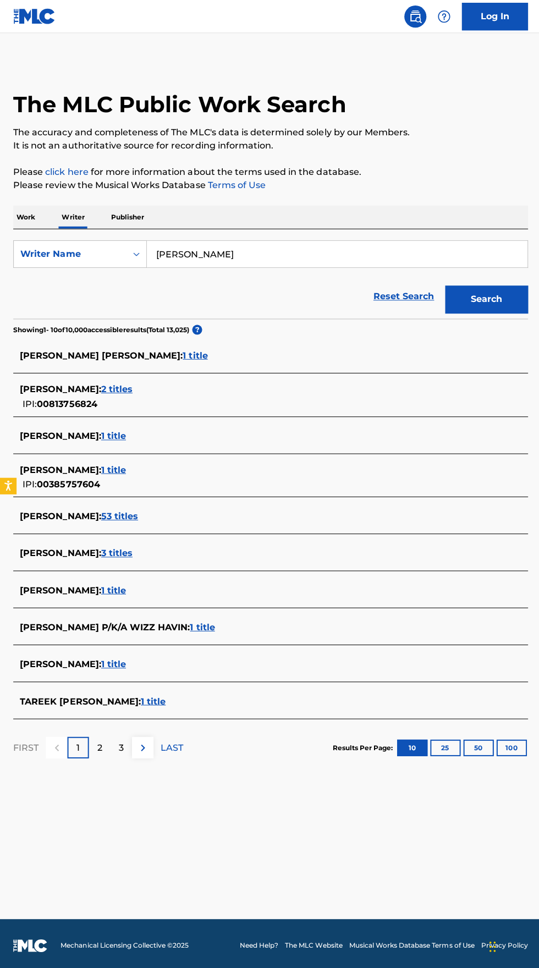
click at [182, 510] on div "TAREEK WILLIAMS : 53 titles" at bounding box center [255, 514] width 471 height 13
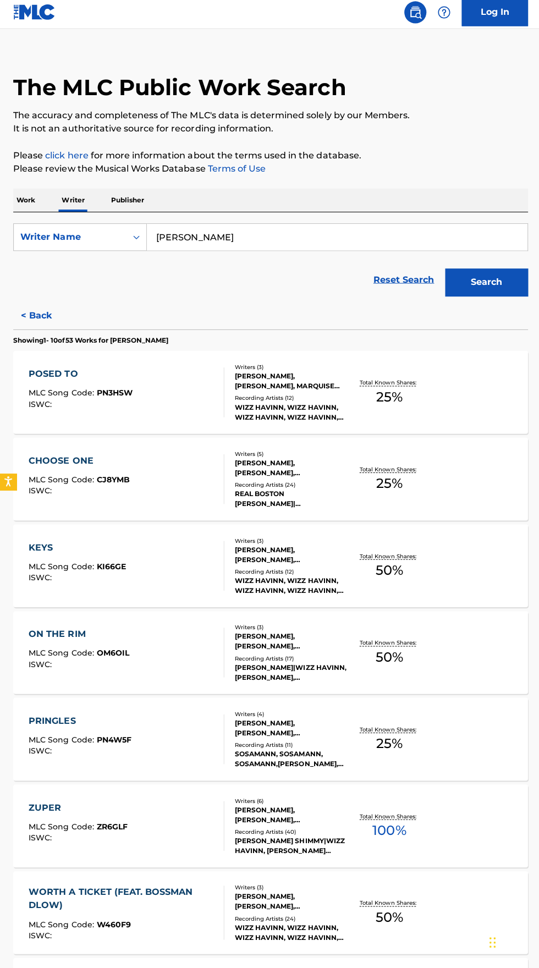
scroll to position [72, 0]
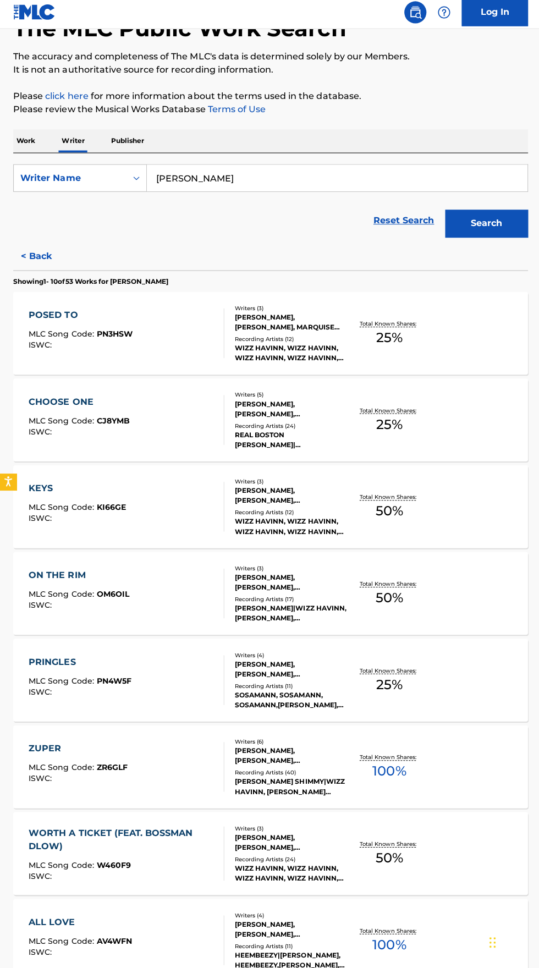
click at [84, 334] on span "MLC Song Code :" at bounding box center [63, 337] width 68 height 10
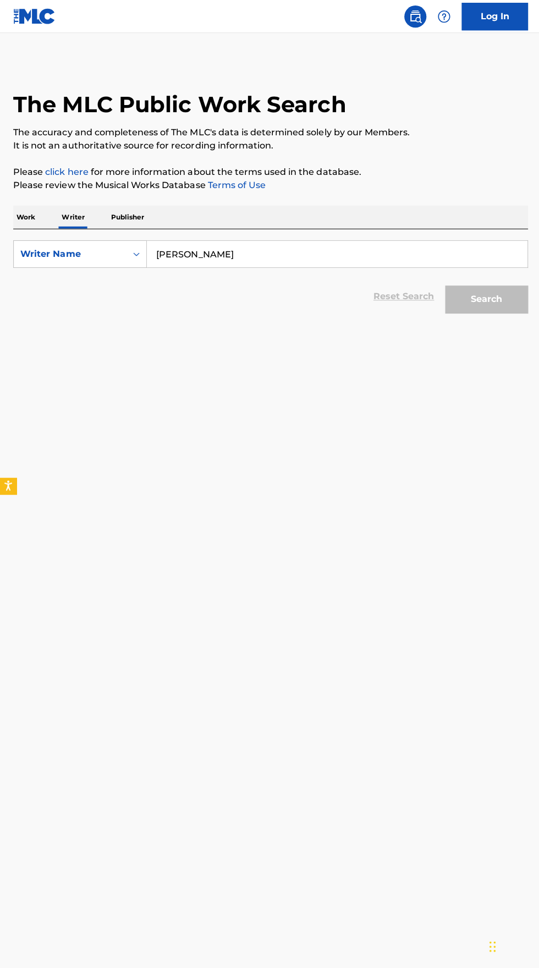
scroll to position [72, 0]
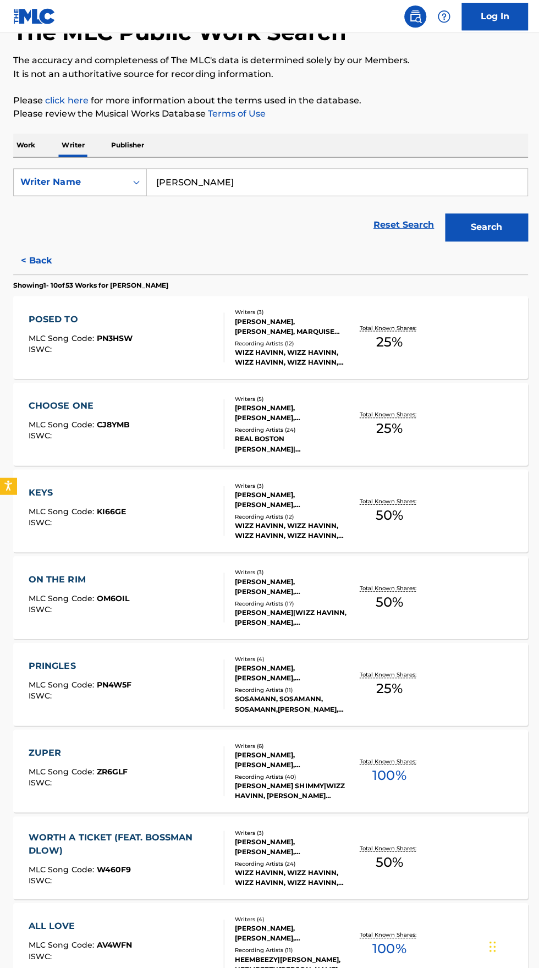
click at [114, 508] on span "KI66GE" at bounding box center [110, 509] width 29 height 10
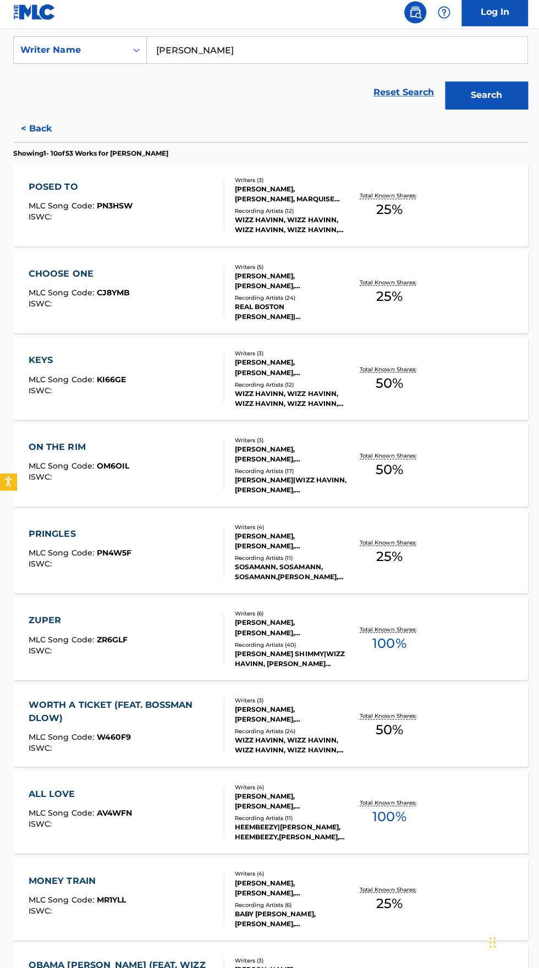
scroll to position [229, 0]
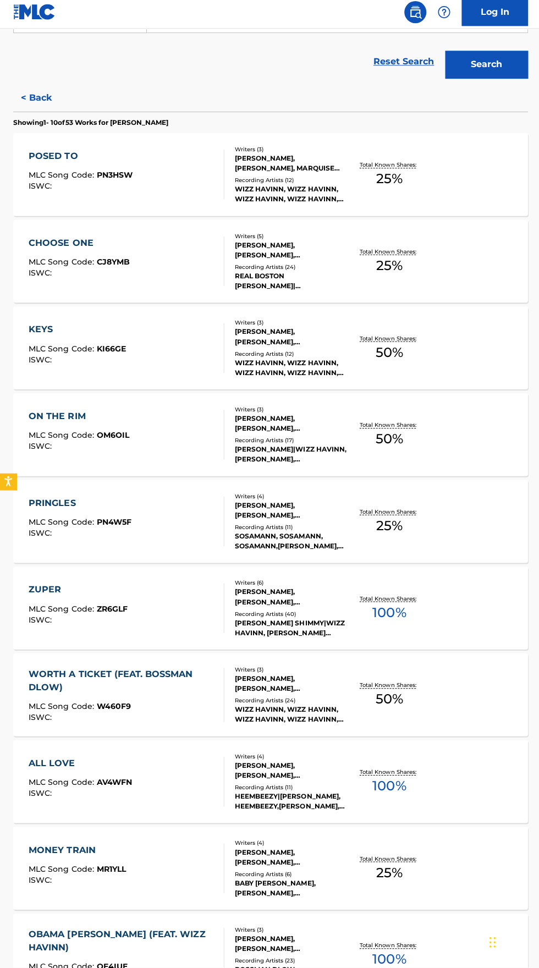
click at [228, 958] on div "Writers ( 3 ) DANIEL SCHNABEL, DEVANTE MCCREARY, TAREEK WILLIAMS Recording Arti…" at bounding box center [284, 955] width 122 height 59
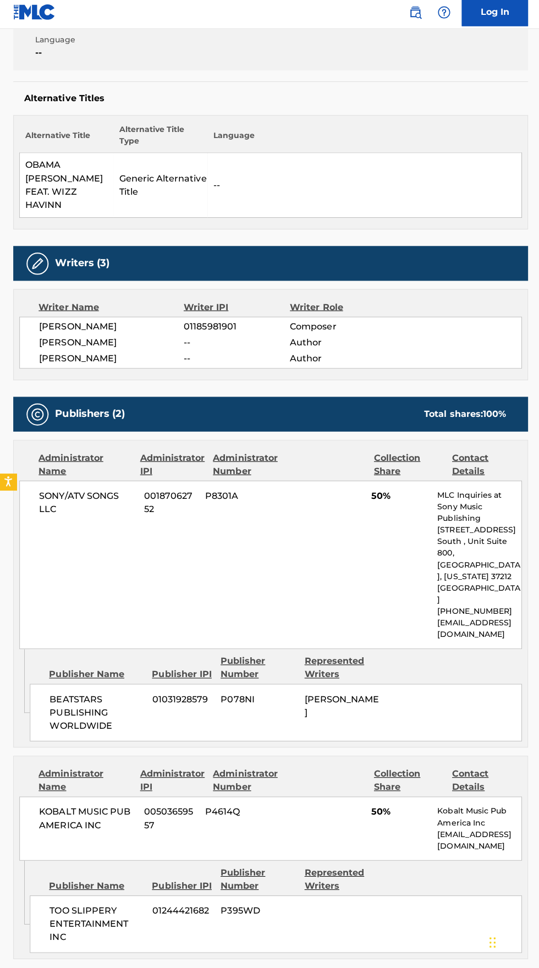
scroll to position [264, 0]
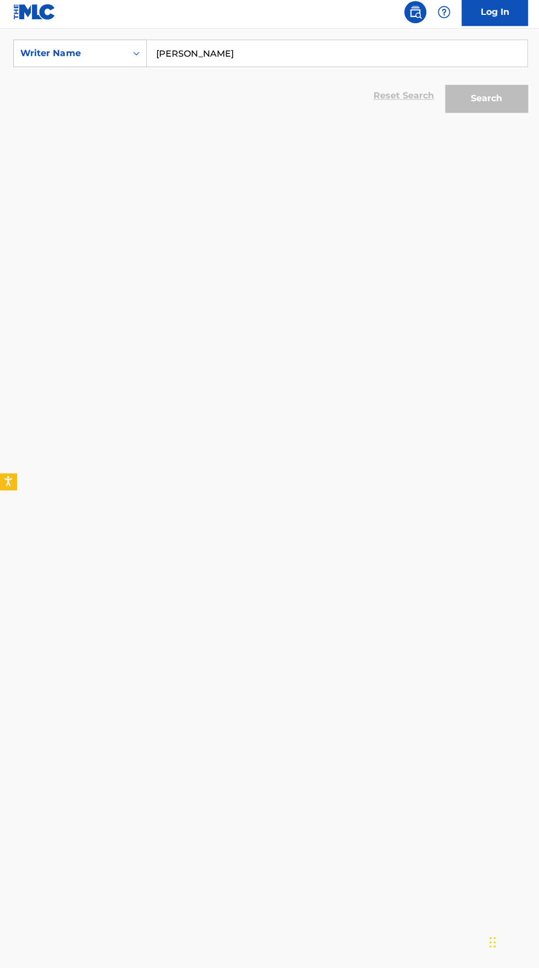
scroll to position [229, 0]
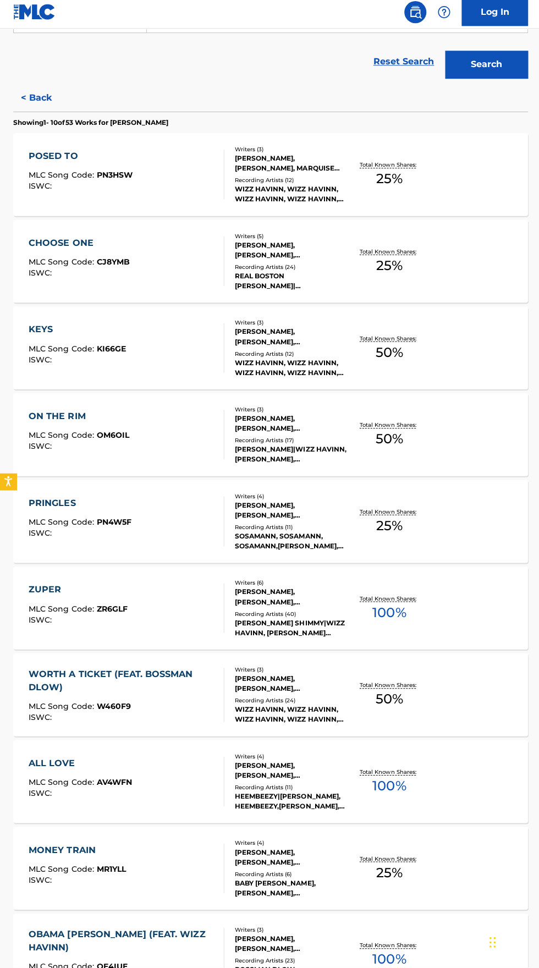
click at [259, 787] on div "Recording Artists ( 11 )" at bounding box center [289, 789] width 111 height 8
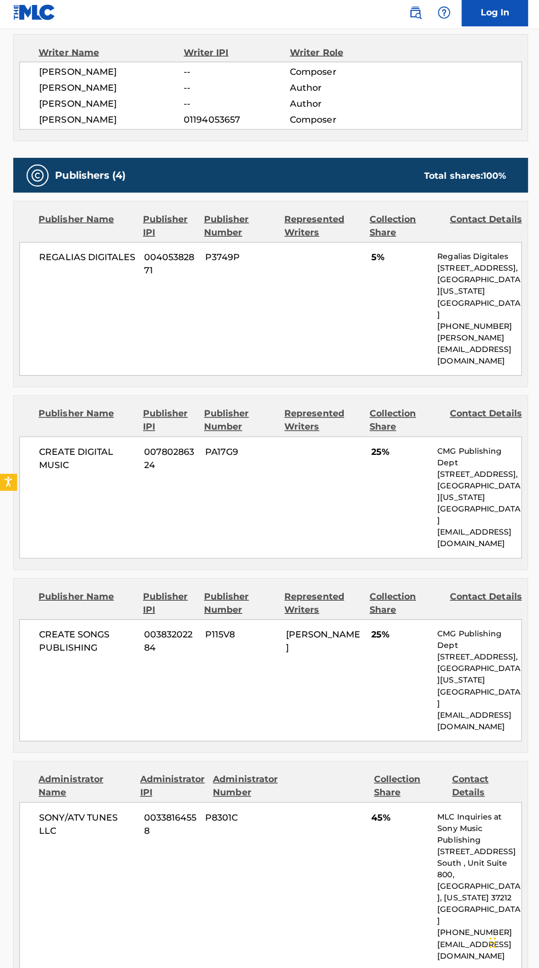
scroll to position [342, 0]
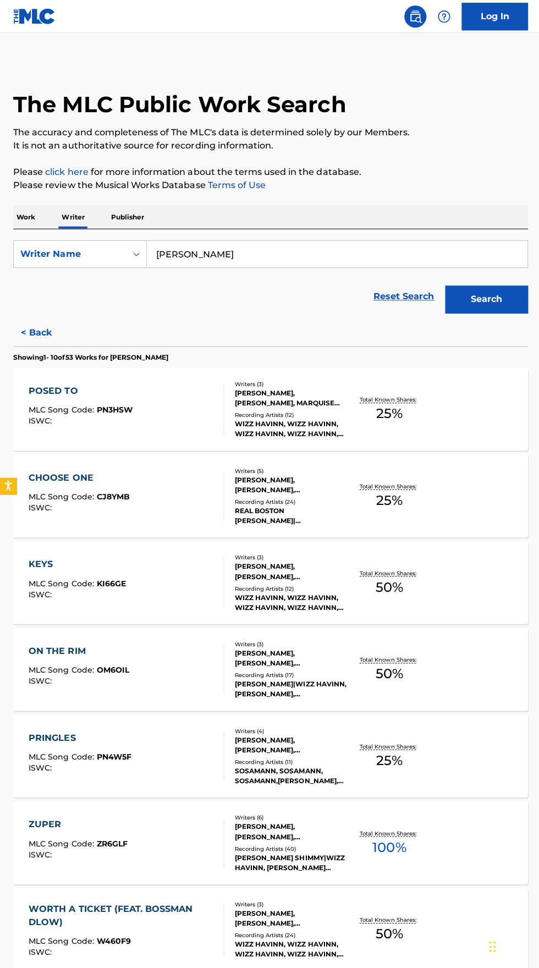
click at [22, 216] on p "Work" at bounding box center [25, 216] width 25 height 23
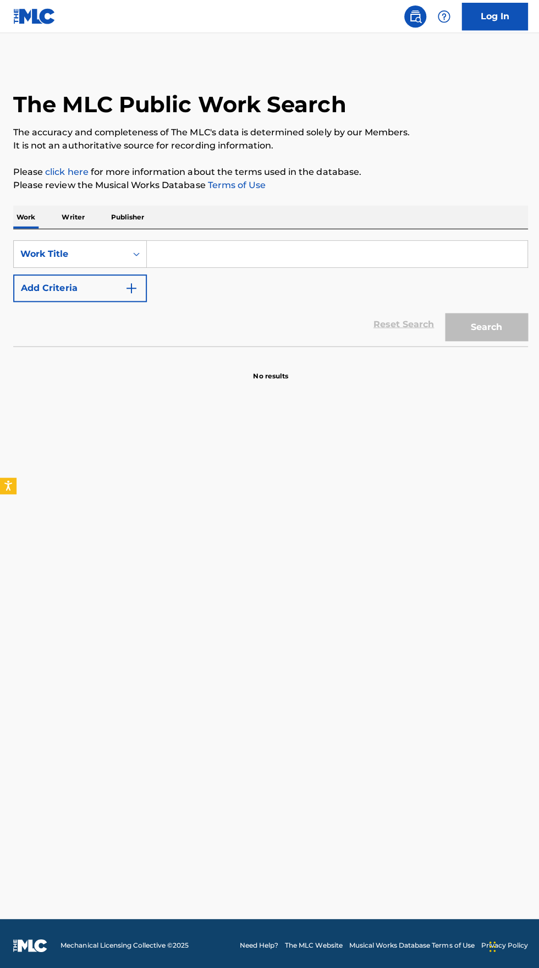
click at [241, 256] on input "Search Form" at bounding box center [335, 253] width 379 height 26
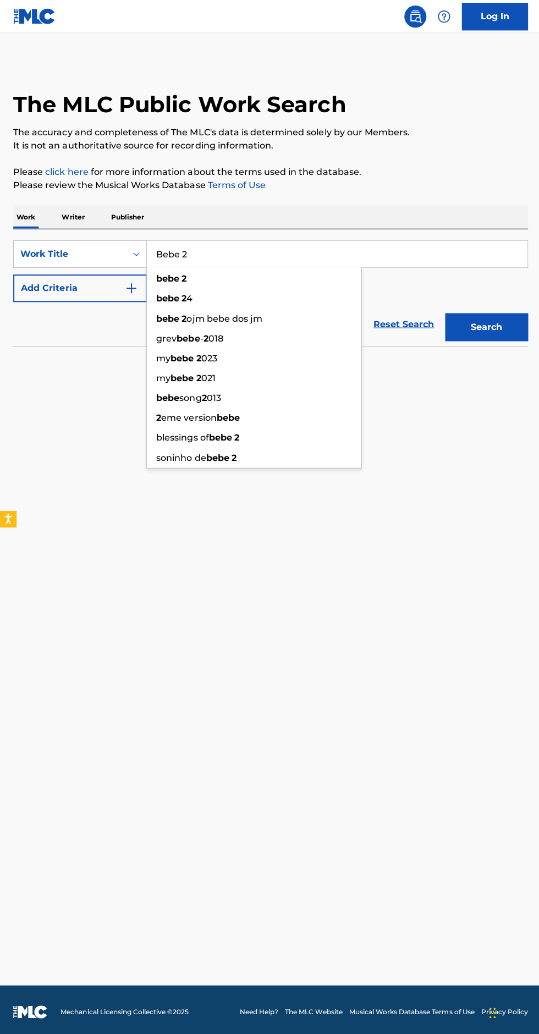
type input "Bebe 2"
click at [130, 287] on img "Search Form" at bounding box center [130, 287] width 13 height 13
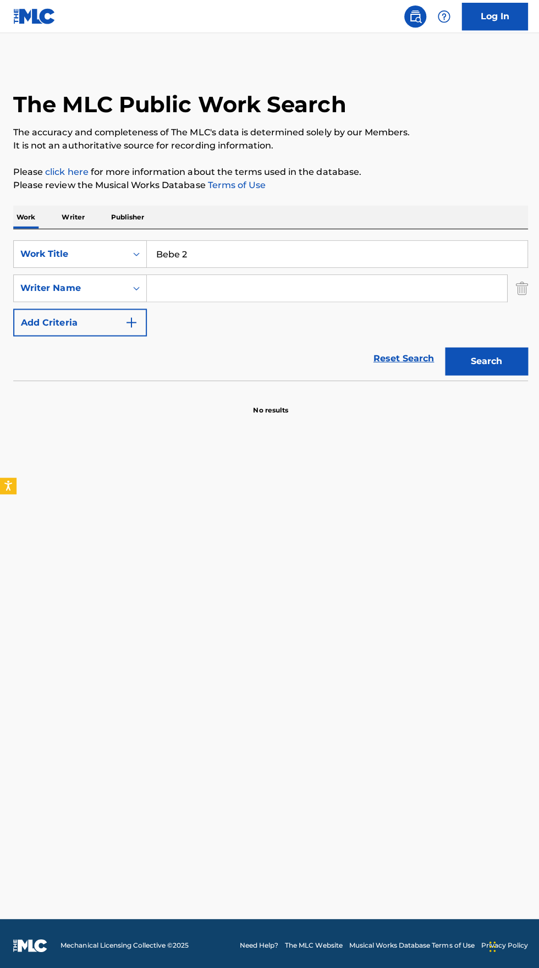
click at [276, 282] on input "Search Form" at bounding box center [325, 287] width 359 height 26
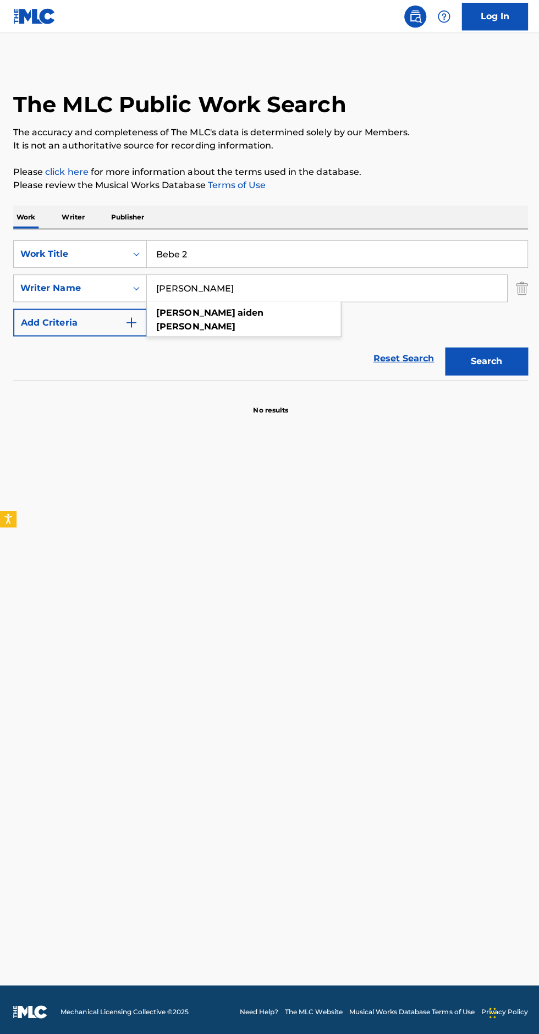
type input "CADENA MATTHEW AIDEN"
click at [475, 364] on button "Search" at bounding box center [484, 360] width 83 height 28
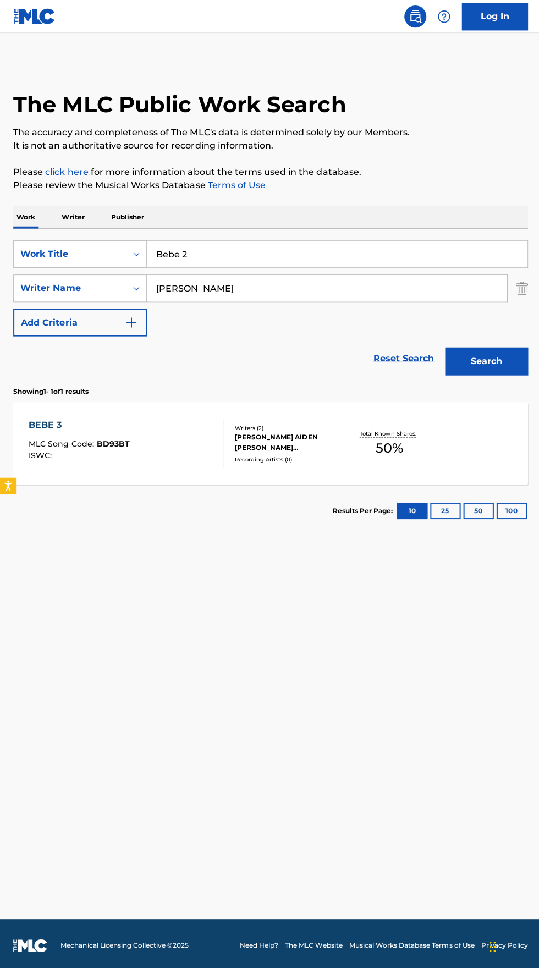
click at [80, 216] on p "Writer" at bounding box center [72, 216] width 29 height 23
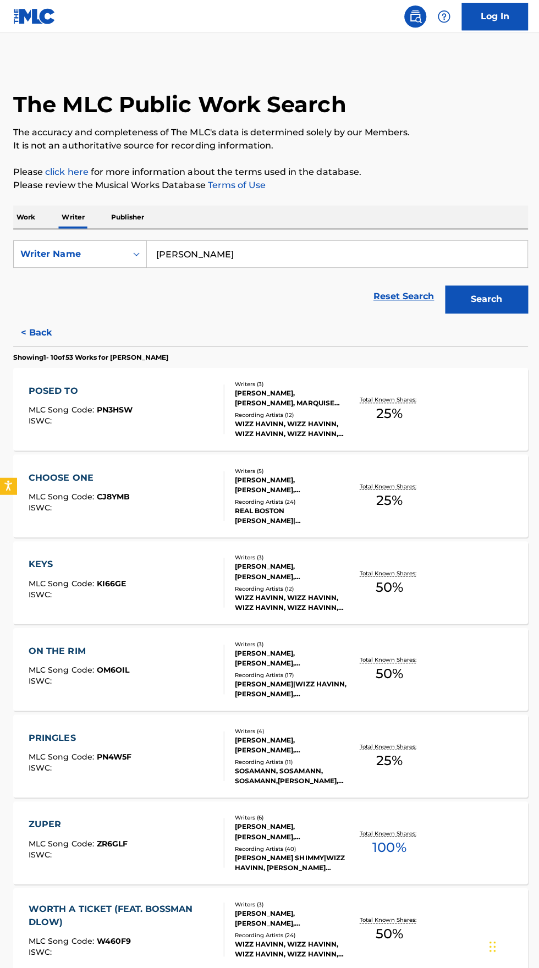
click at [282, 253] on input "Tareek Williams" at bounding box center [335, 253] width 379 height 26
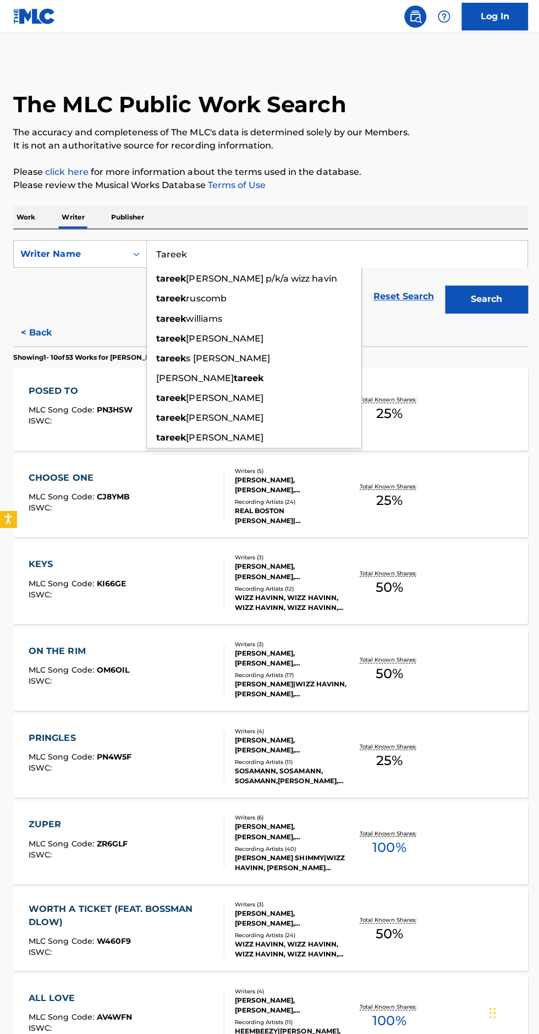
type input "Tareek"
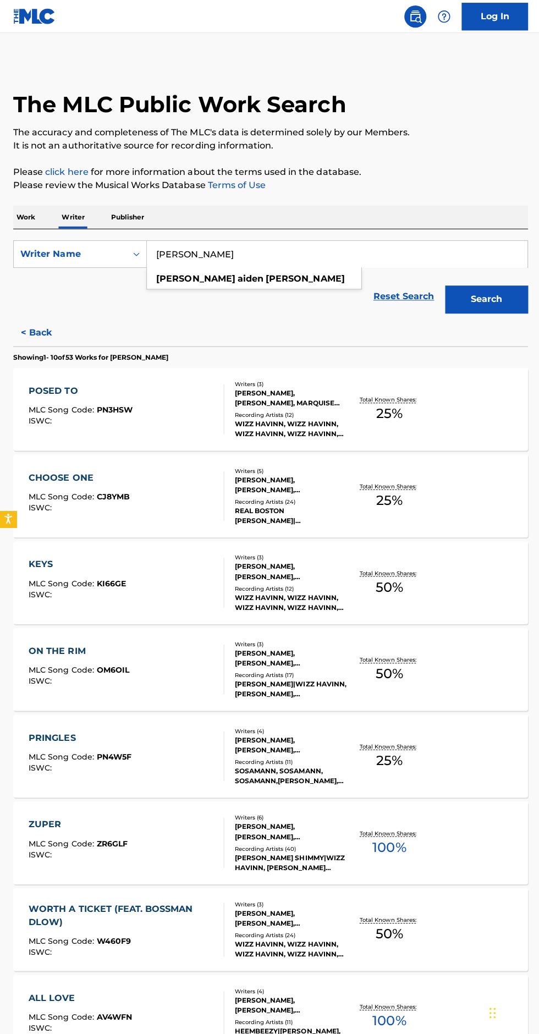
type input "CADENA MATTHEW AIDEN"
click at [493, 299] on button "Search" at bounding box center [484, 298] width 83 height 28
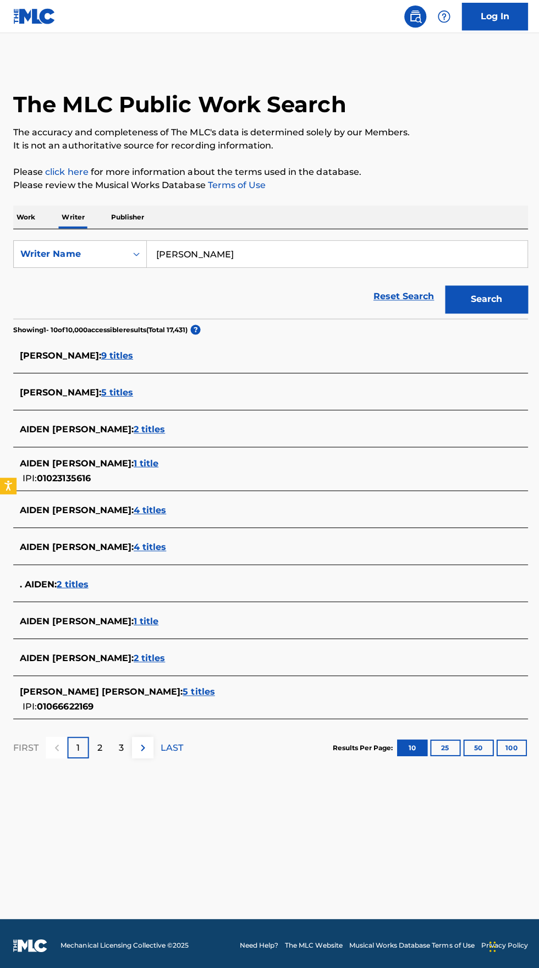
click at [216, 691] on div "MATTHEW AIDEN CADENA : 5 titles" at bounding box center [255, 689] width 471 height 13
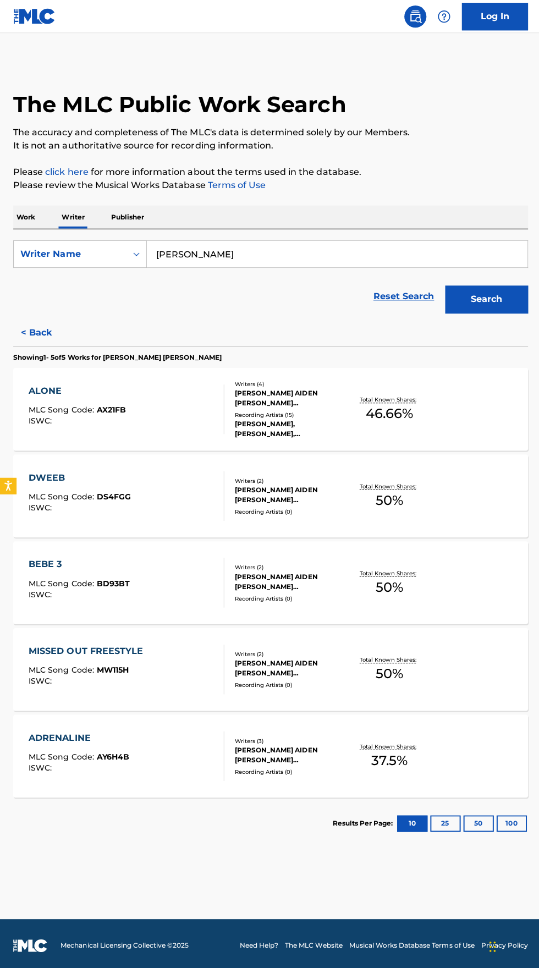
click at [23, 216] on p "Work" at bounding box center [25, 216] width 25 height 23
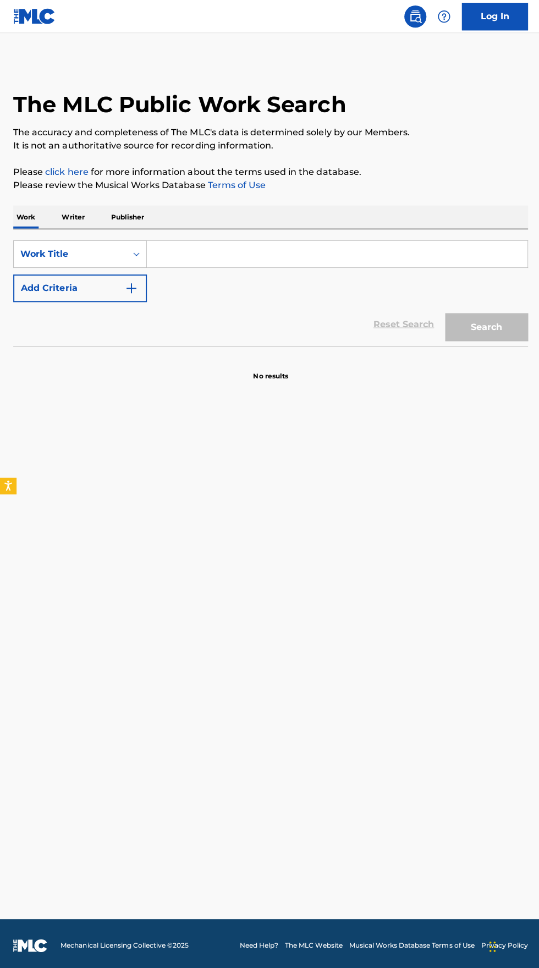
click at [200, 250] on input "Search Form" at bounding box center [335, 253] width 379 height 26
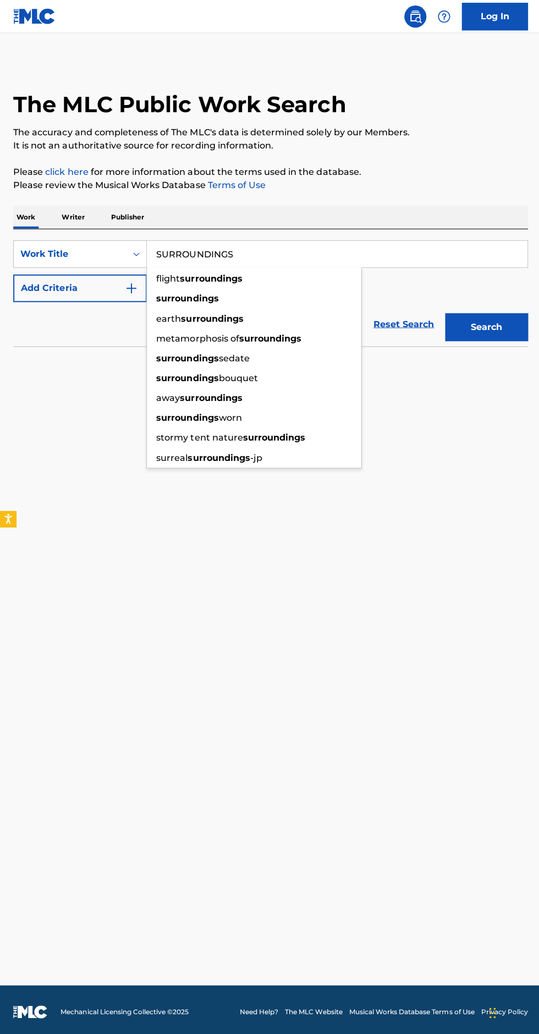
type input "SURROUNDINGS"
click at [115, 286] on button "Add Criteria" at bounding box center [79, 287] width 133 height 28
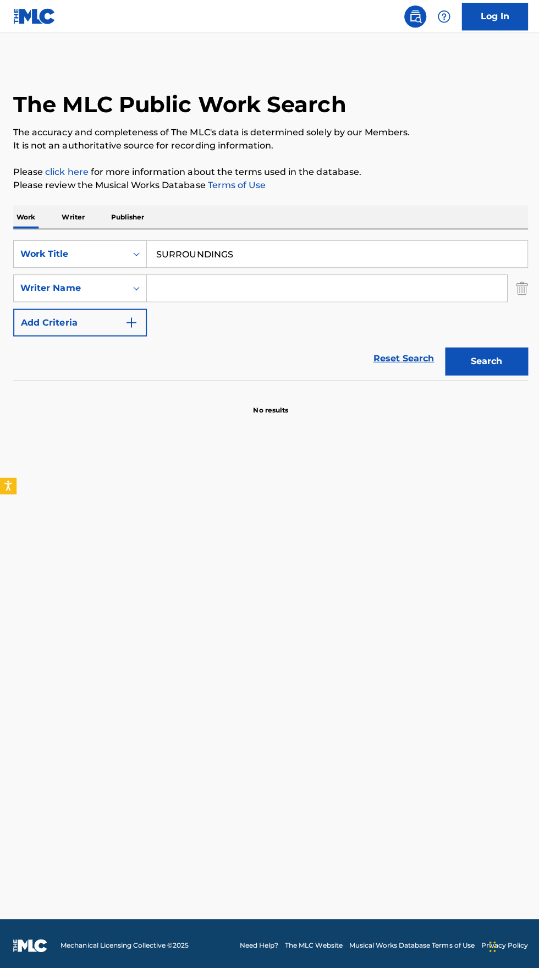
click at [323, 285] on input "Search Form" at bounding box center [325, 287] width 359 height 26
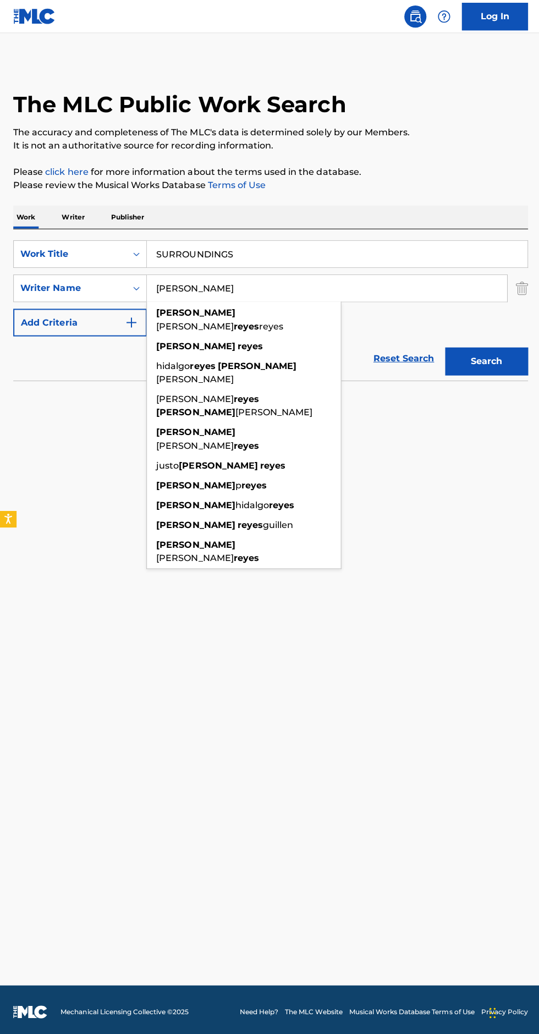
type input "REYES CARLOS"
click at [495, 354] on button "Search" at bounding box center [484, 360] width 83 height 28
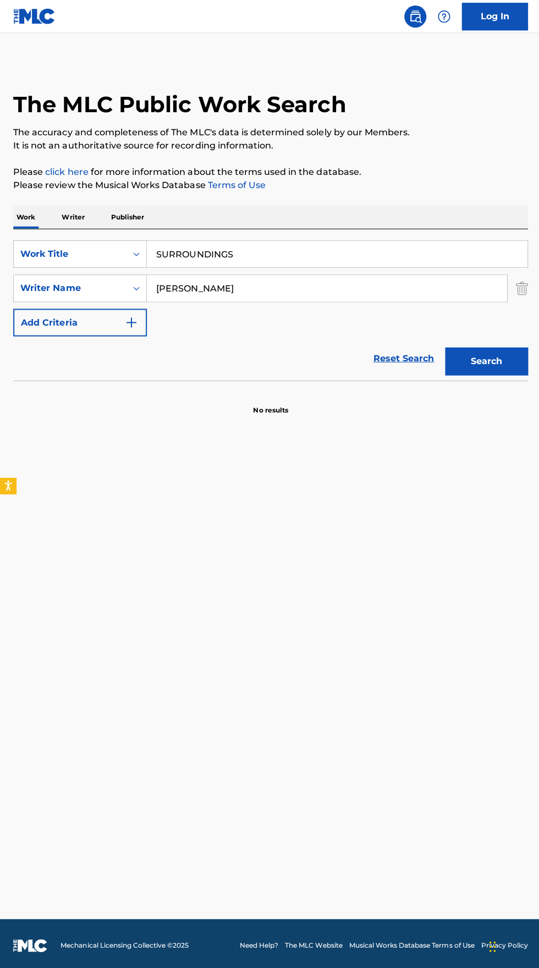
click at [488, 355] on button "Search" at bounding box center [484, 360] width 83 height 28
click at [69, 216] on p "Writer" at bounding box center [72, 216] width 29 height 23
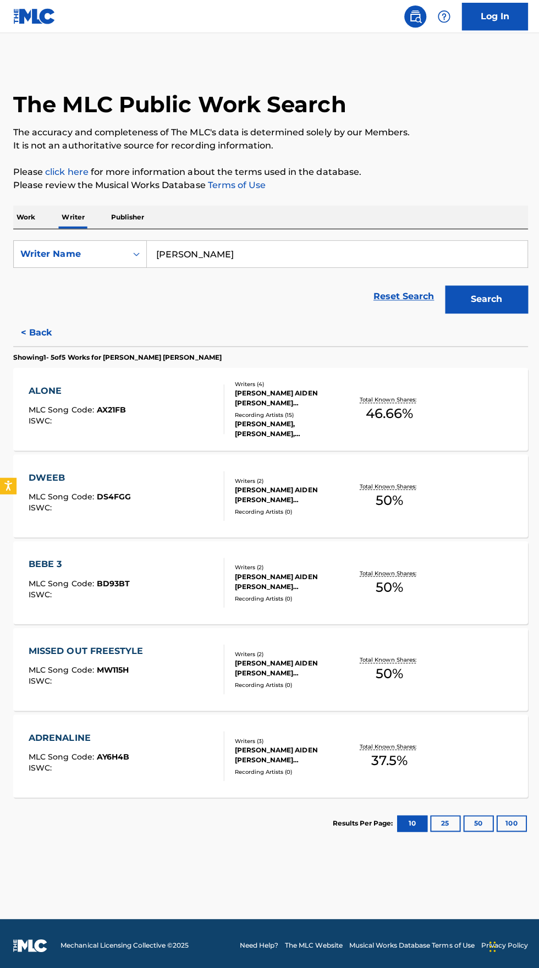
click at [307, 254] on input "CADENA MATTHEW AIDEN" at bounding box center [335, 253] width 379 height 26
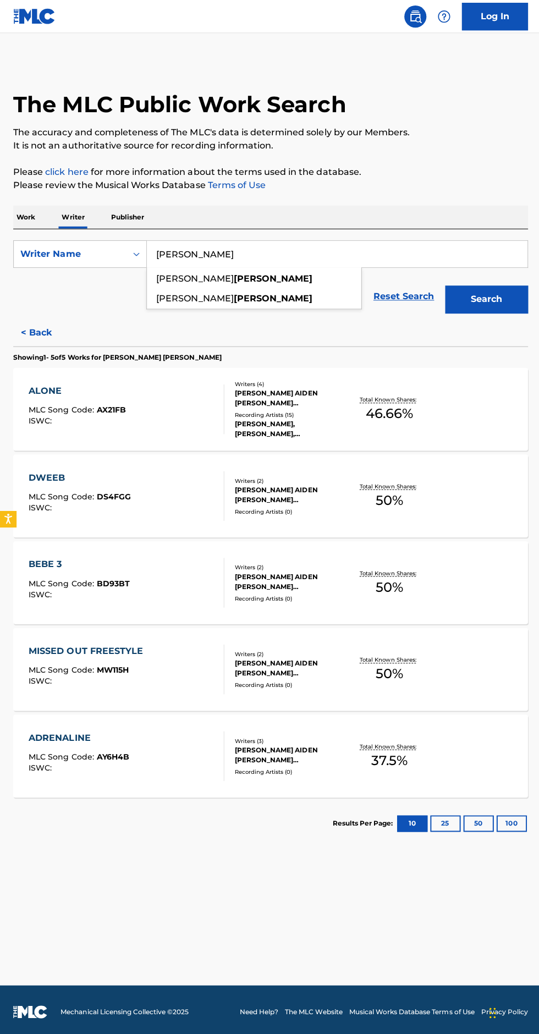
type input "CADENA"
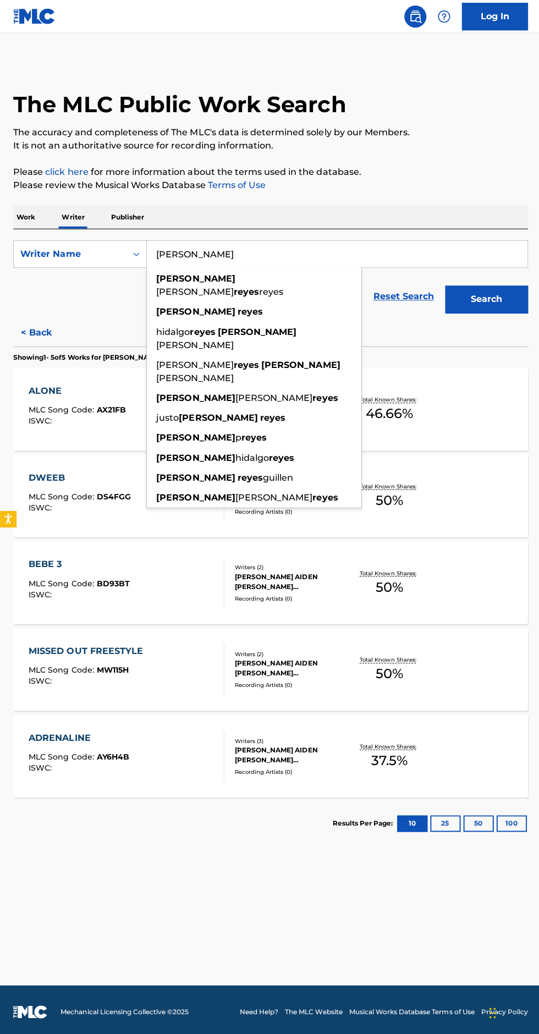
type input "REYES CARLOS"
click at [501, 298] on button "Search" at bounding box center [484, 298] width 83 height 28
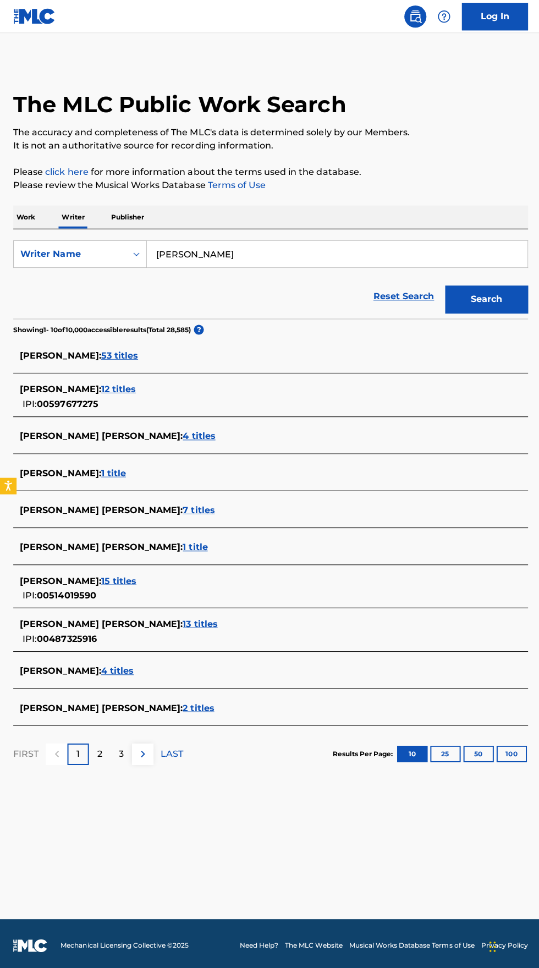
click at [108, 353] on span "53 titles" at bounding box center [119, 354] width 37 height 10
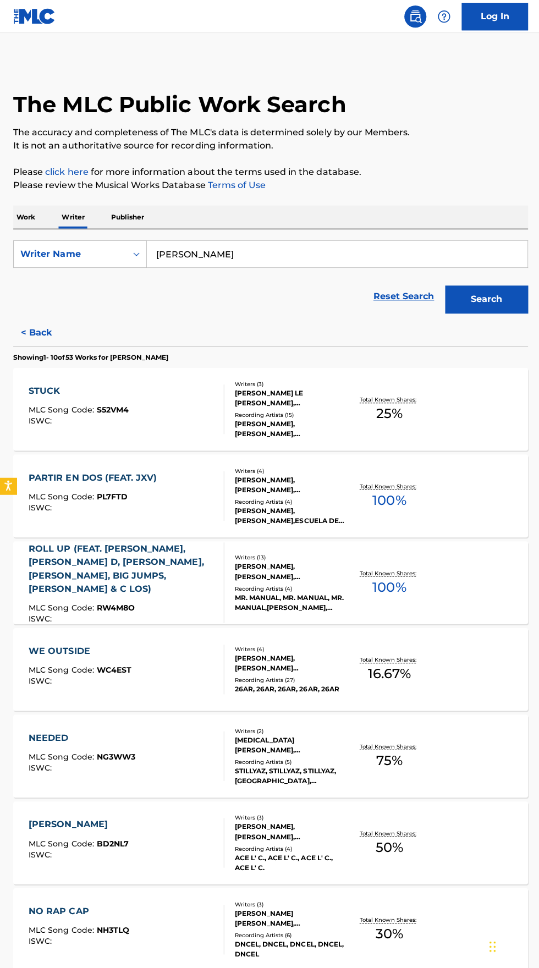
click at [144, 486] on div "PARTIR EN DOS (FEAT. JXV) MLC Song Code : PL7FTD ISWC :" at bounding box center [95, 494] width 133 height 50
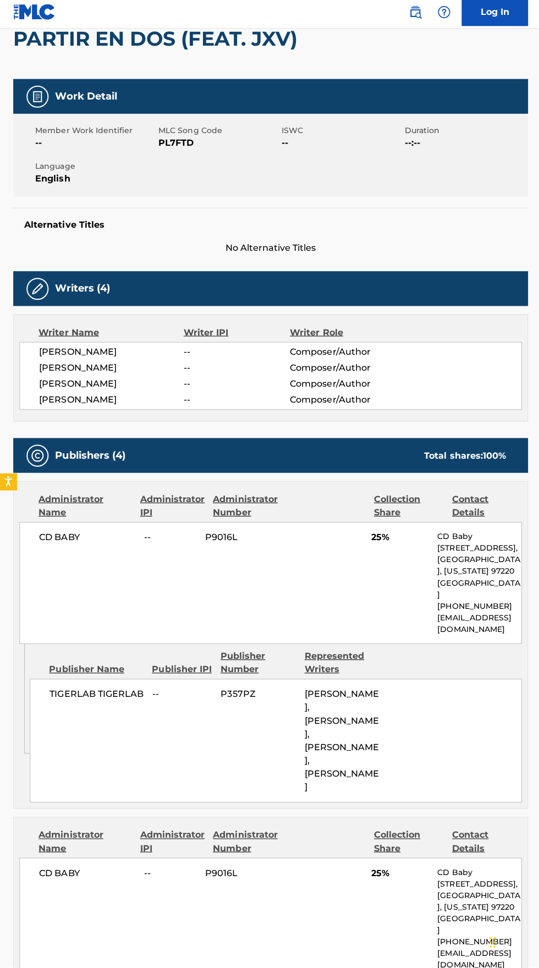
scroll to position [119, 0]
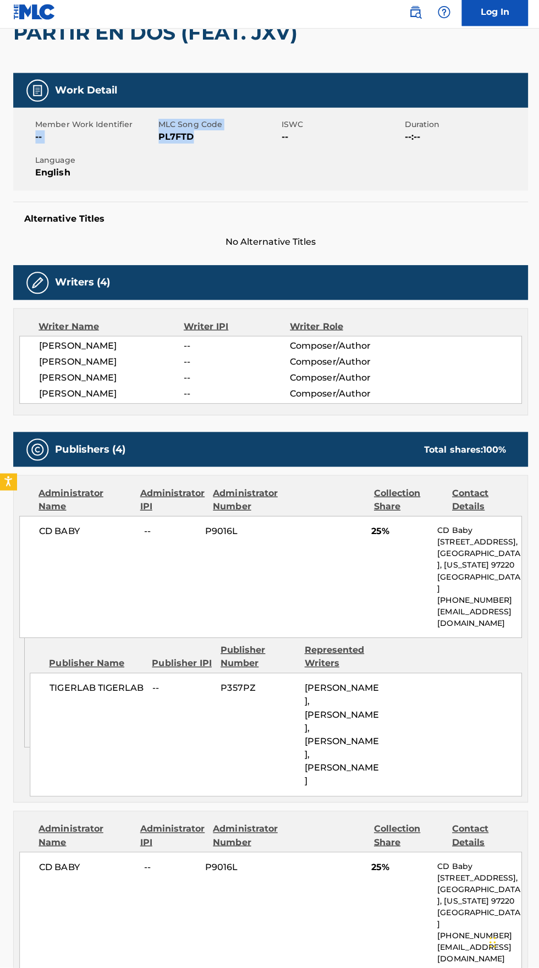
click at [167, 140] on span "PL7FTD" at bounding box center [218, 140] width 120 height 13
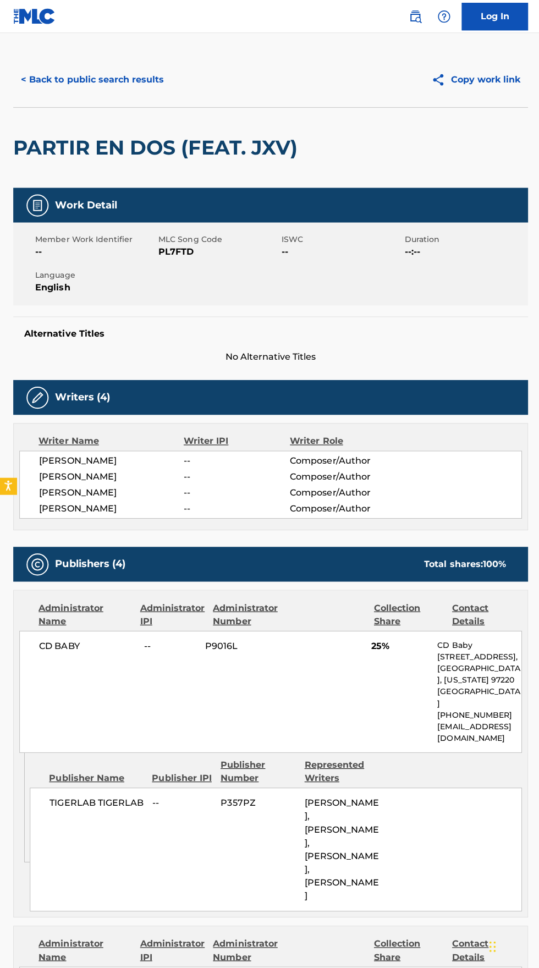
scroll to position [0, 0]
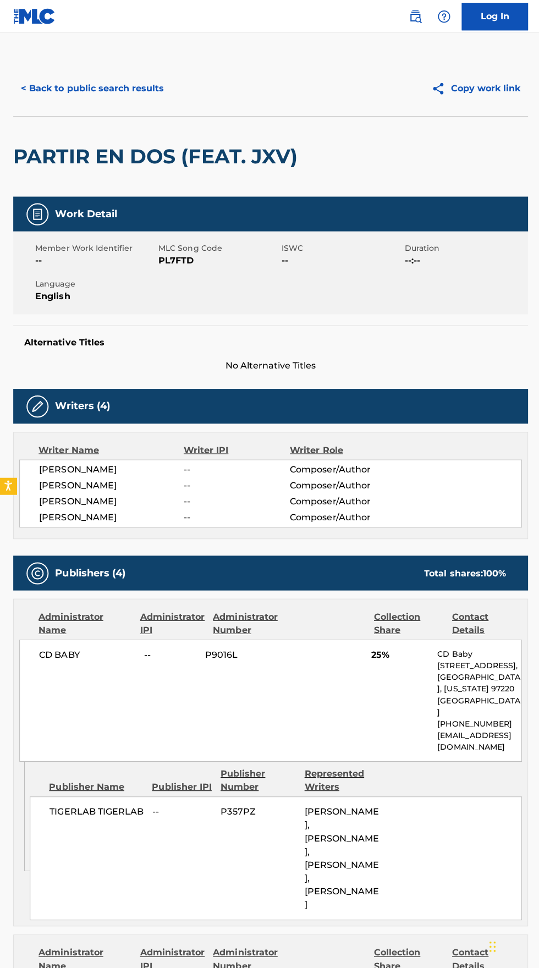
click at [94, 89] on button "< Back to public search results" at bounding box center [92, 88] width 158 height 28
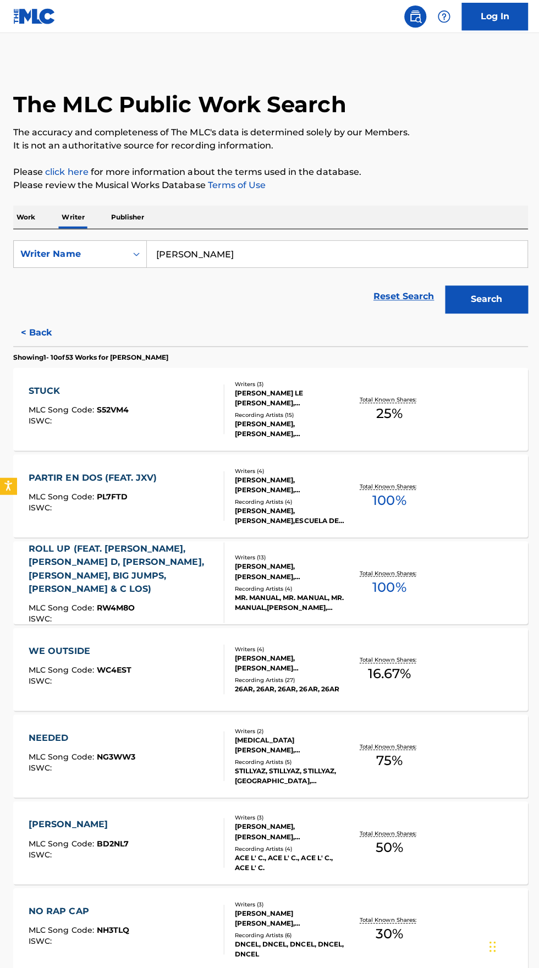
click at [28, 216] on p "Work" at bounding box center [25, 216] width 25 height 23
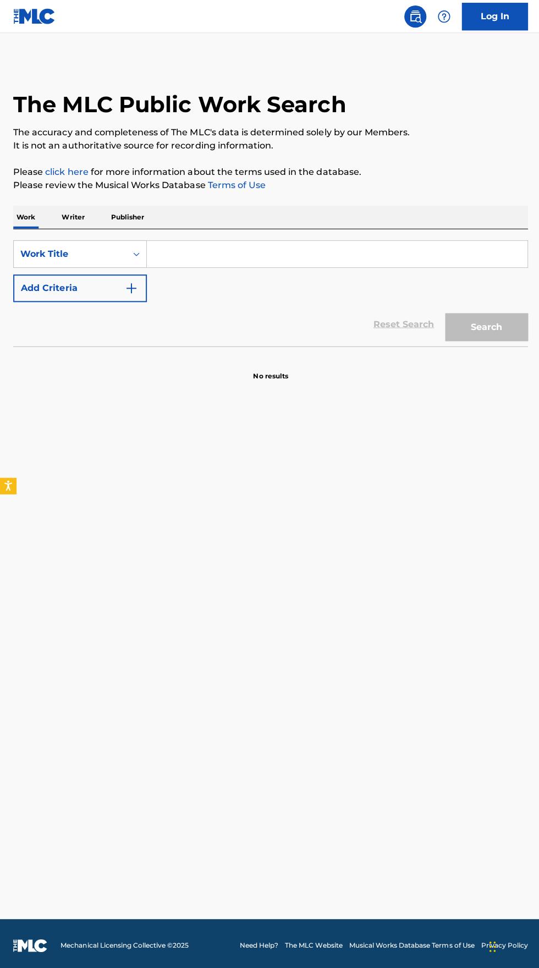
click at [248, 253] on input "Search Form" at bounding box center [335, 253] width 379 height 26
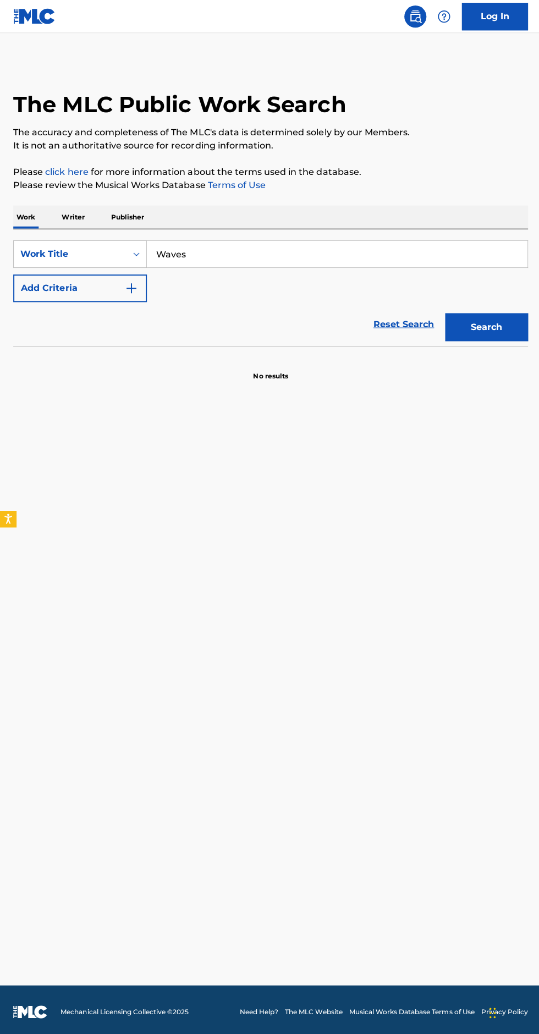
type input "Waves"
click at [127, 287] on img "Search Form" at bounding box center [130, 287] width 13 height 13
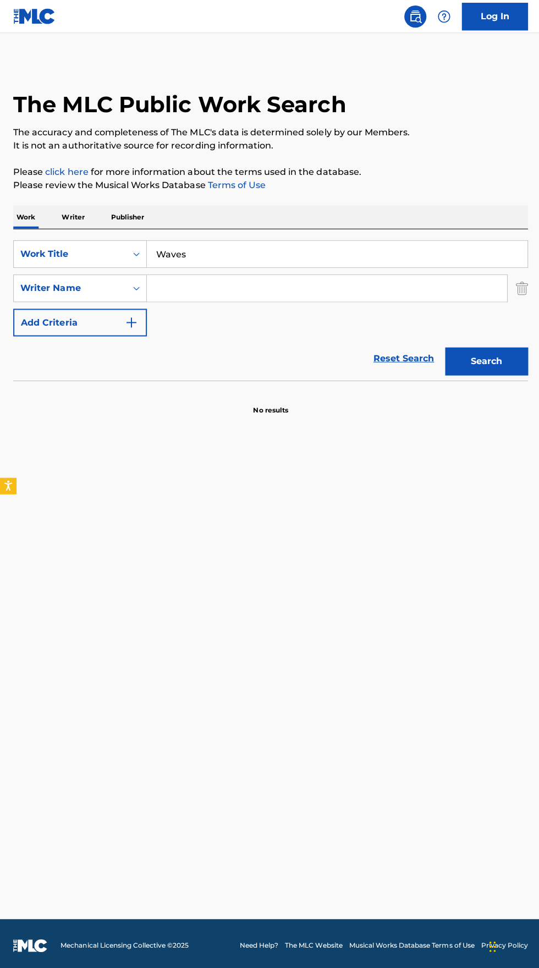
click at [267, 287] on input "Search Form" at bounding box center [325, 287] width 359 height 26
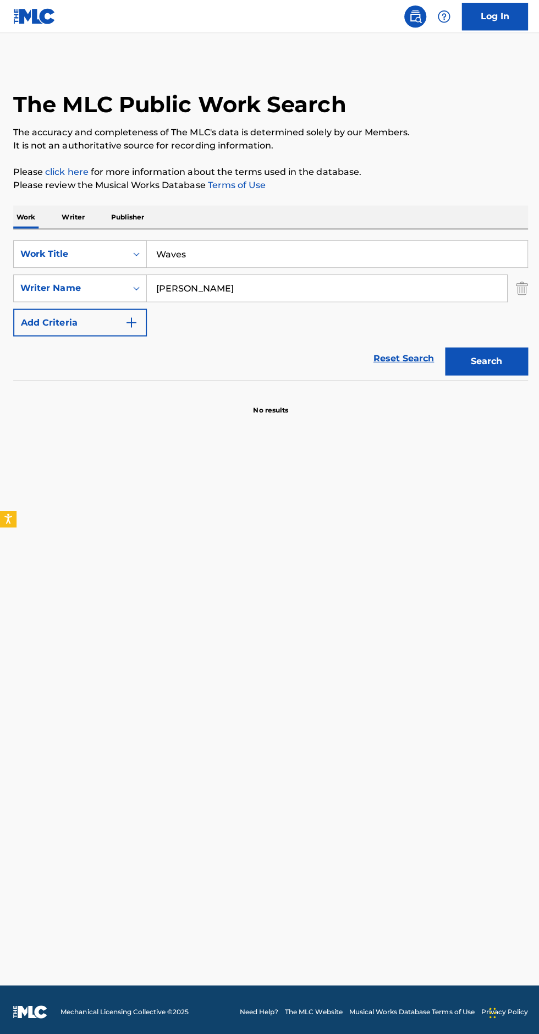
type input "Kyle Schlenker"
click at [485, 359] on button "Search" at bounding box center [484, 360] width 83 height 28
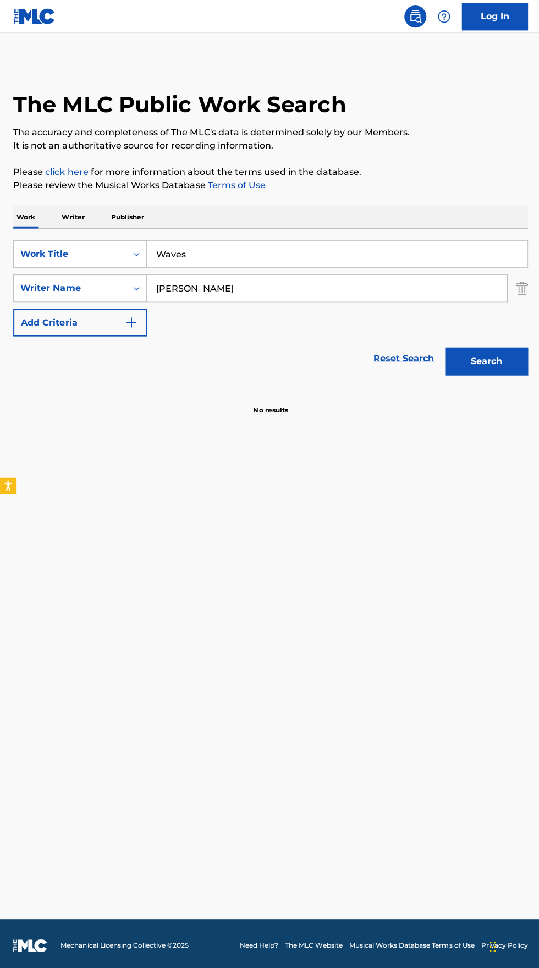
click at [72, 216] on p "Writer" at bounding box center [72, 216] width 29 height 23
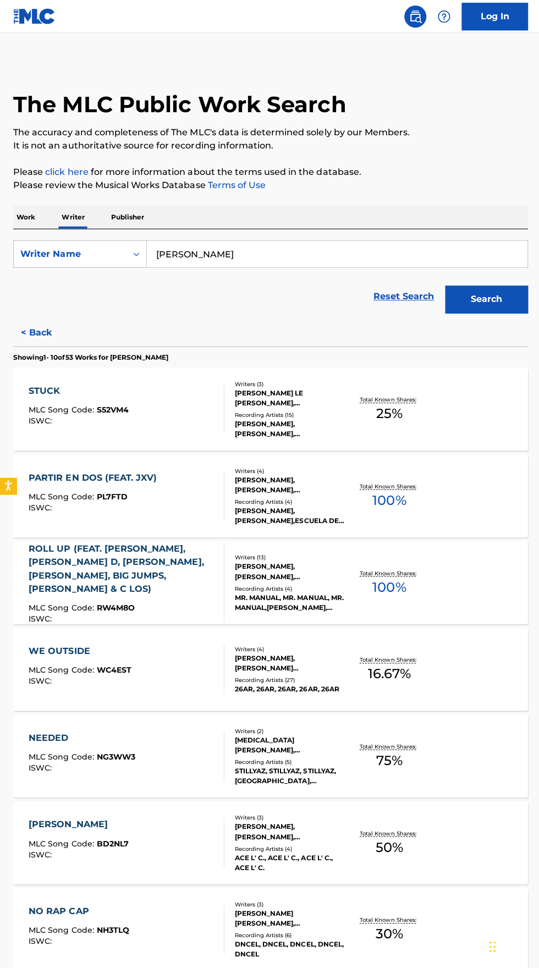
click at [295, 256] on input "REYES CARLOS" at bounding box center [335, 253] width 379 height 26
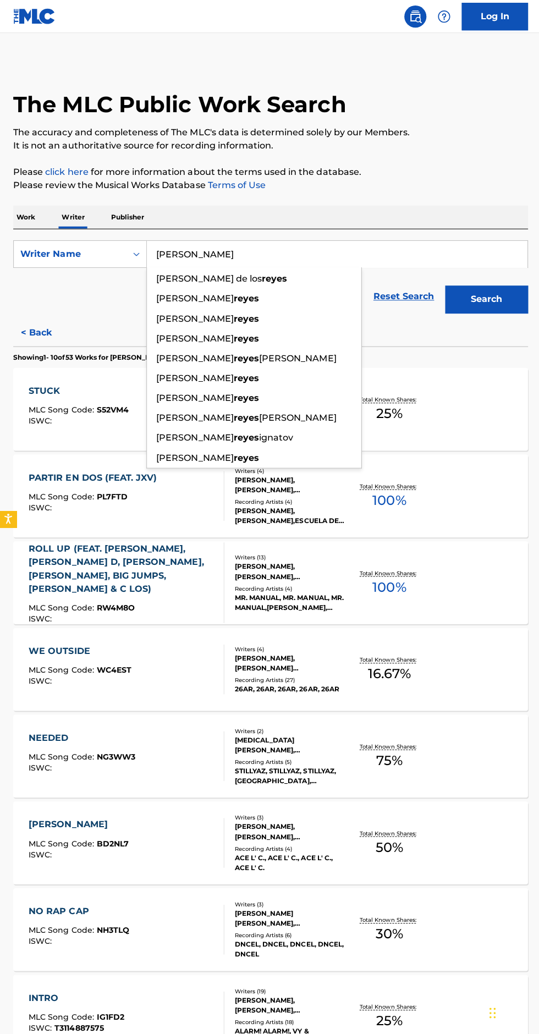
type input "REYES"
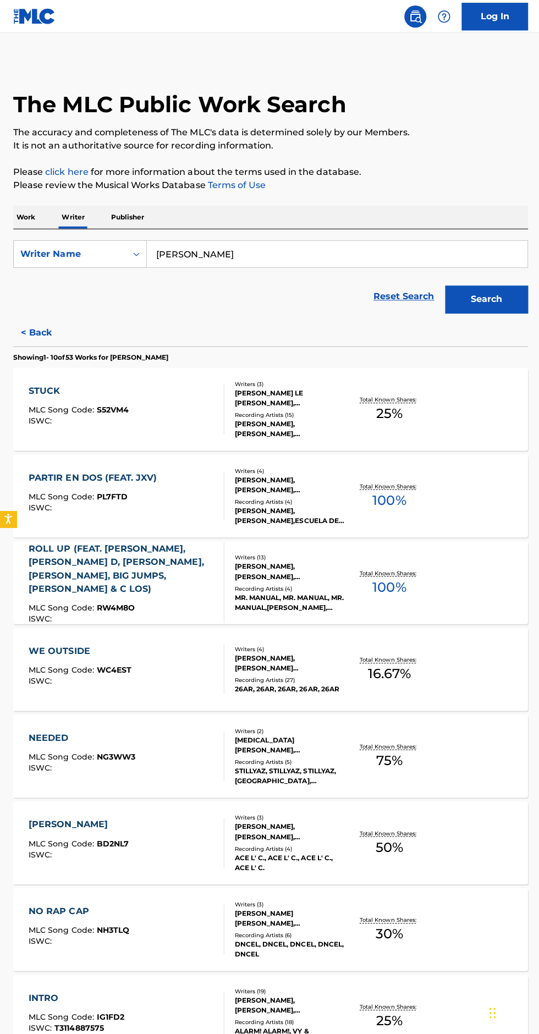
type input "Kyle Schlenker"
click at [494, 293] on button "Search" at bounding box center [484, 298] width 83 height 28
